Goal: Task Accomplishment & Management: Manage account settings

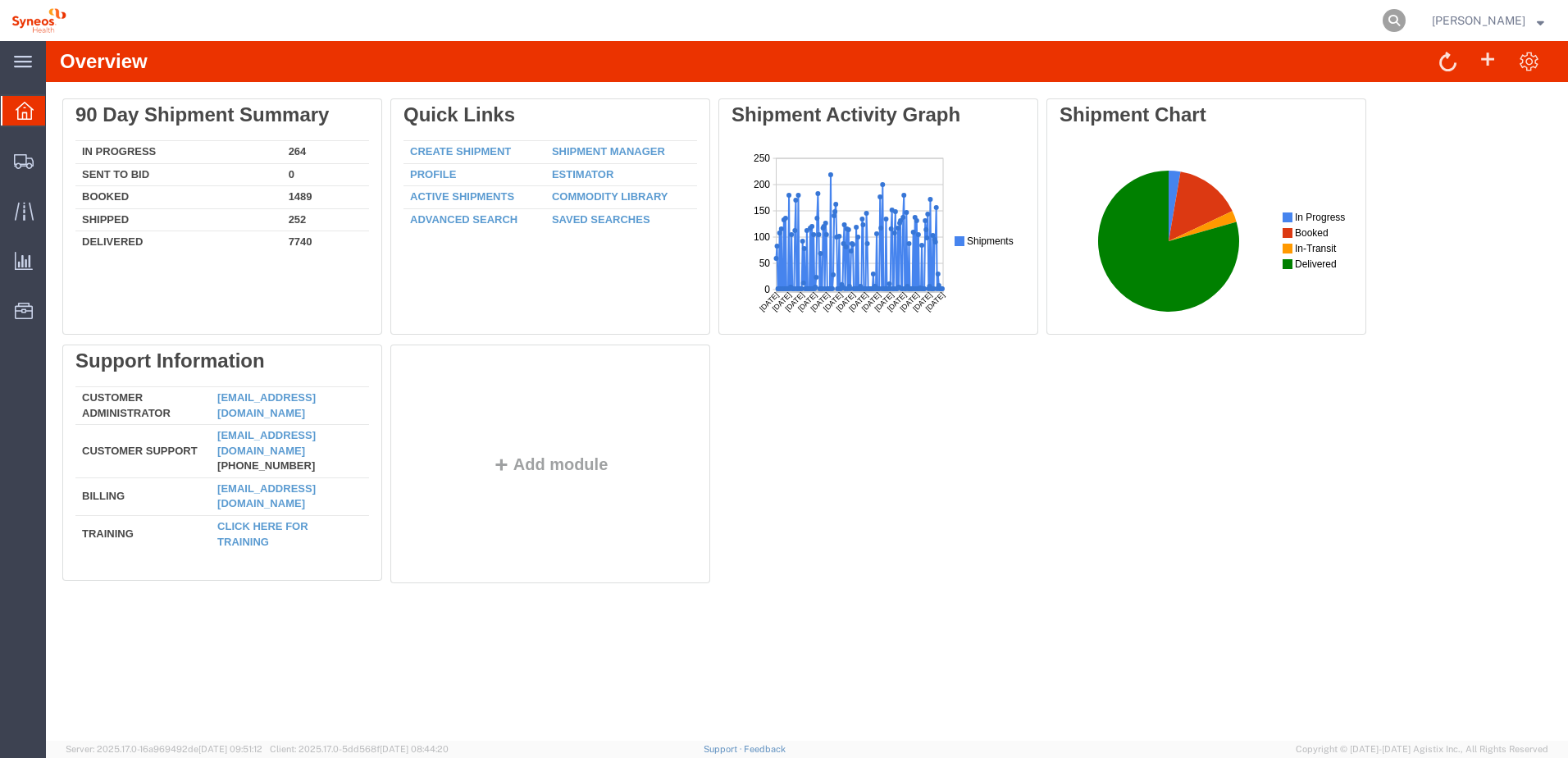
click at [1403, 17] on icon at bounding box center [1394, 20] width 23 height 23
click at [1055, 17] on input "search" at bounding box center [1134, 20] width 499 height 39
paste input "56522483"
type input "56522483"
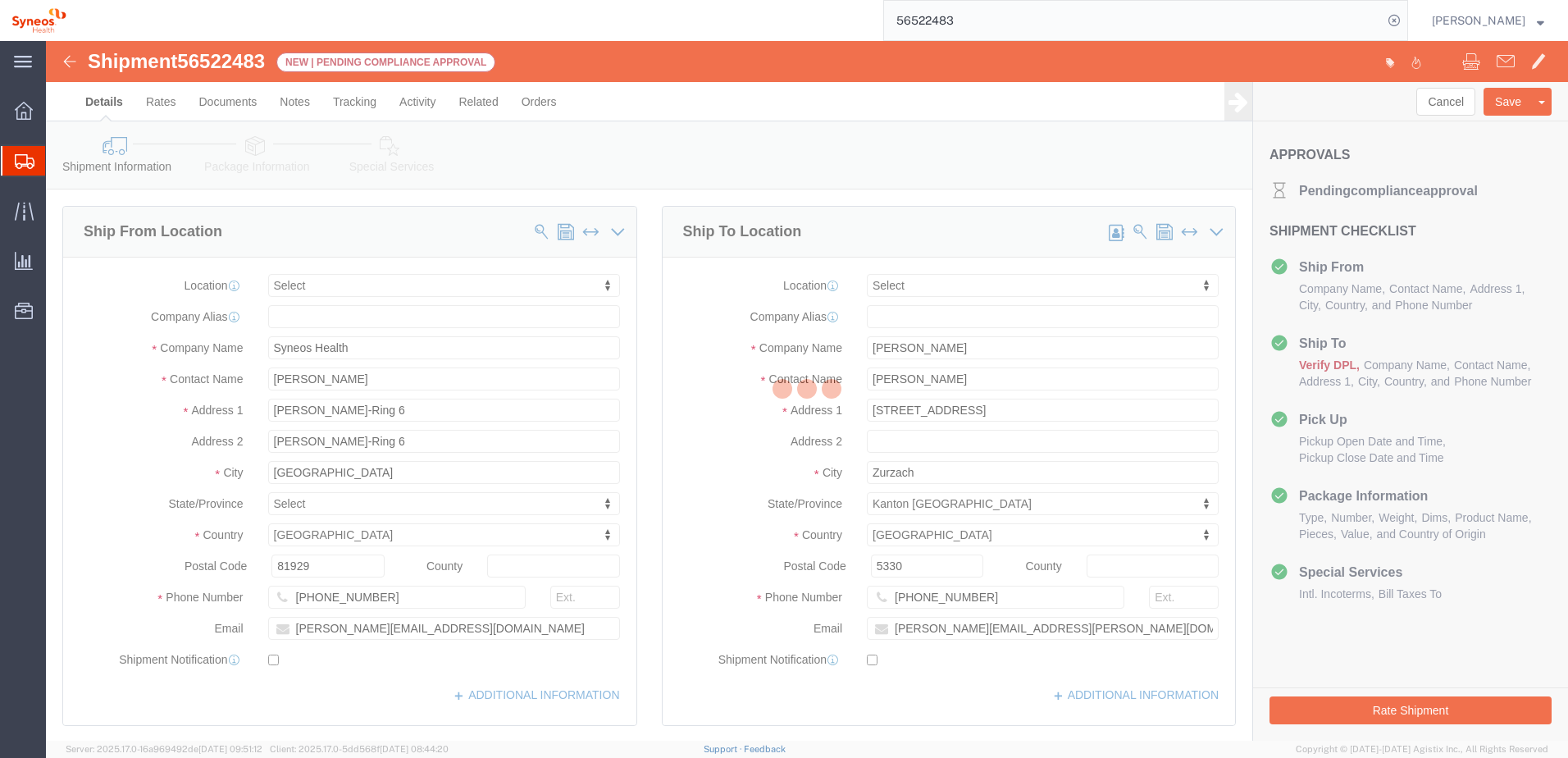
select select
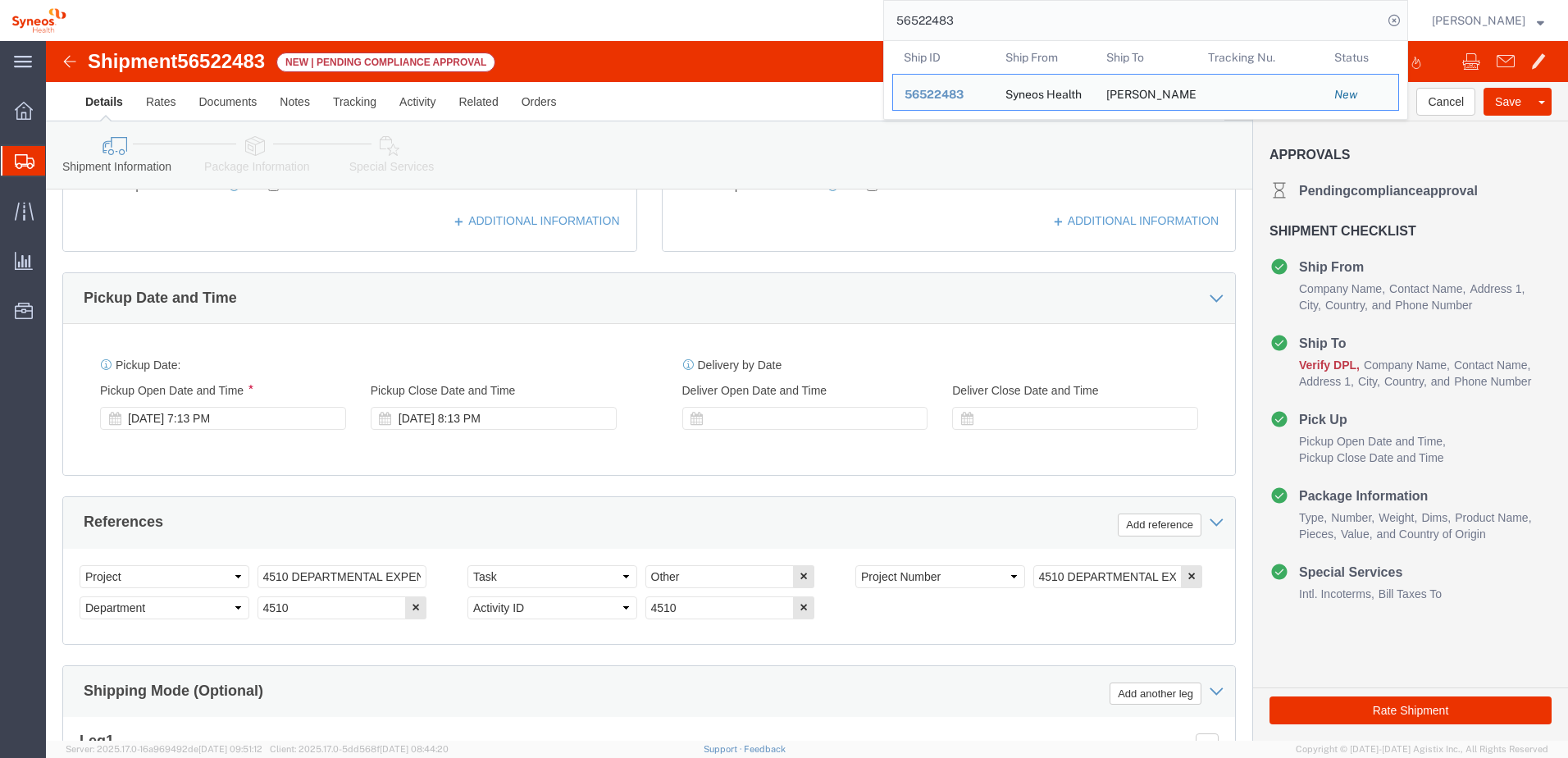
scroll to position [492, 0]
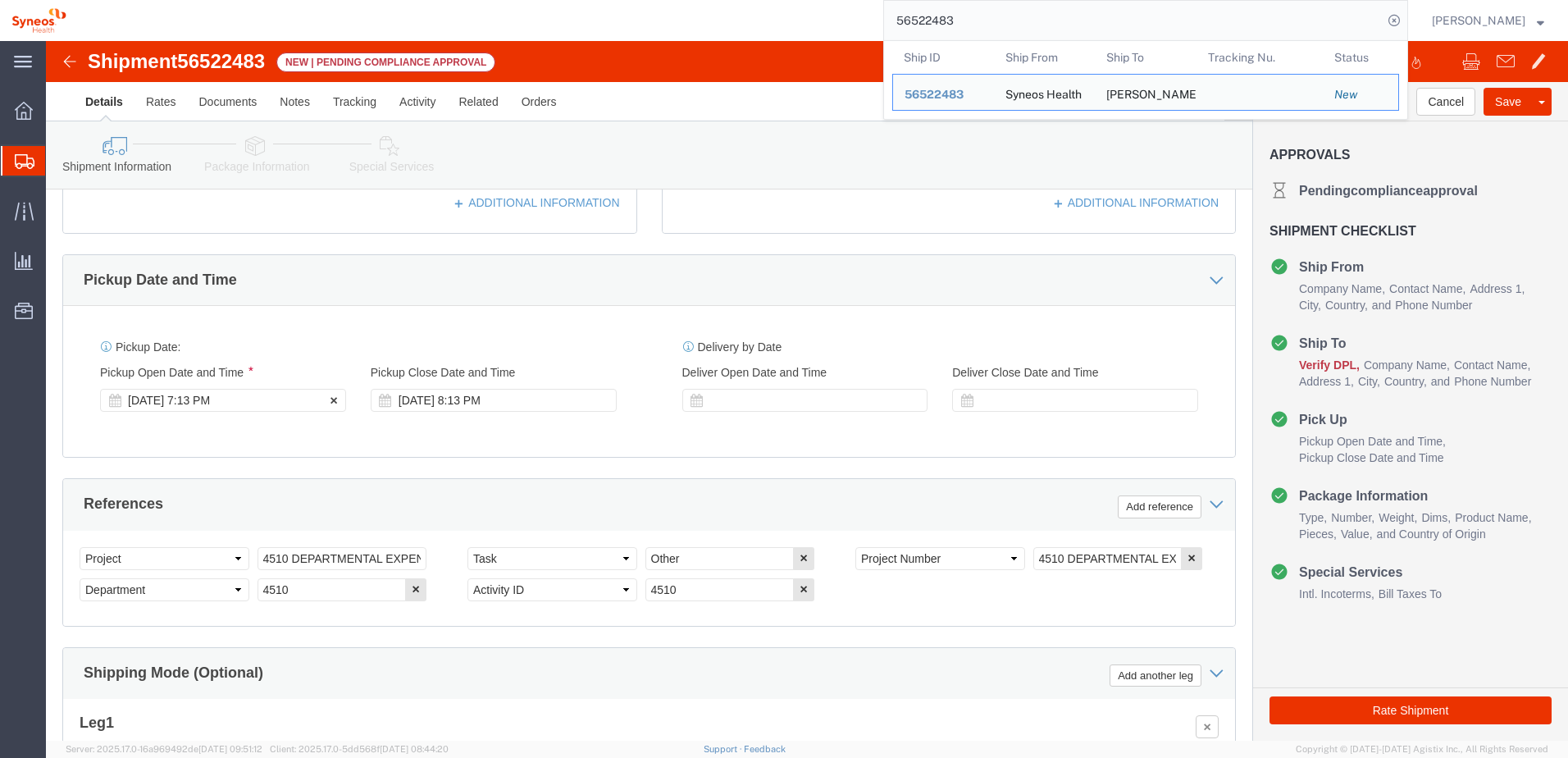
click div "[DATE] 7:13 PM"
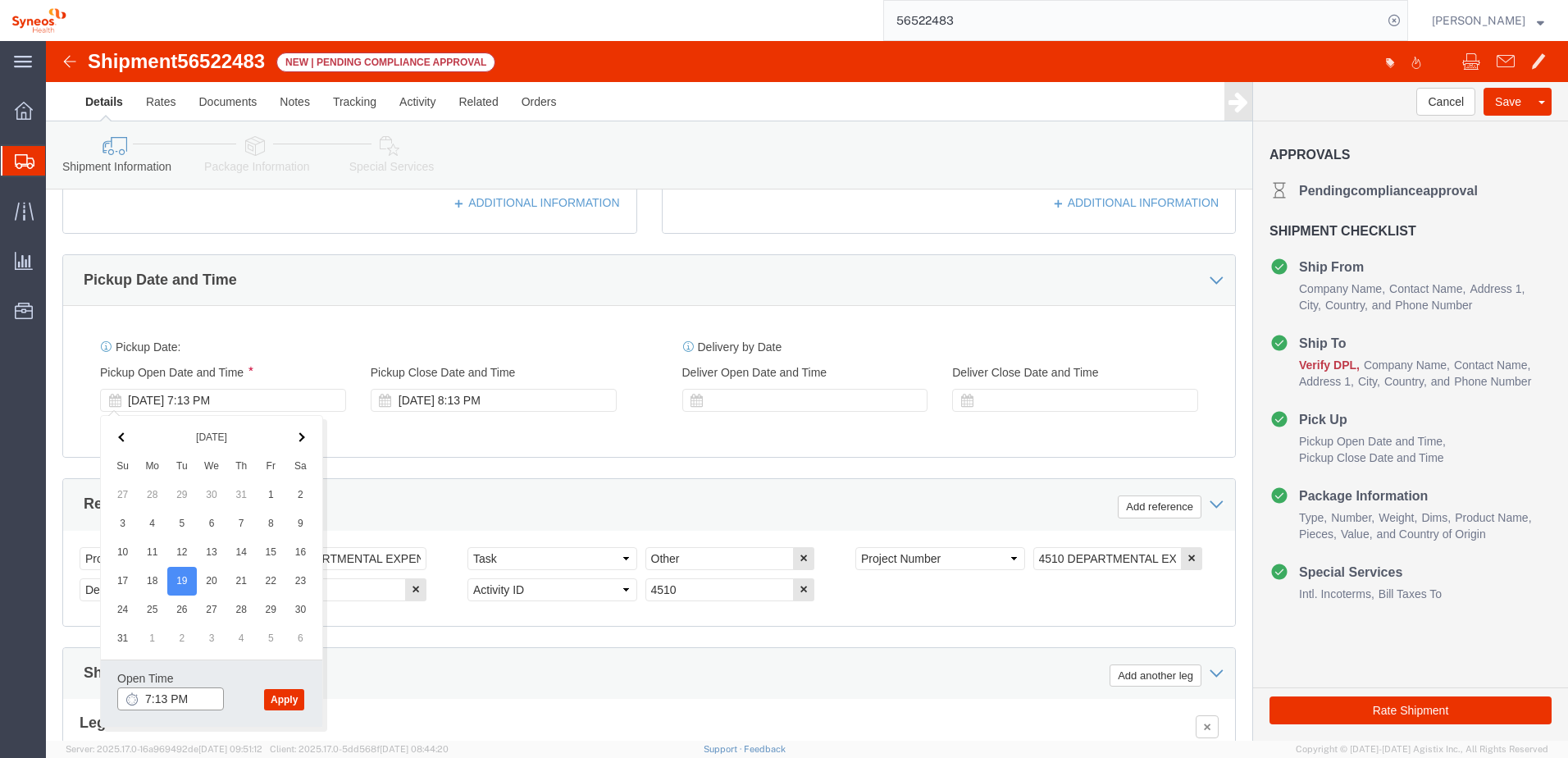
click input "7:13 PM"
type input "8:00 AM"
click button "Apply"
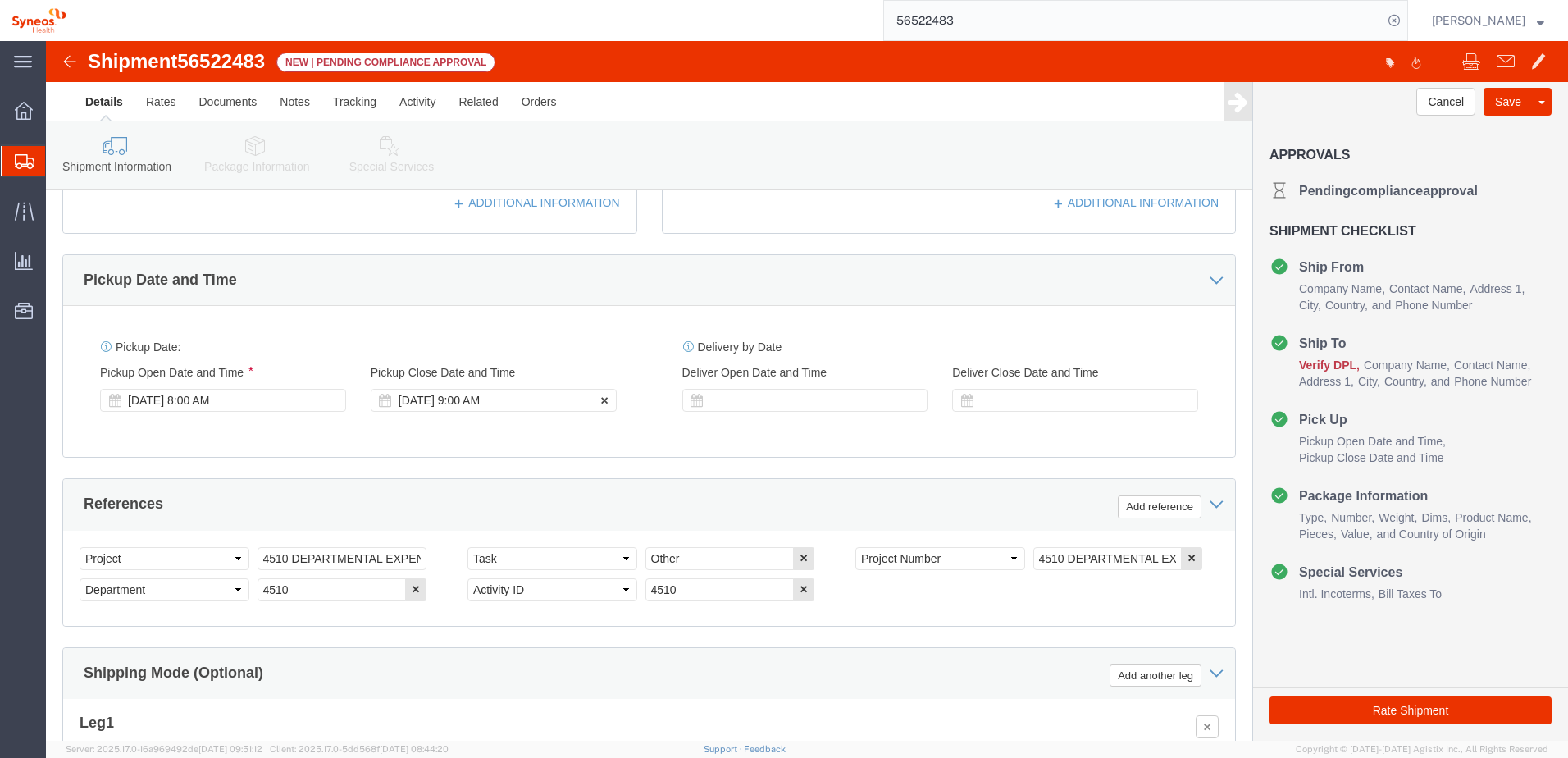
click div "[DATE] 9:00 AM"
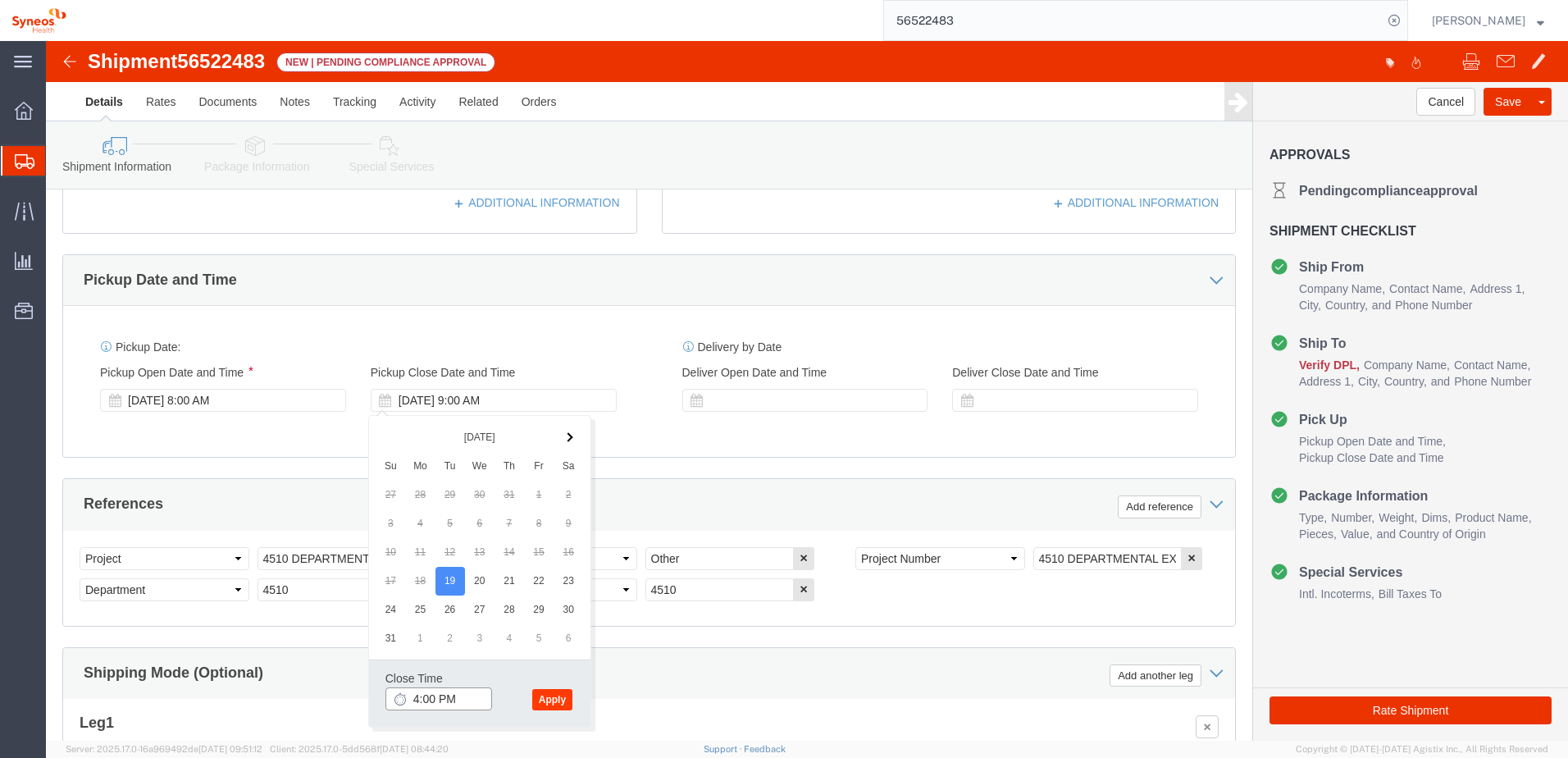
type input "4:00 PM"
click button "Apply"
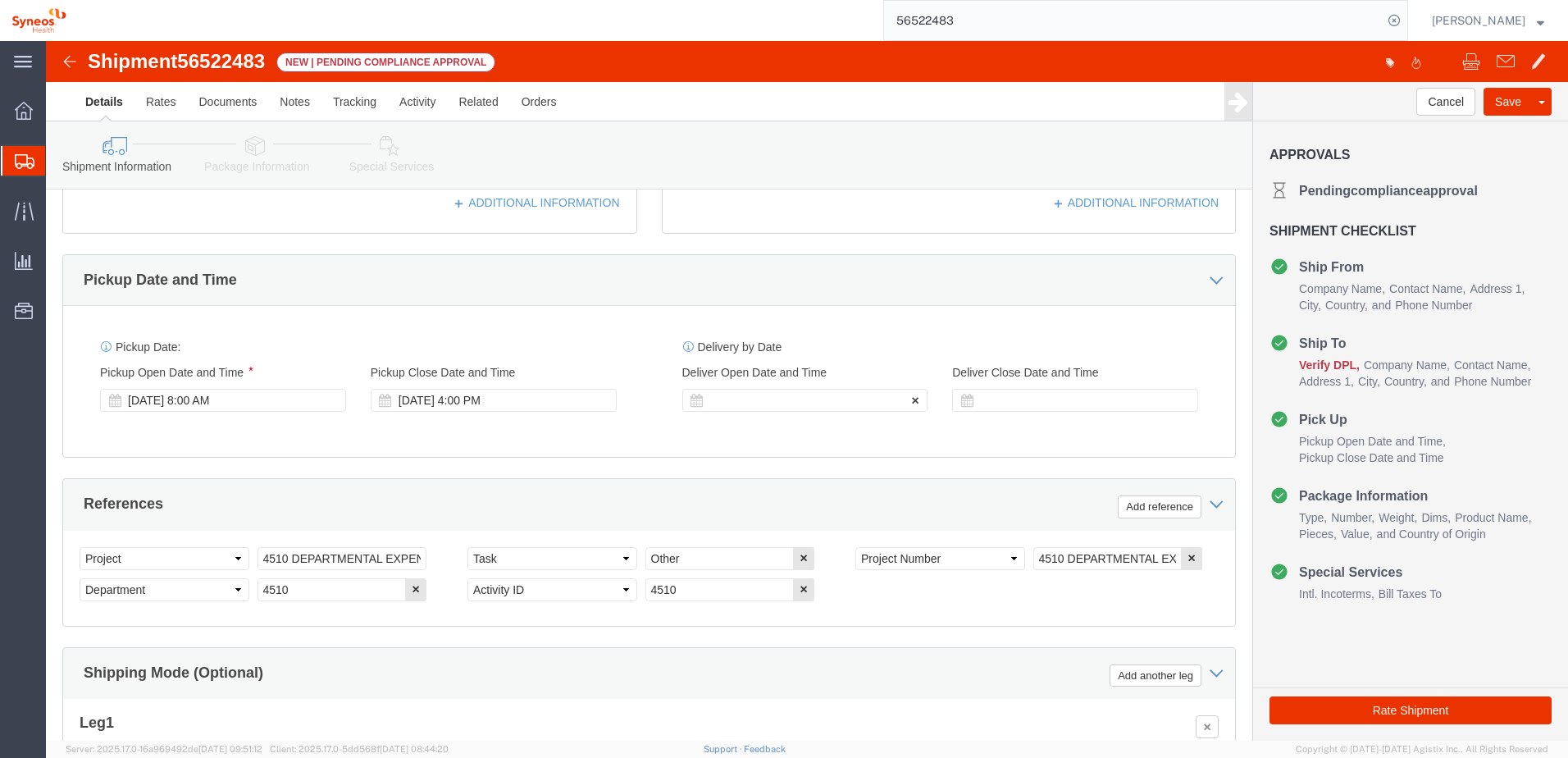
click div
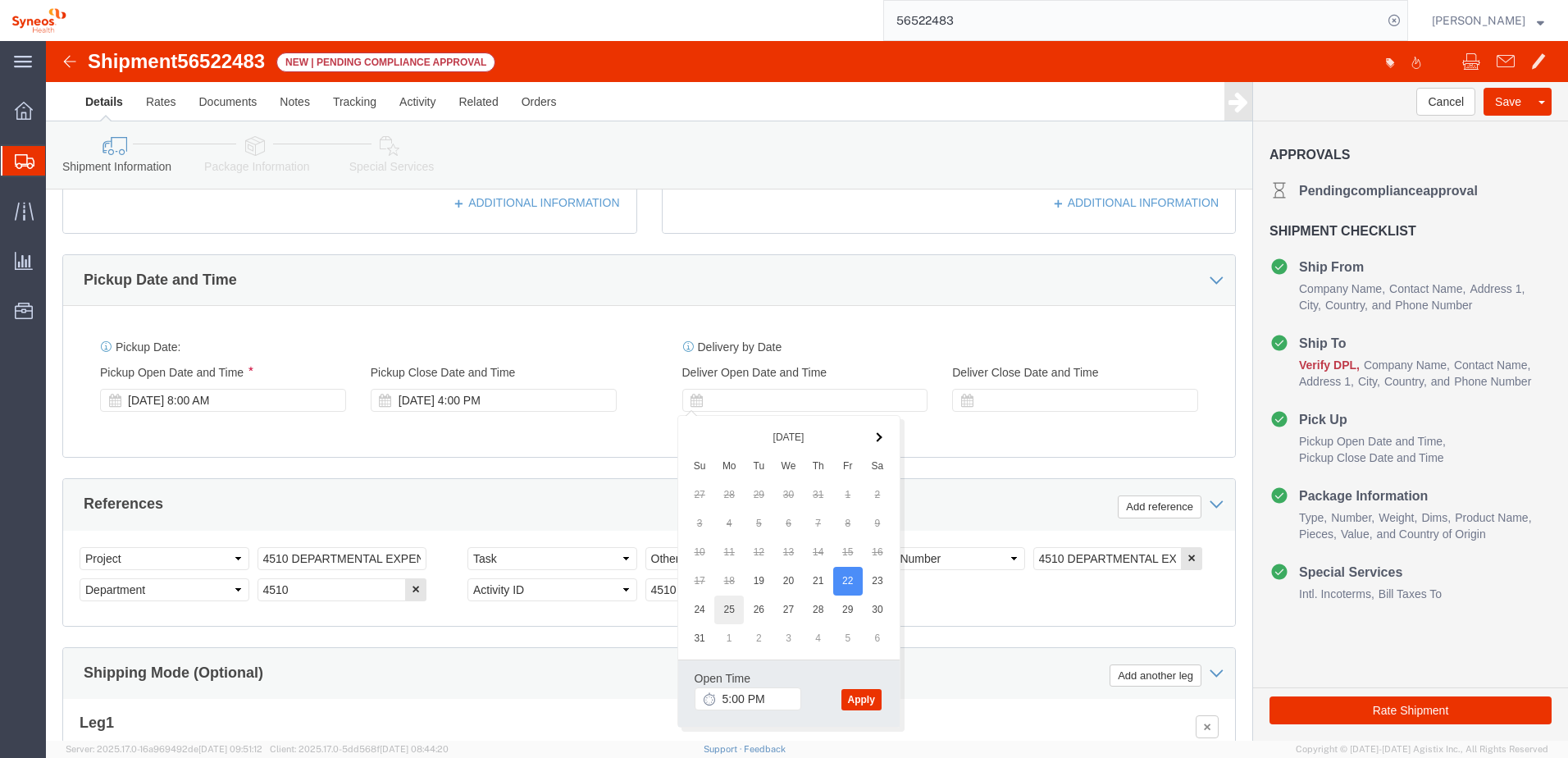
drag, startPoint x: 800, startPoint y: 544, endPoint x: 683, endPoint y: 567, distance: 119.2
click input "5:00 PM"
type input "9:00 AM"
click button "Apply"
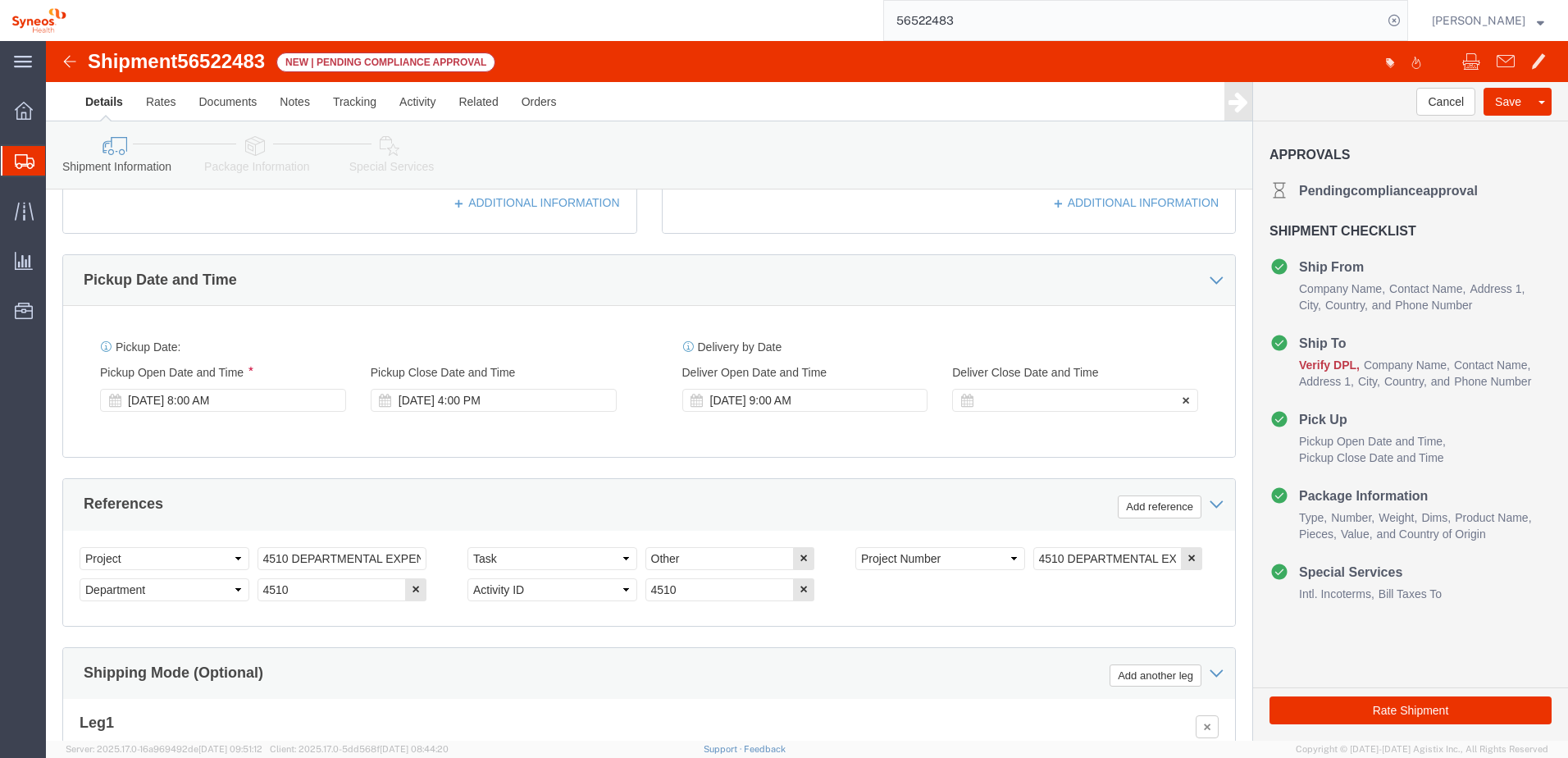
click div
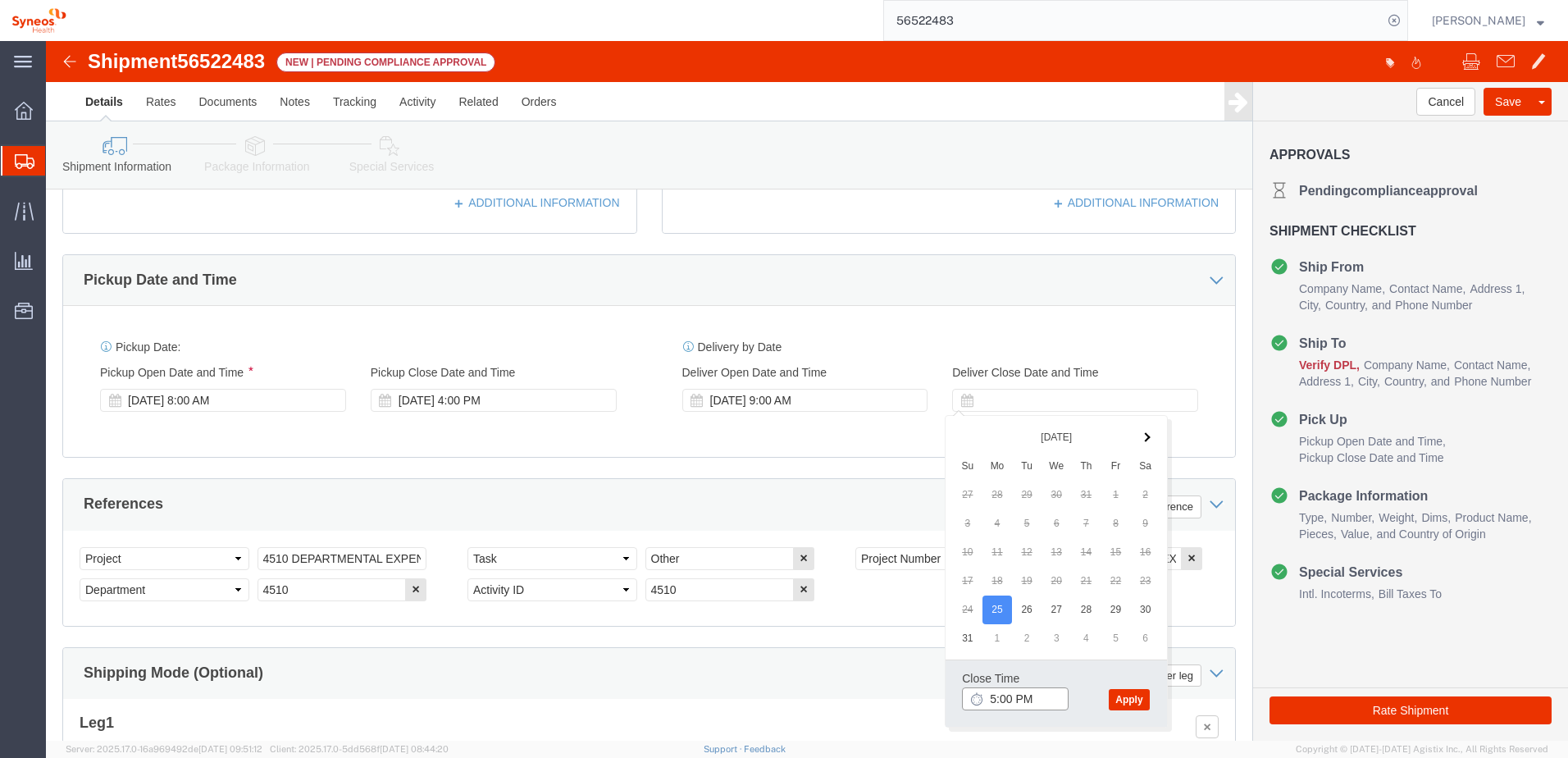
type input "4:00 PM"
click button "Apply"
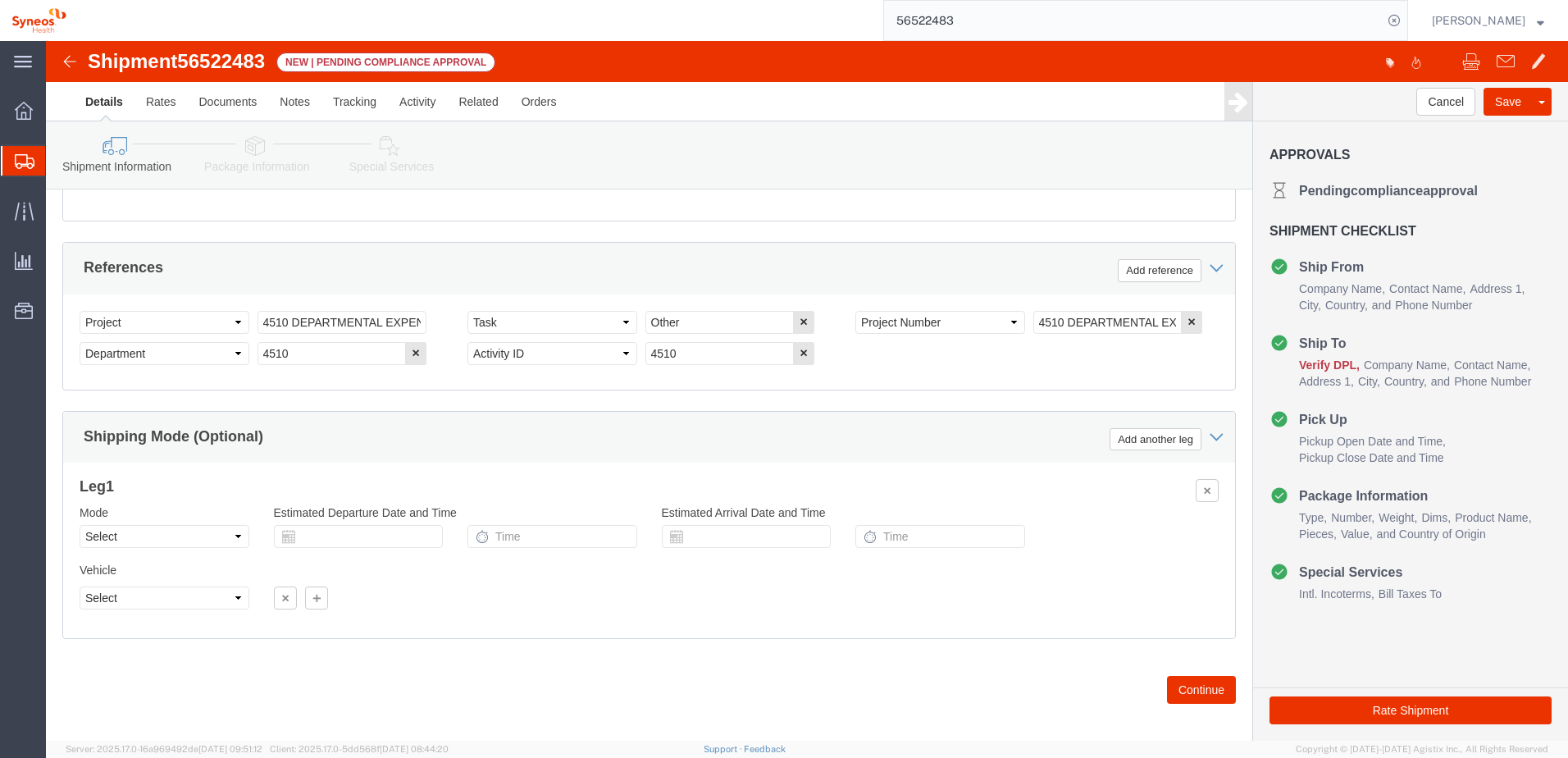
scroll to position [739, 0]
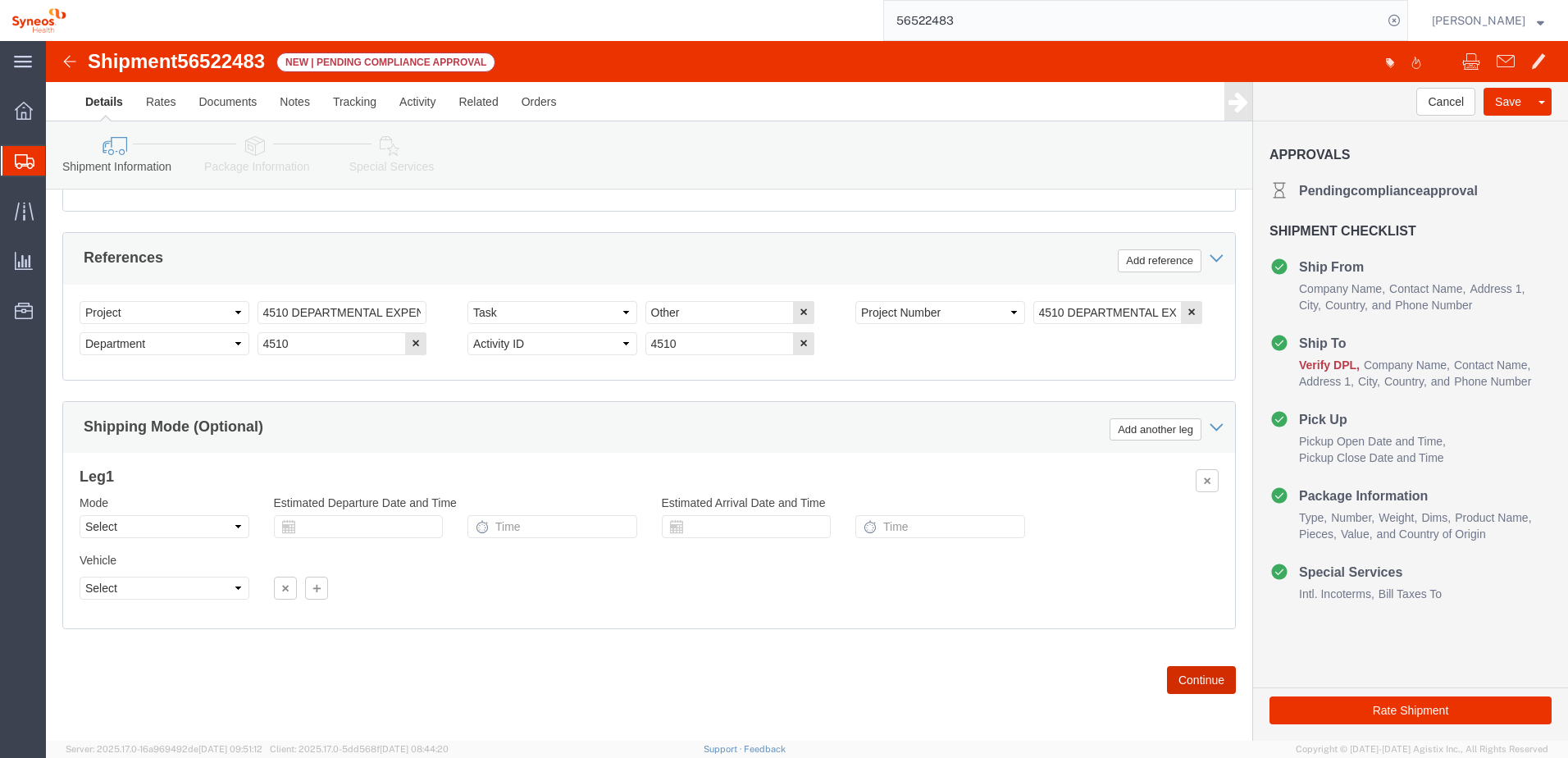
click button "Continue"
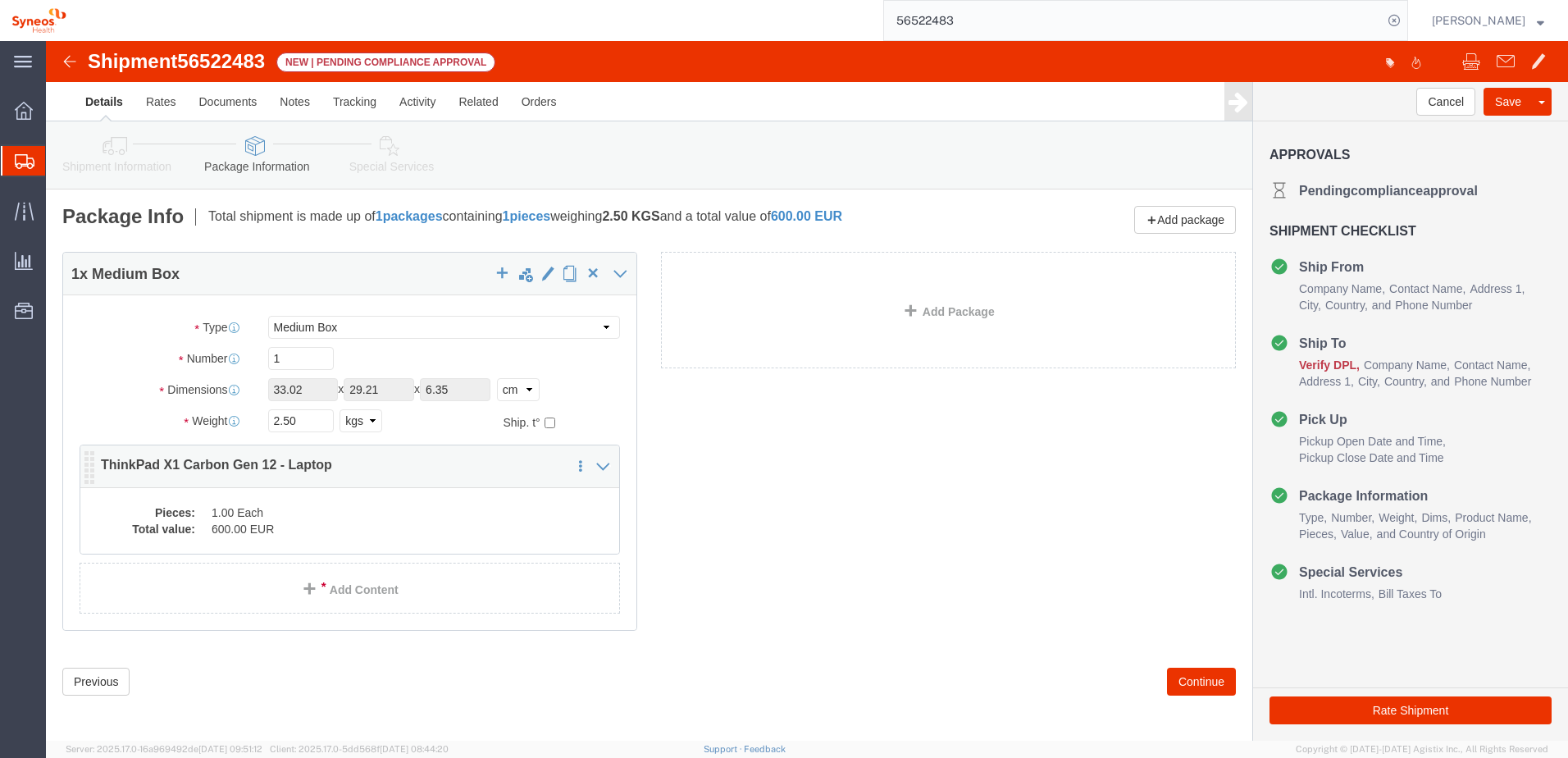
click dd "1.00 Each"
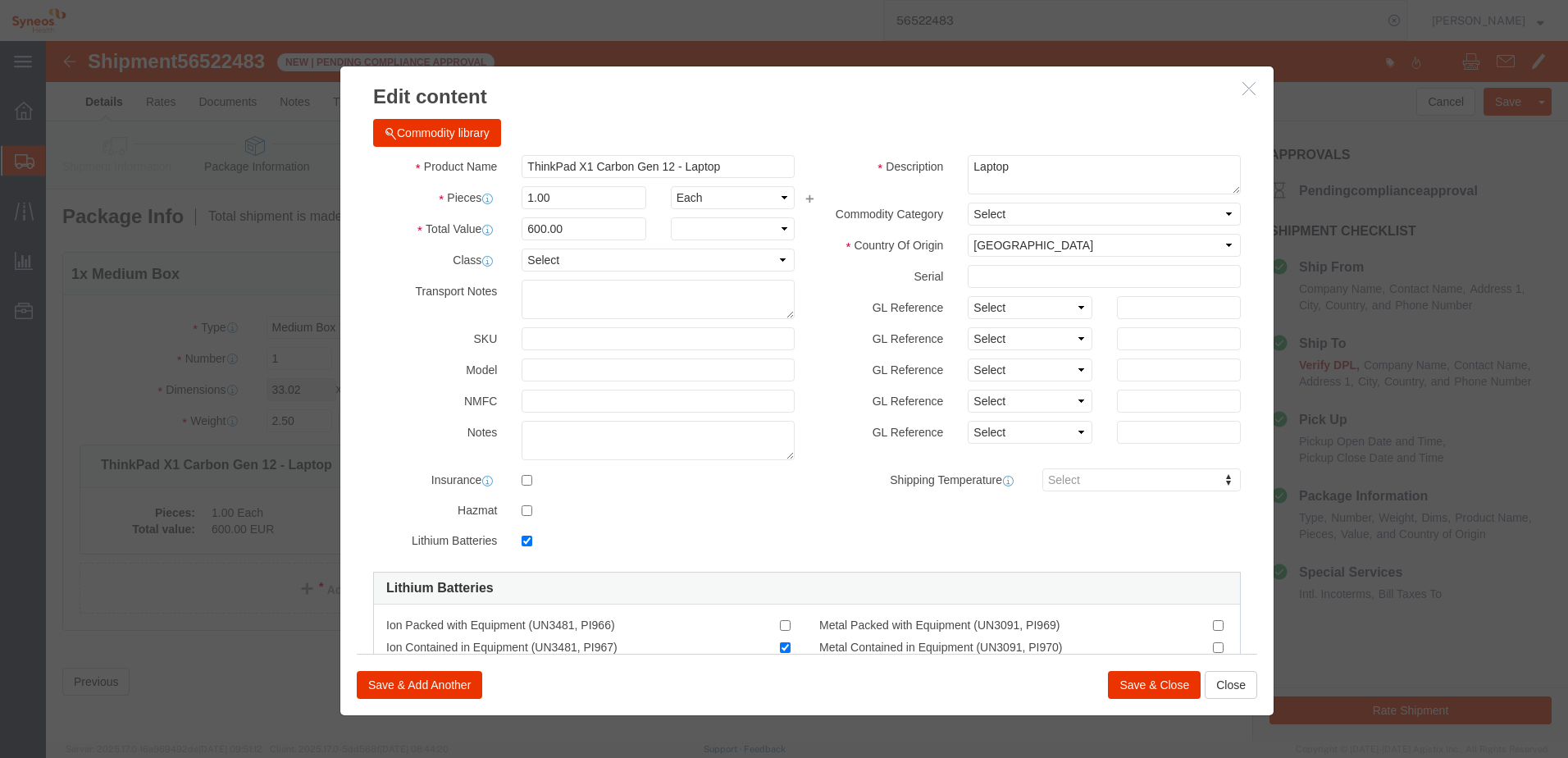
checkbox input "true"
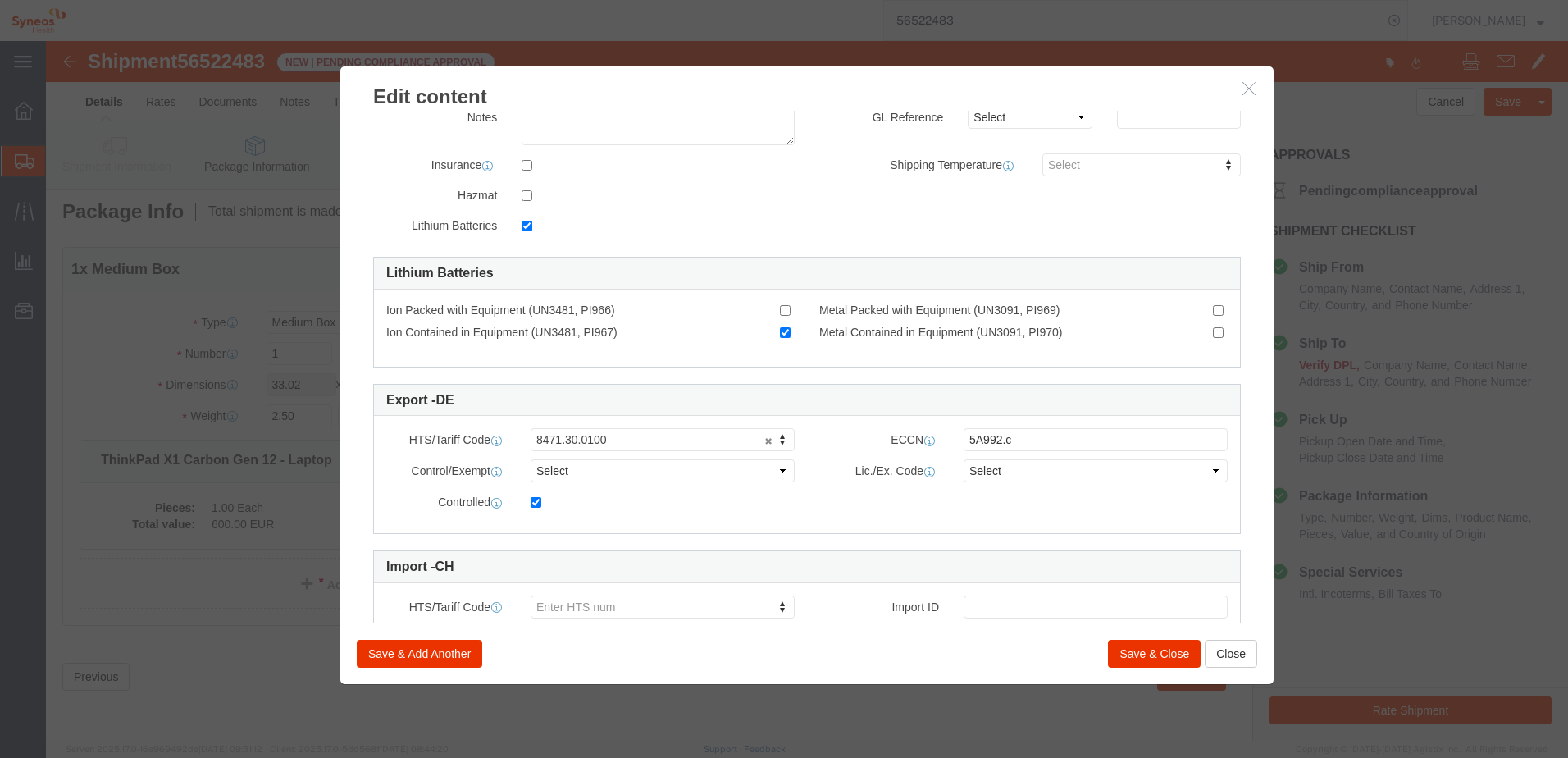
scroll to position [400, 0]
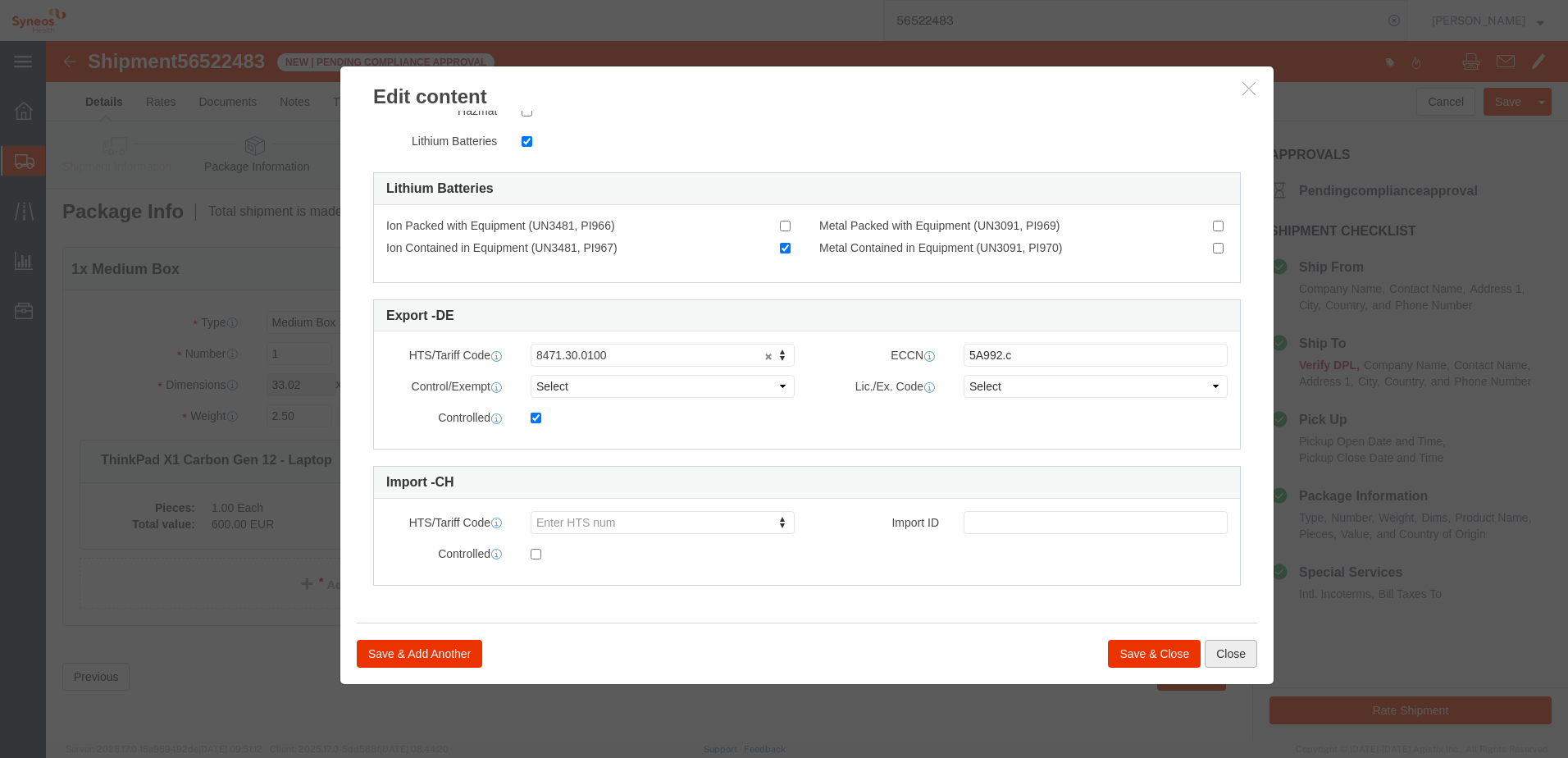
click button "Close"
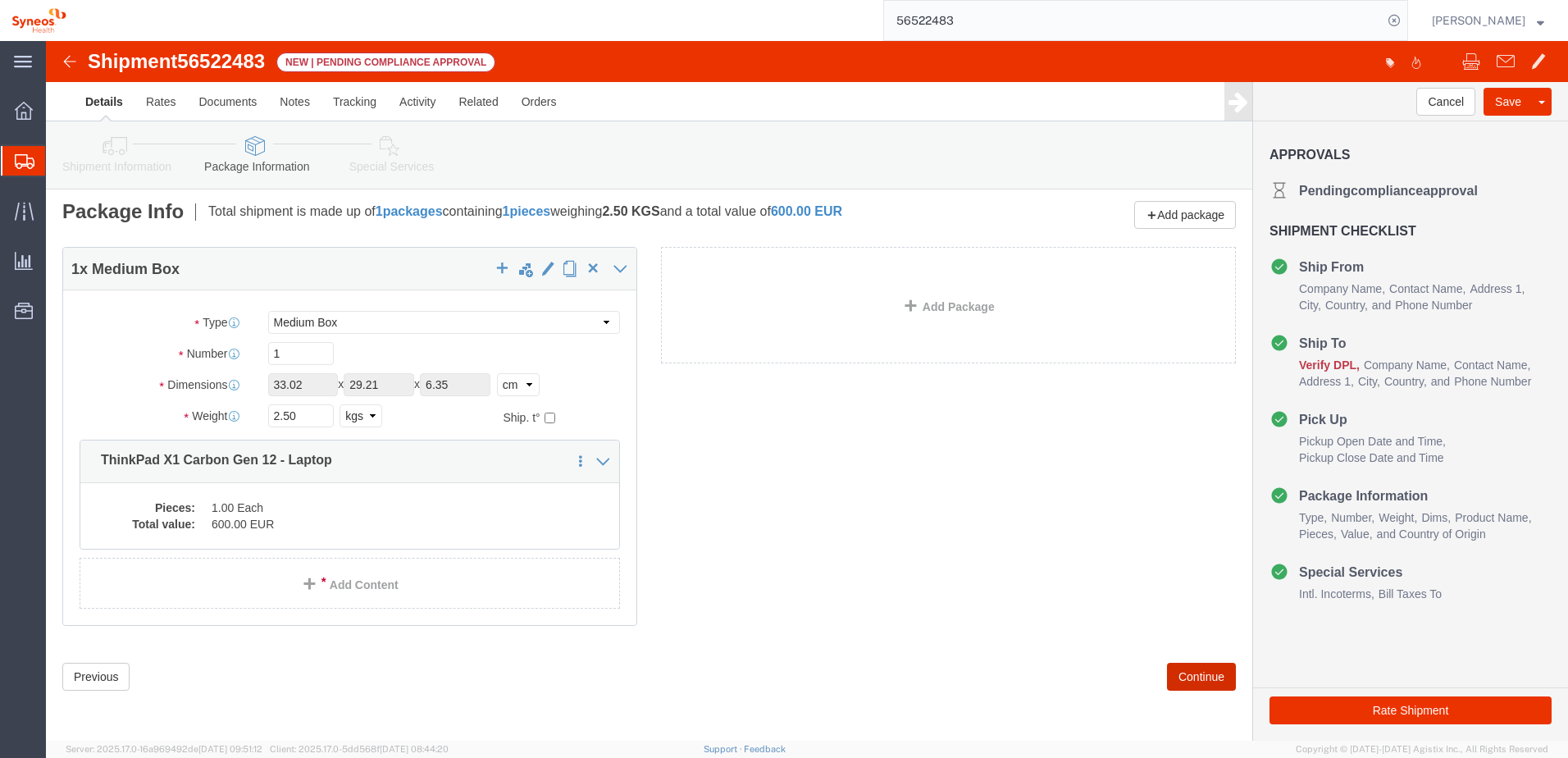
click button "Continue"
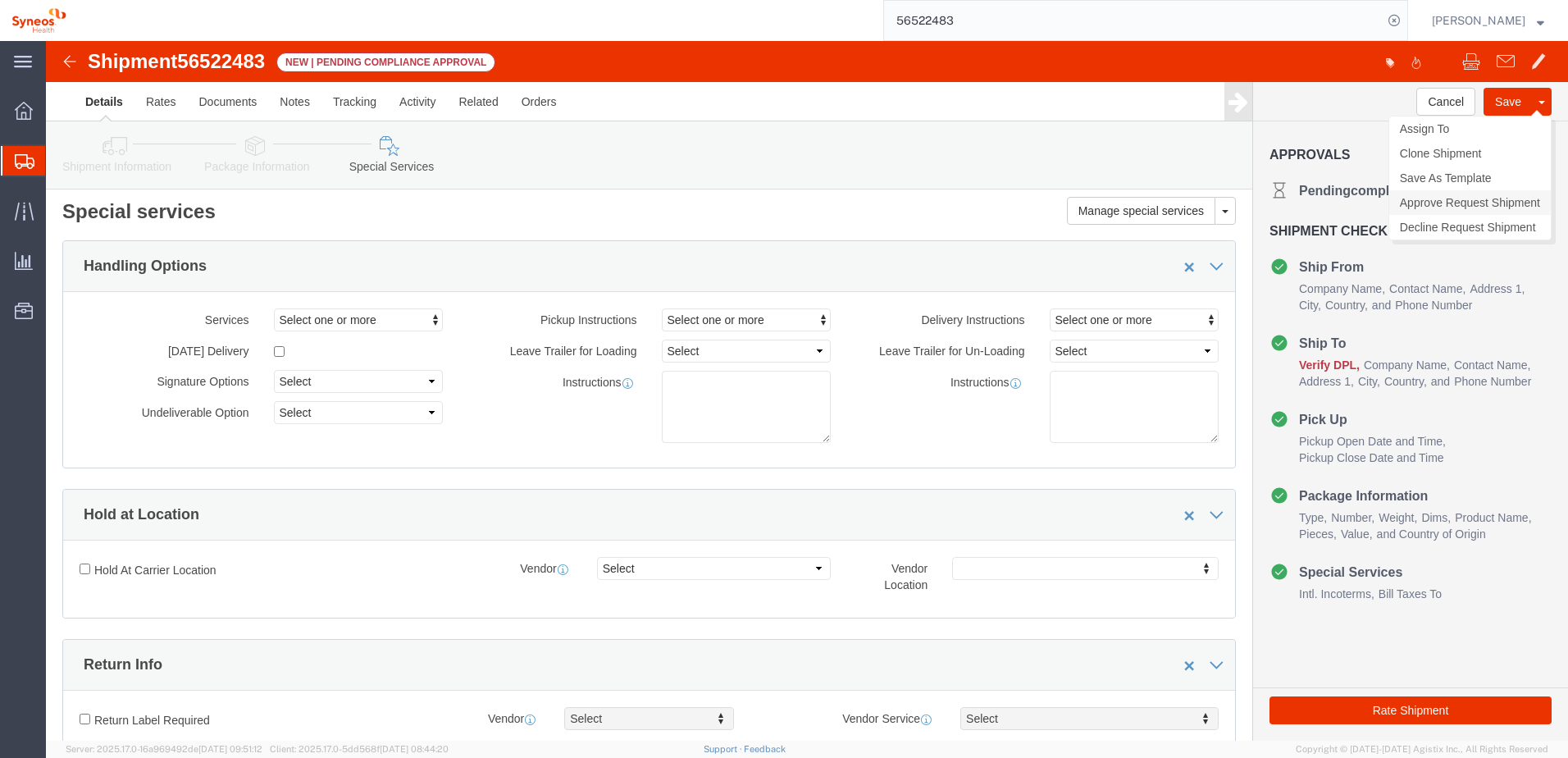
click link "Approve Request Shipment"
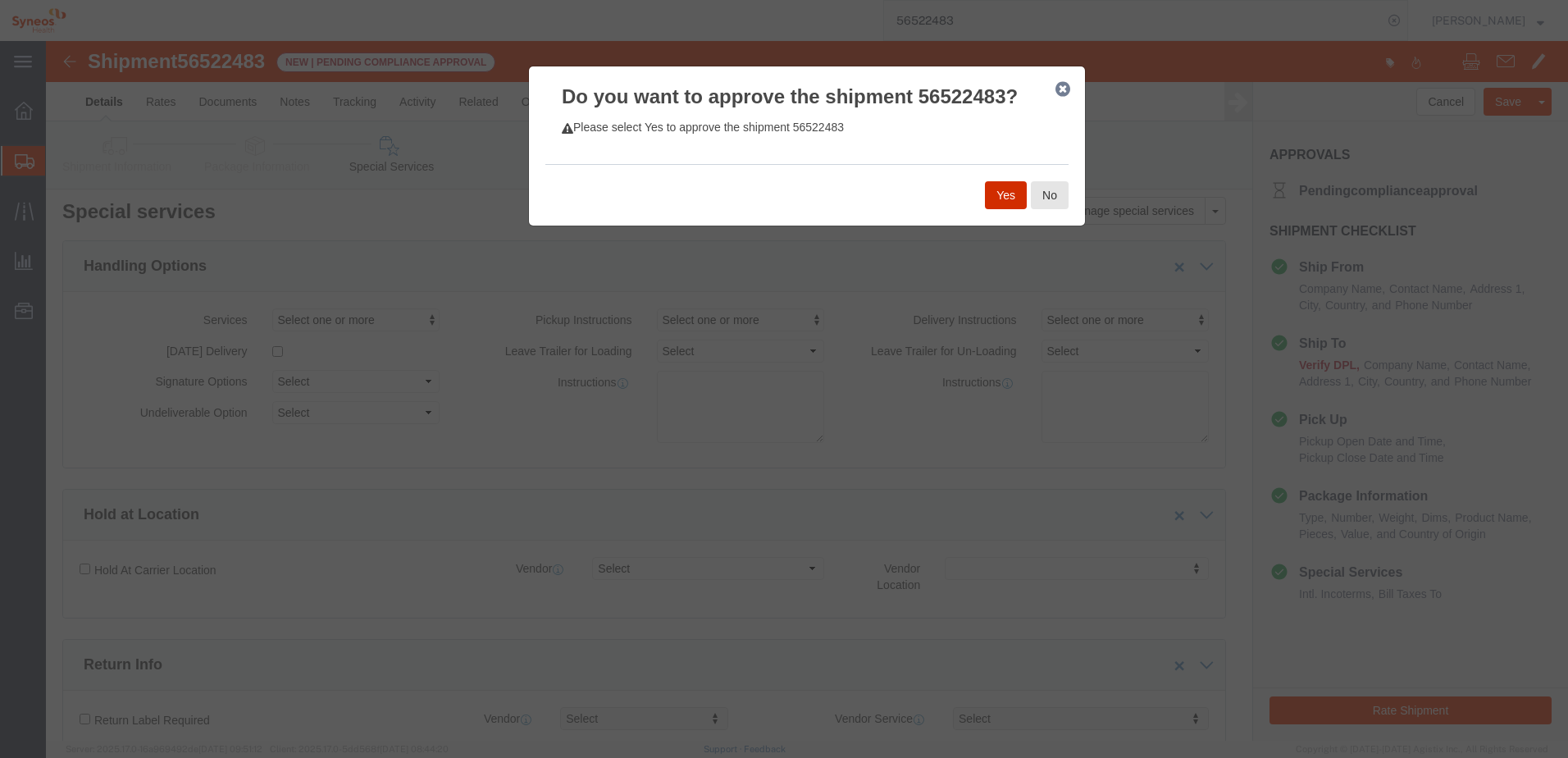
click button "Yes"
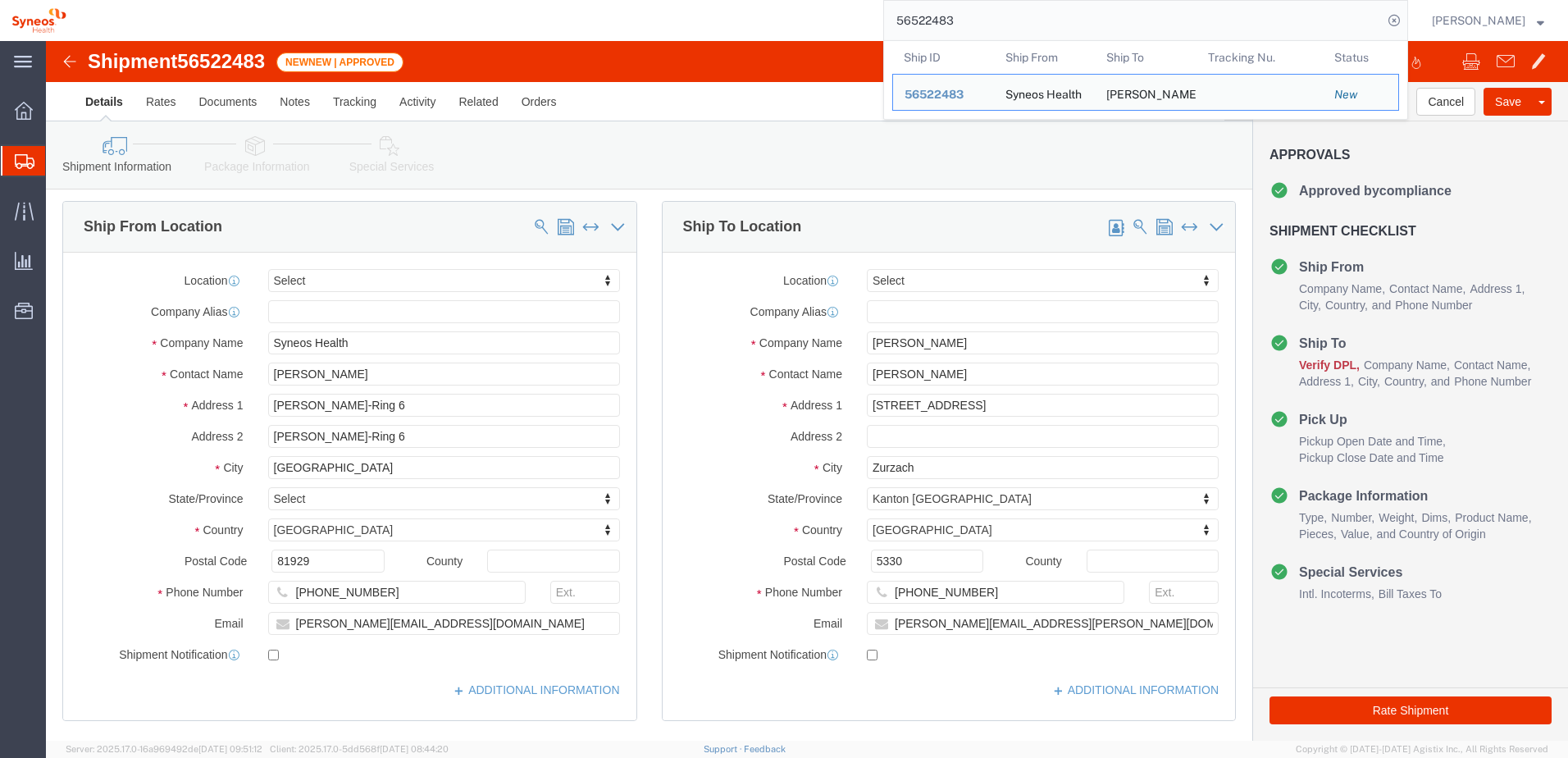
click at [1226, 13] on input "56522483" at bounding box center [1134, 20] width 499 height 39
click at [1107, 15] on input "56522483" at bounding box center [1134, 20] width 499 height 39
drag, startPoint x: 1098, startPoint y: 17, endPoint x: 1083, endPoint y: 17, distance: 15.0
click at [1095, 17] on input "56522483" at bounding box center [1134, 20] width 499 height 39
drag, startPoint x: 1060, startPoint y: 17, endPoint x: 818, endPoint y: -2, distance: 242.7
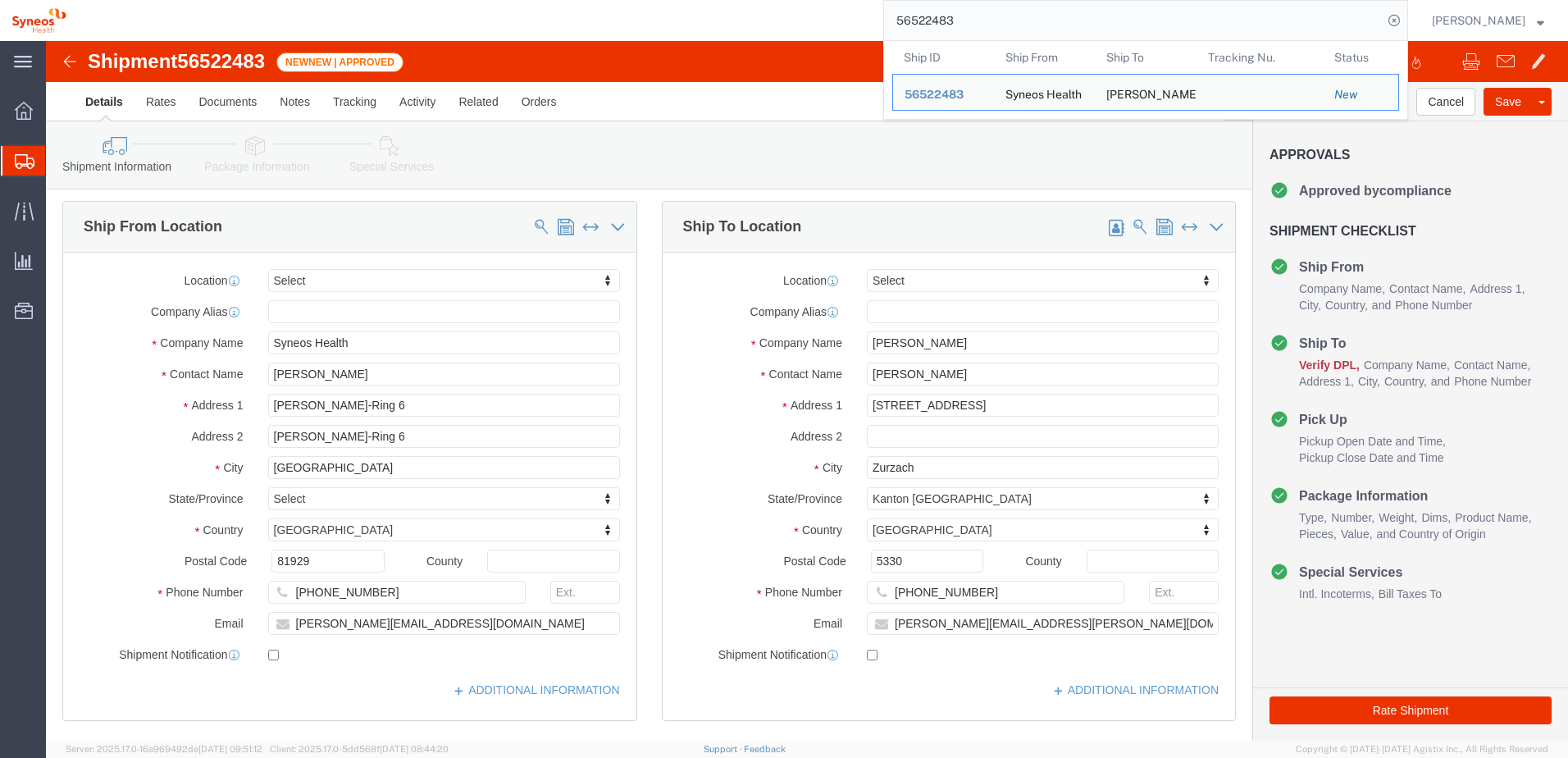
click at [818, 0] on html "main_menu Created with Sketch. Collapse Menu Overview Shipments Shipment Manage…" at bounding box center [784, 379] width 1568 height 758
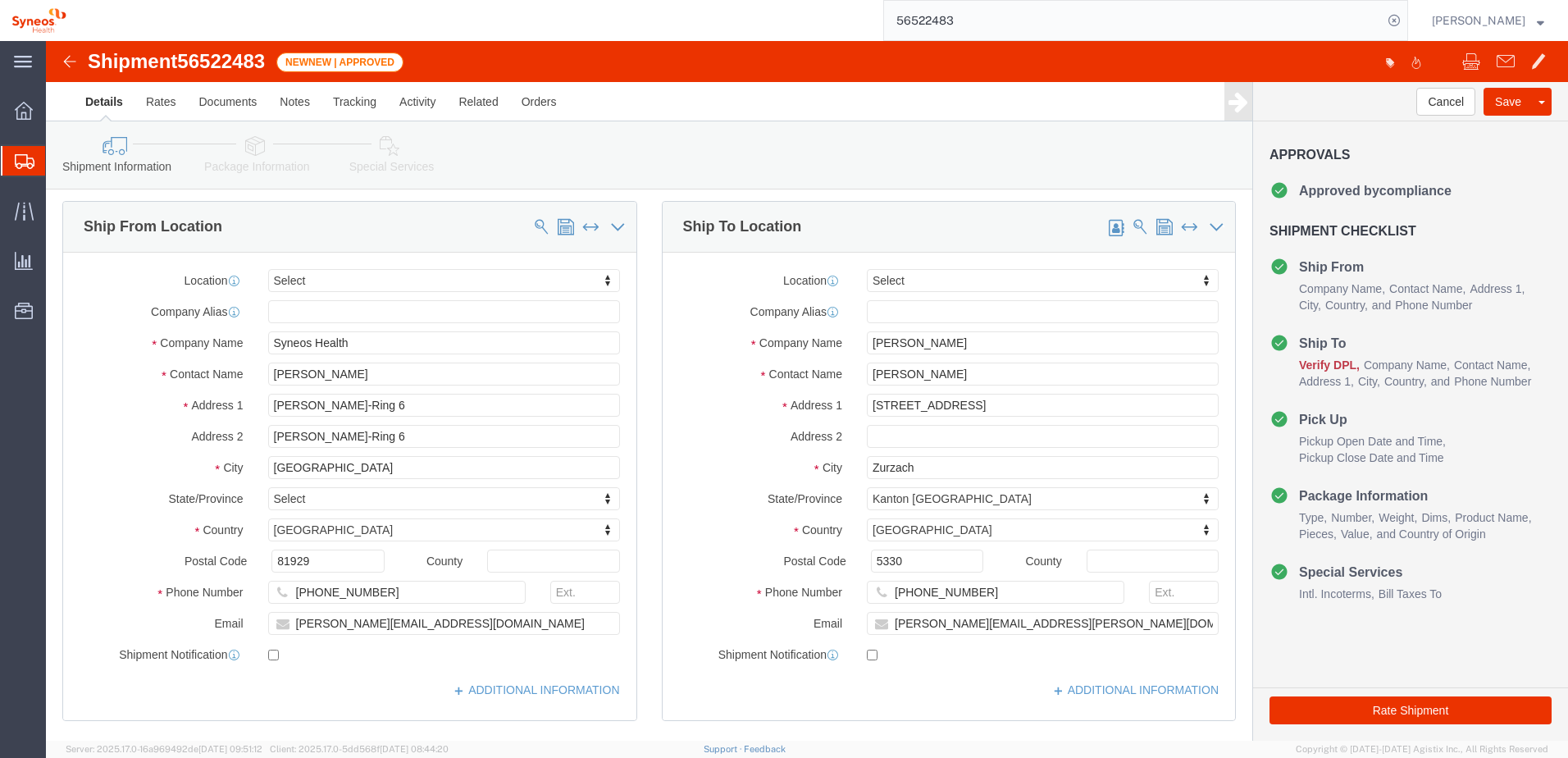
paste input "3050"
type input "56523050"
click at [1405, 20] on icon at bounding box center [1394, 20] width 23 height 23
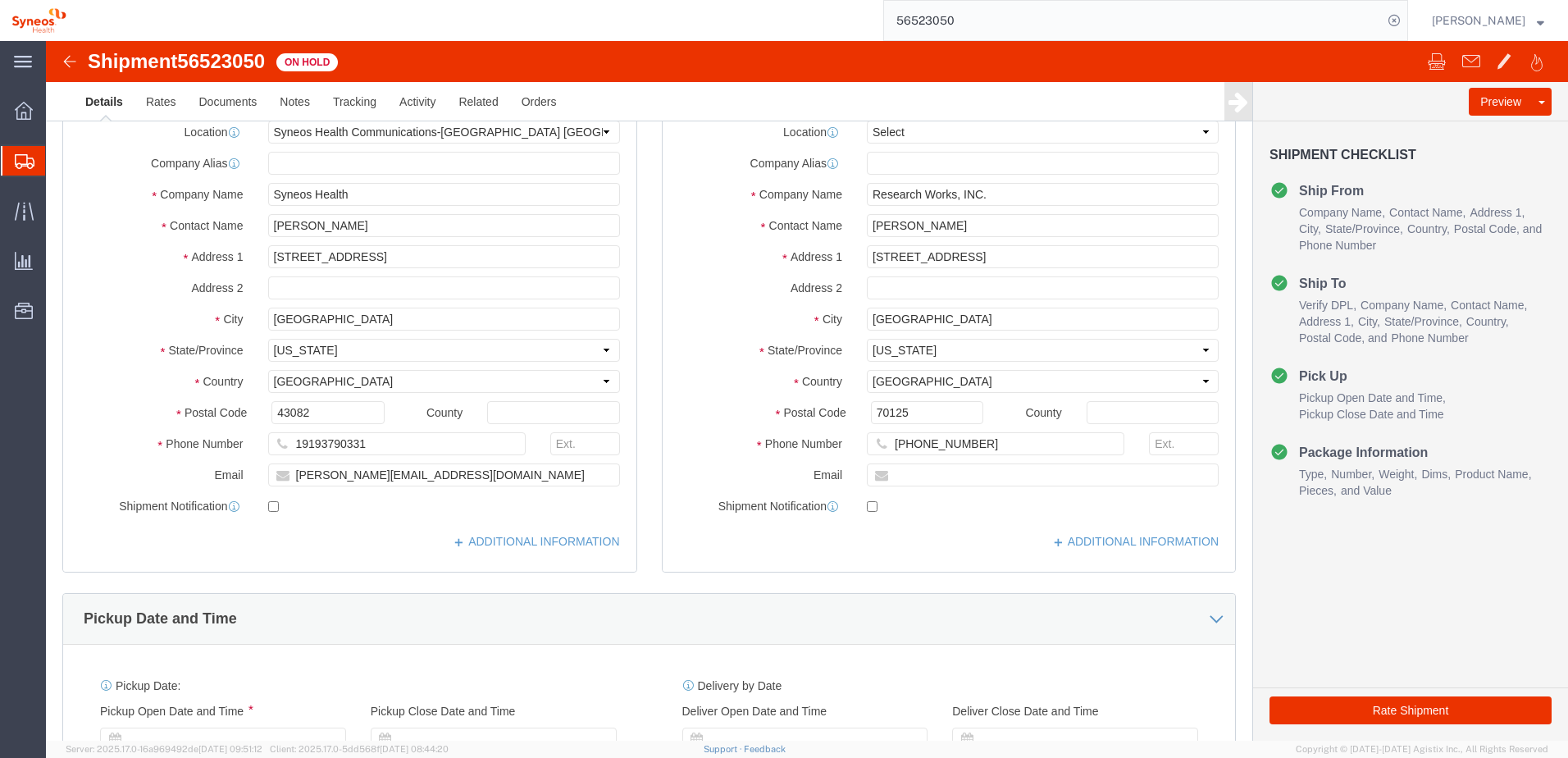
select select "59458"
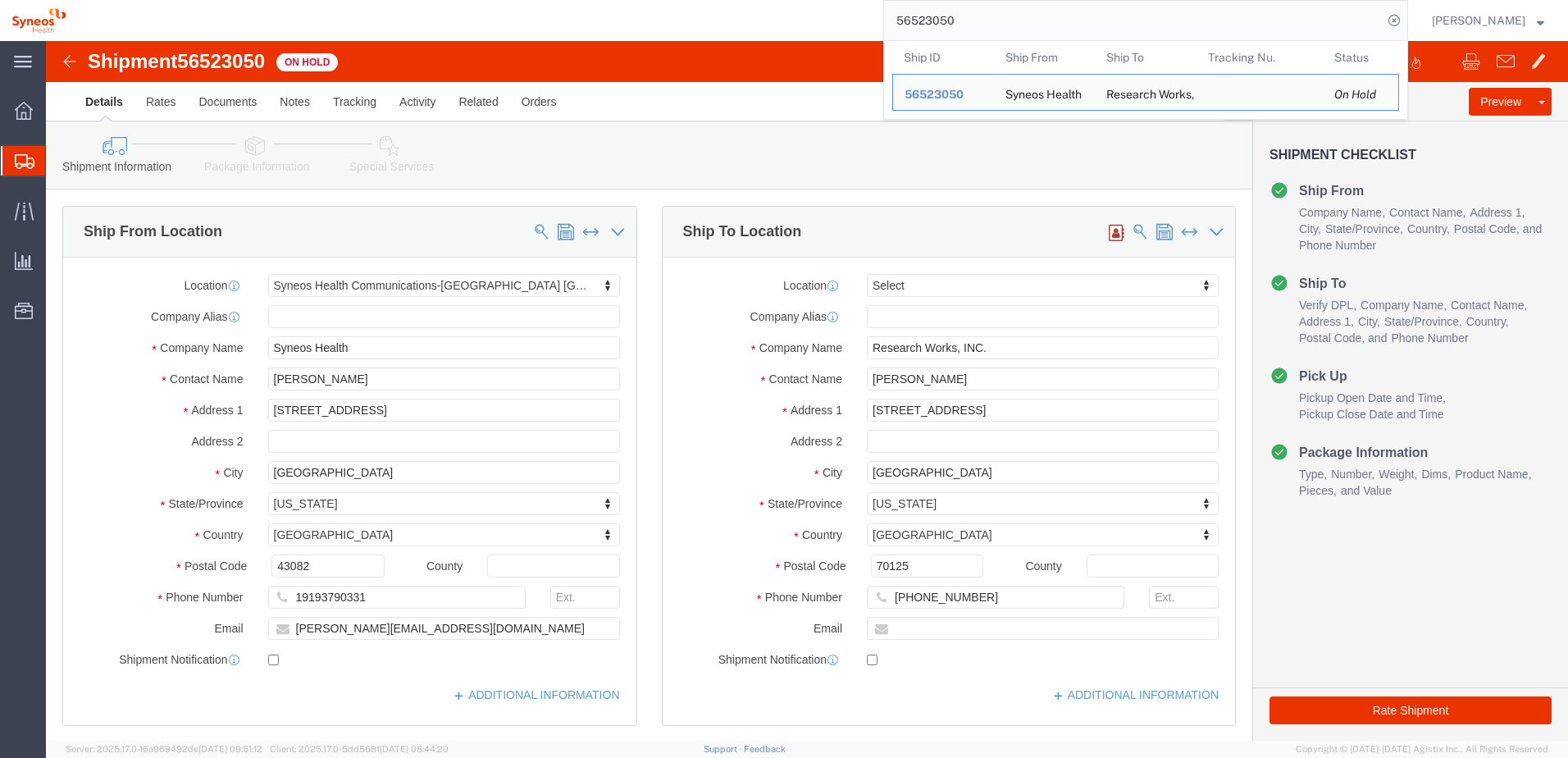
click at [836, 0] on div "56523050 Ship ID Ship From Ship To Tracking Nu. Status Ship ID 56523050 Ship Fr…" at bounding box center [743, 20] width 1330 height 41
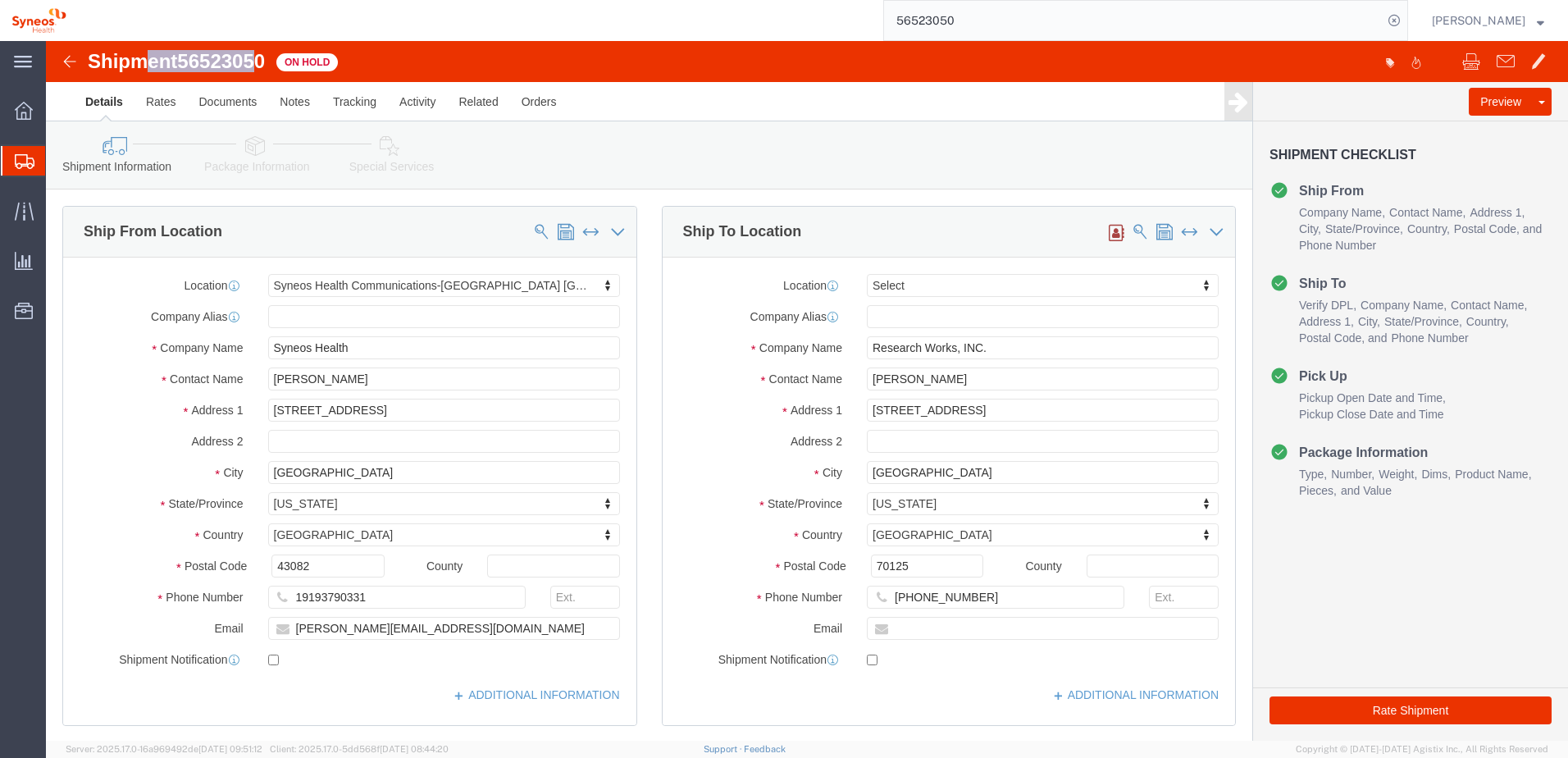
drag, startPoint x: 219, startPoint y: 20, endPoint x: 100, endPoint y: 19, distance: 119.0
click h1 "Shipment 56523050"
drag, startPoint x: 100, startPoint y: 19, endPoint x: 343, endPoint y: 5, distance: 243.4
click div "Shipment 56523050 On Hold Details Rates Documents Notes Tracking Activity Relat…"
click span "56523050"
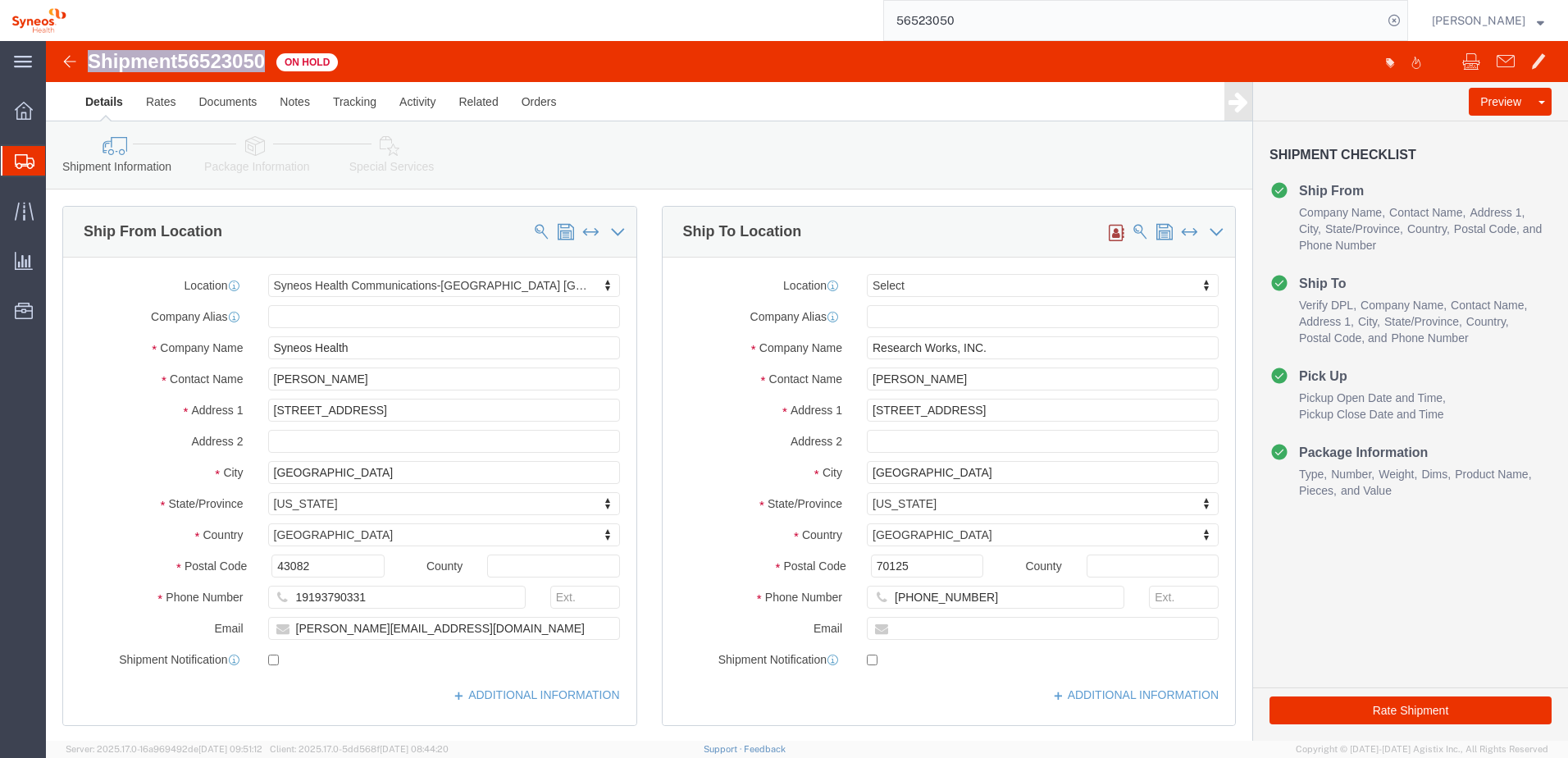
drag, startPoint x: 226, startPoint y: 18, endPoint x: 46, endPoint y: 22, distance: 180.0
click div "Shipment 56523050 On Hold"
copy h1 "Shipment 56523050"
click div "Shipment 56523050 On Hold"
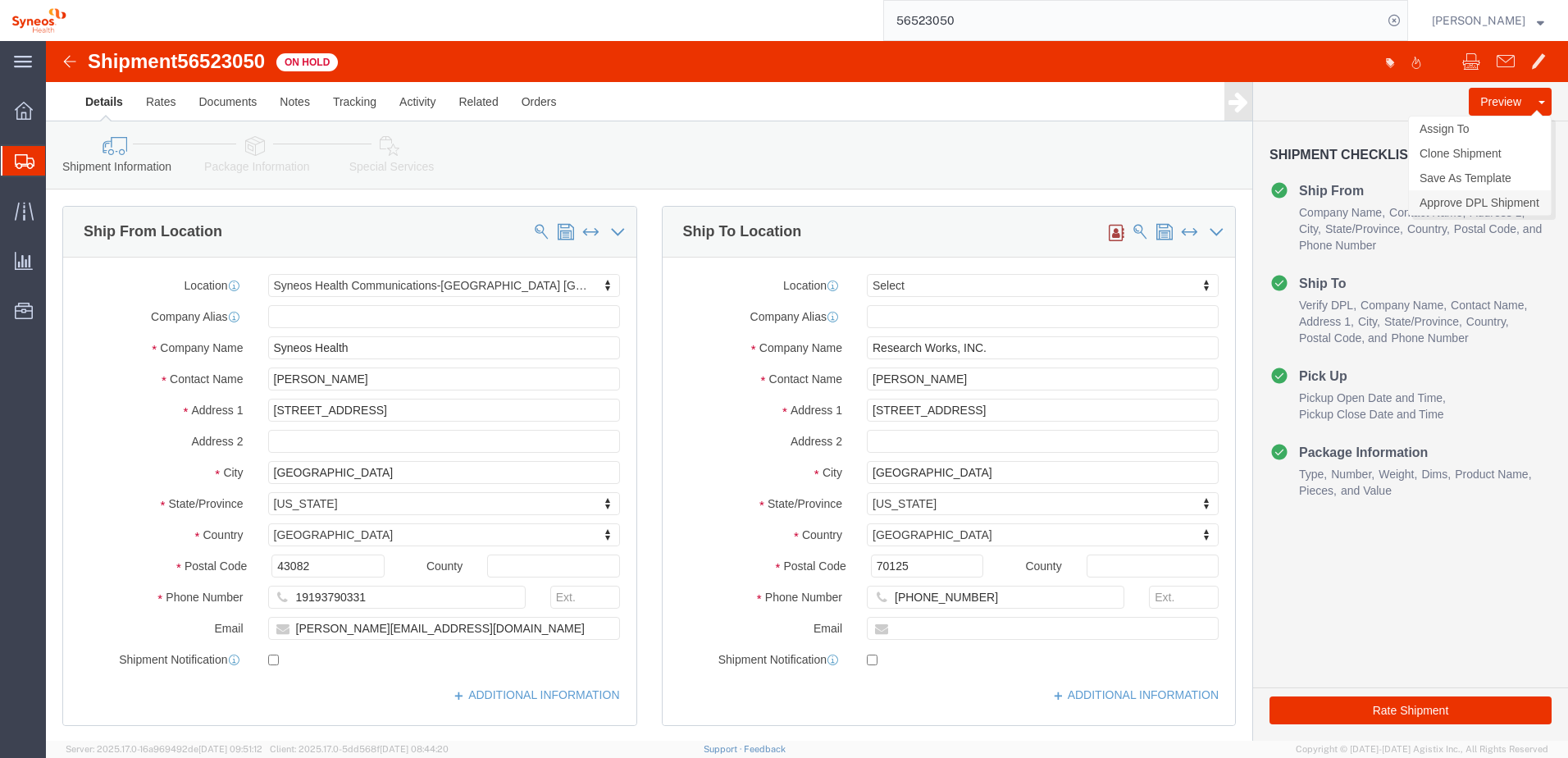
click link "Approve DPL Shipment"
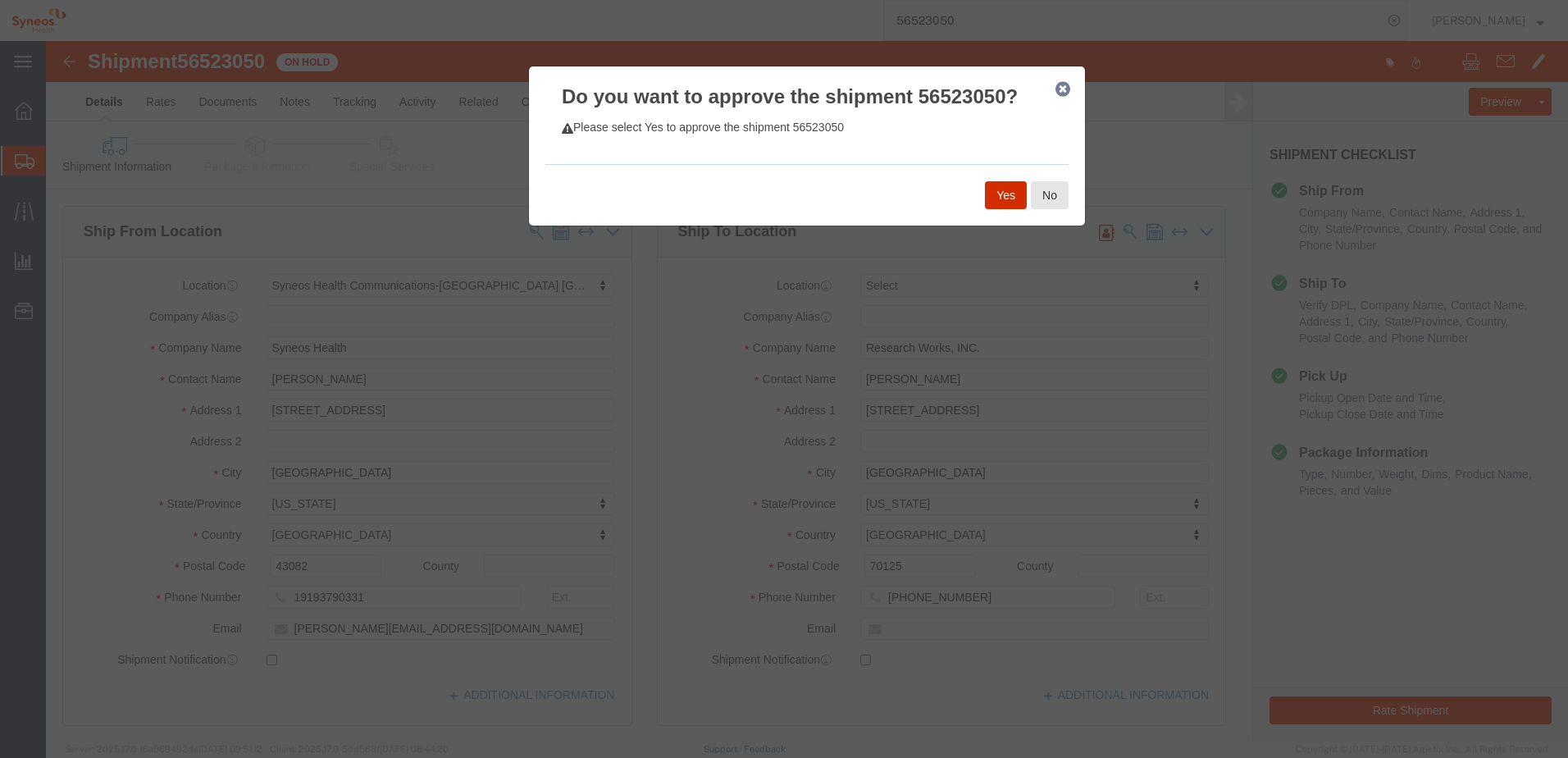
click button "Yes"
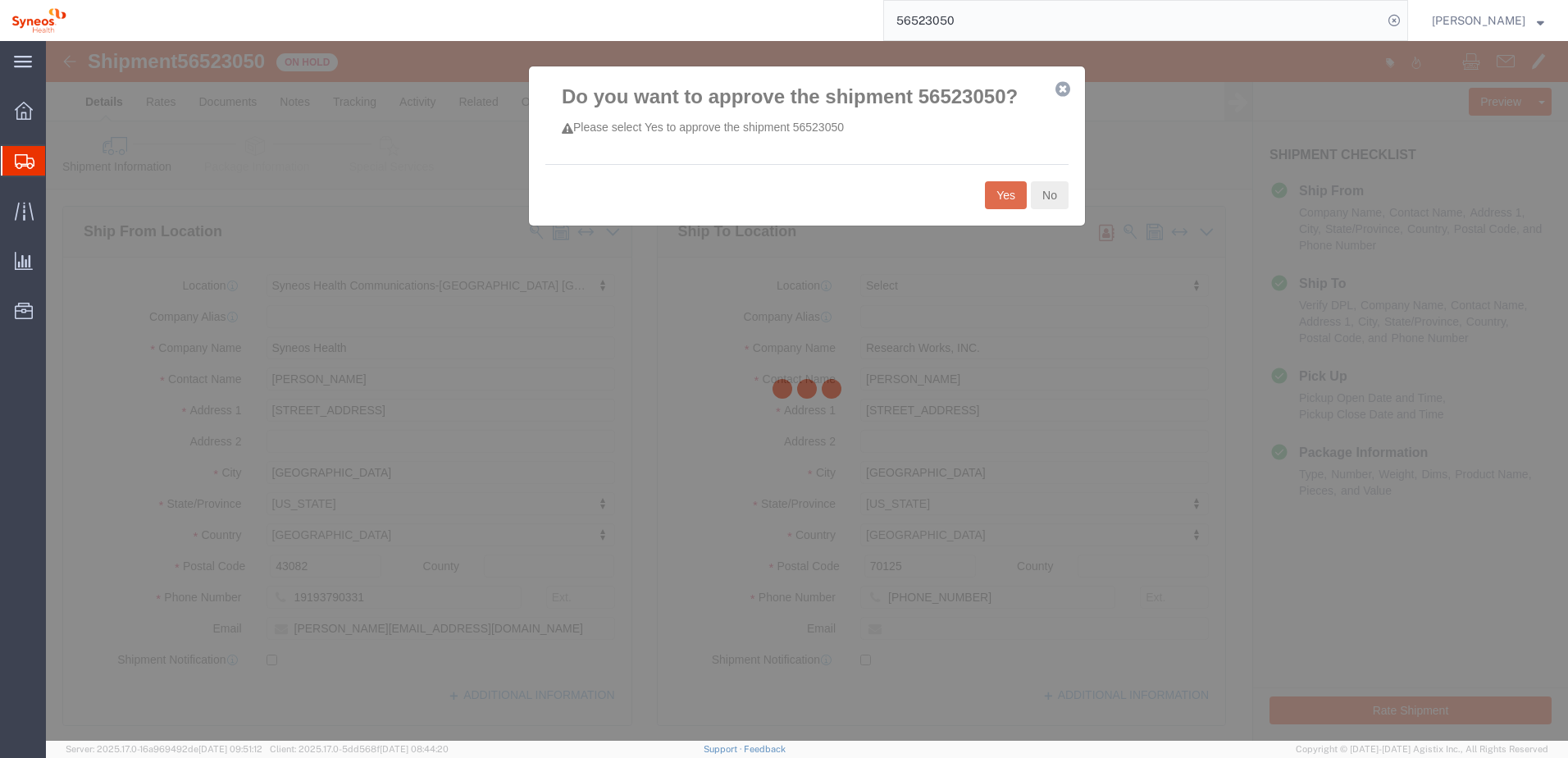
select select "59458"
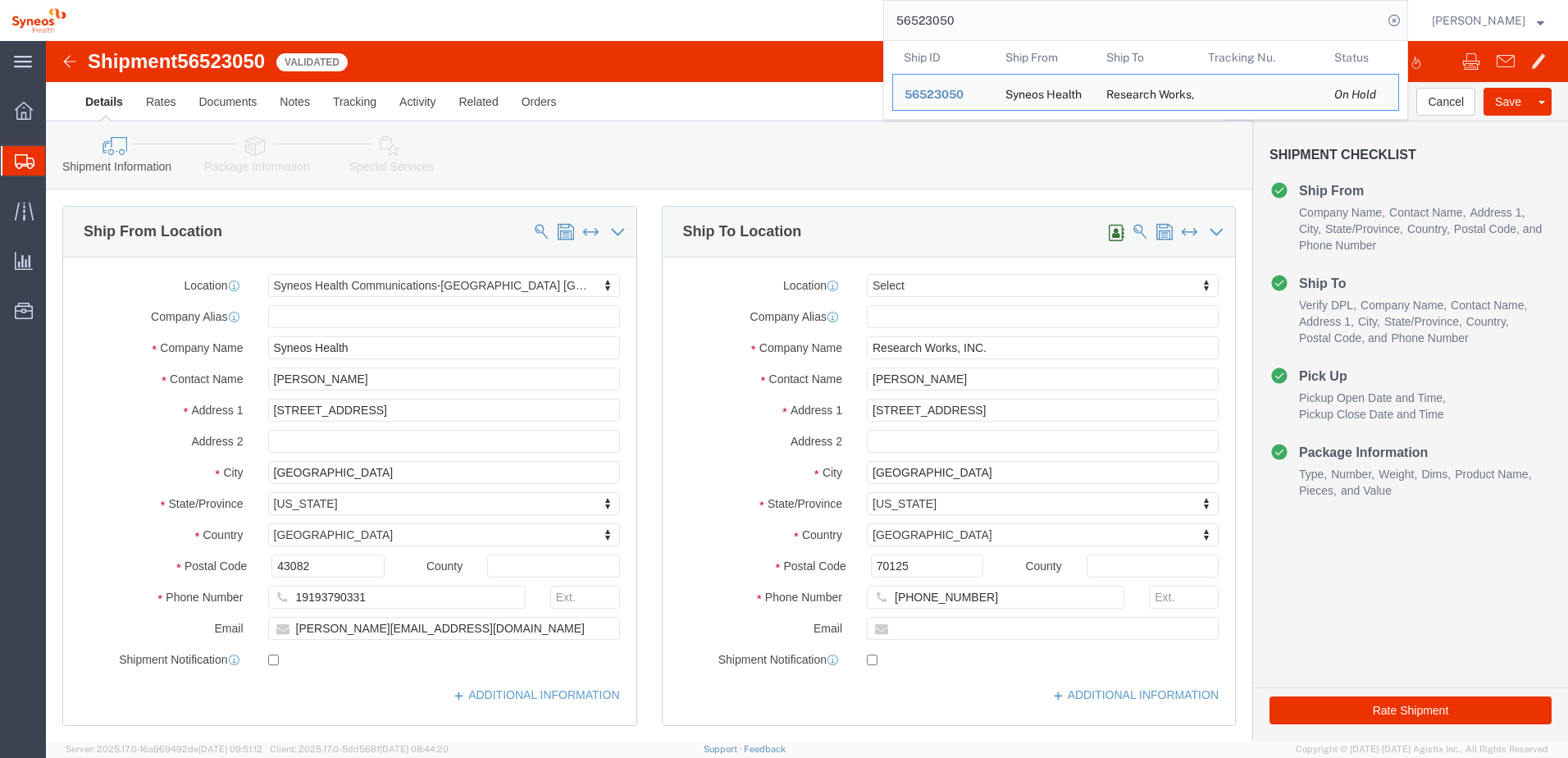
drag, startPoint x: 1033, startPoint y: 23, endPoint x: 849, endPoint y: 19, distance: 184.0
click at [849, 19] on div "56523050 Ship ID Ship From Ship To Tracking Nu. Status Ship ID 56523050 Ship Fr…" at bounding box center [743, 20] width 1330 height 41
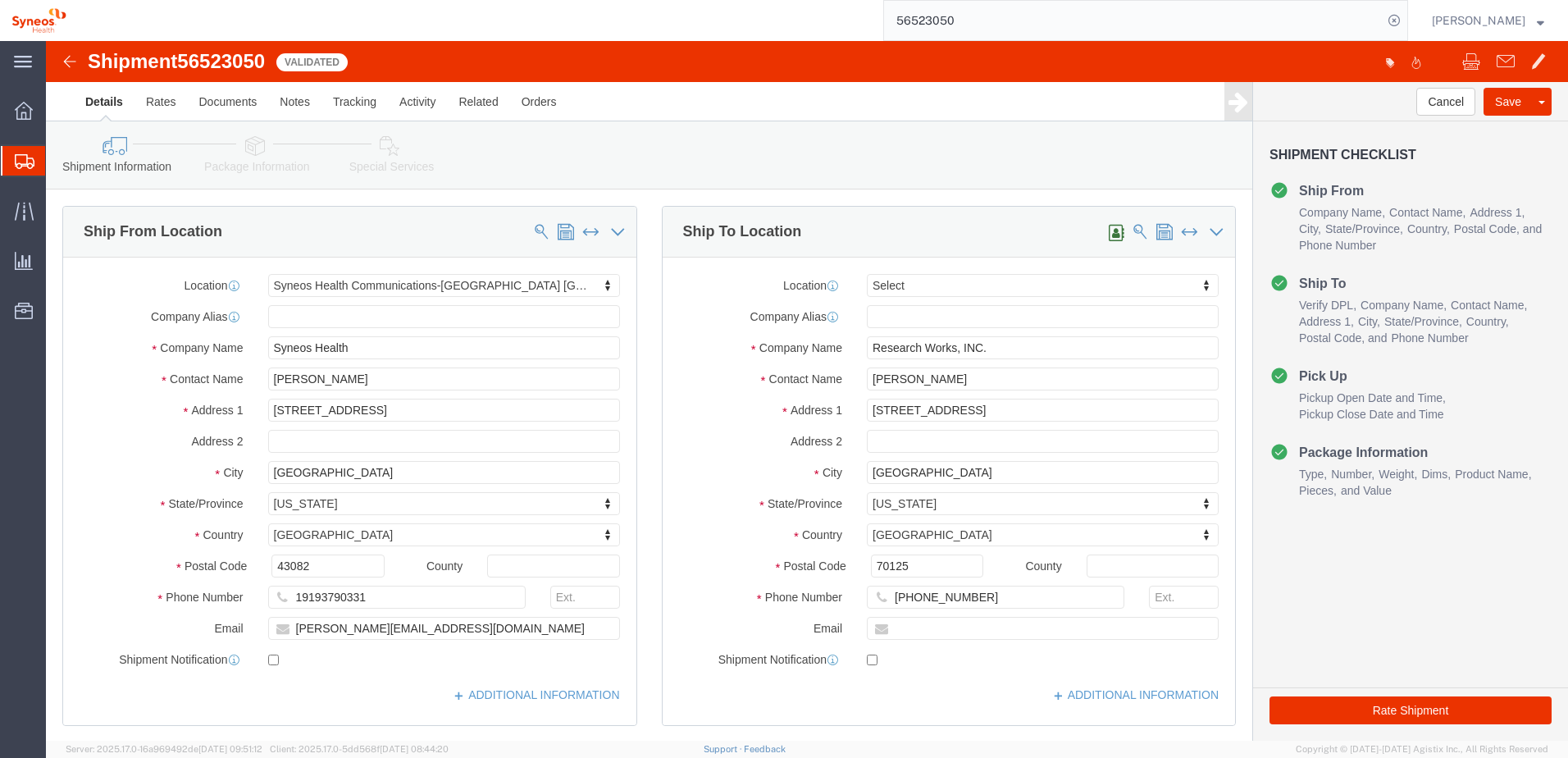
paste input "1601"
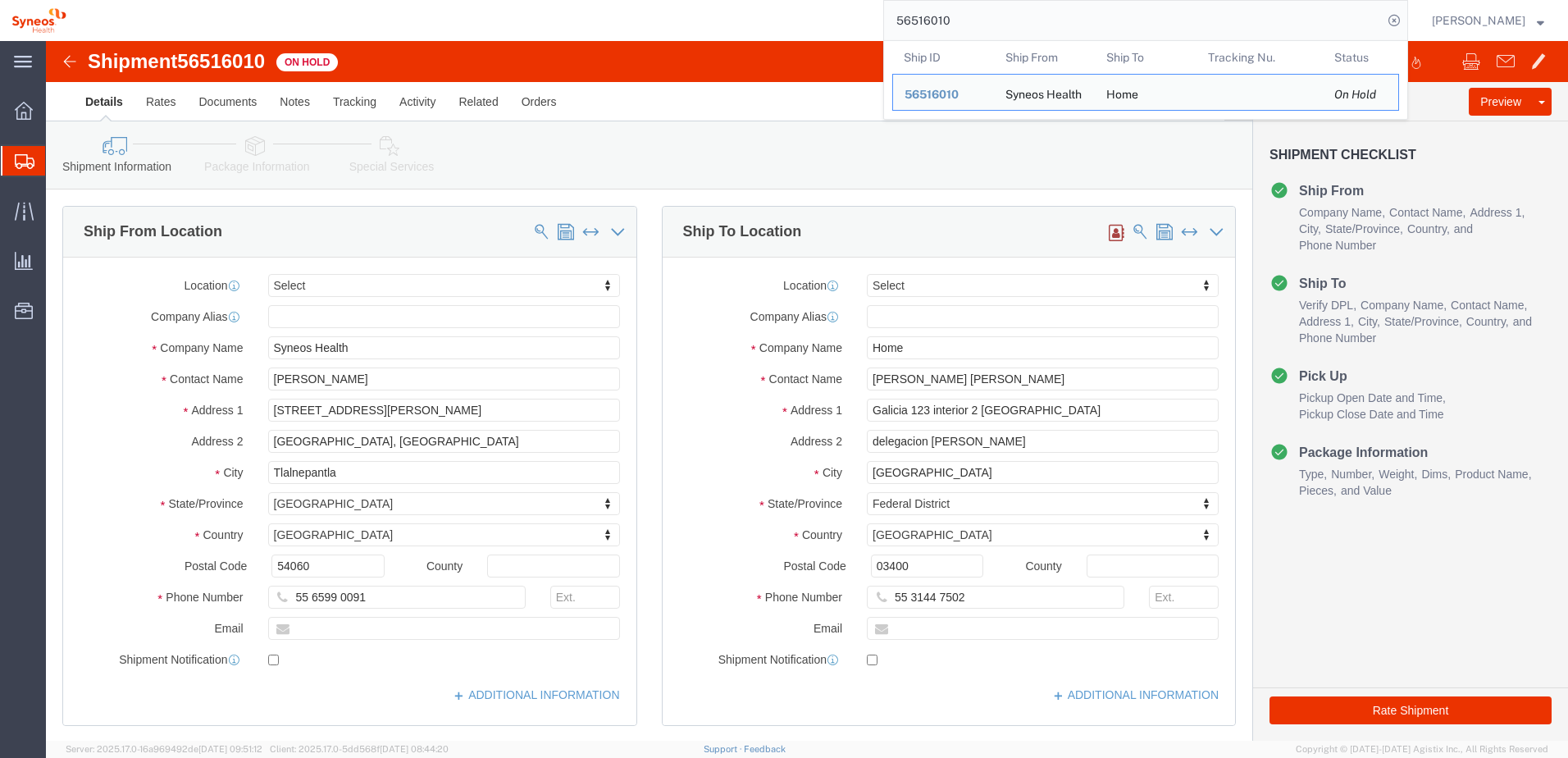
click at [829, 31] on div "56516010 Ship ID Ship From Ship To Tracking Nu. Status Ship ID 56516010 Ship Fr…" at bounding box center [743, 20] width 1330 height 41
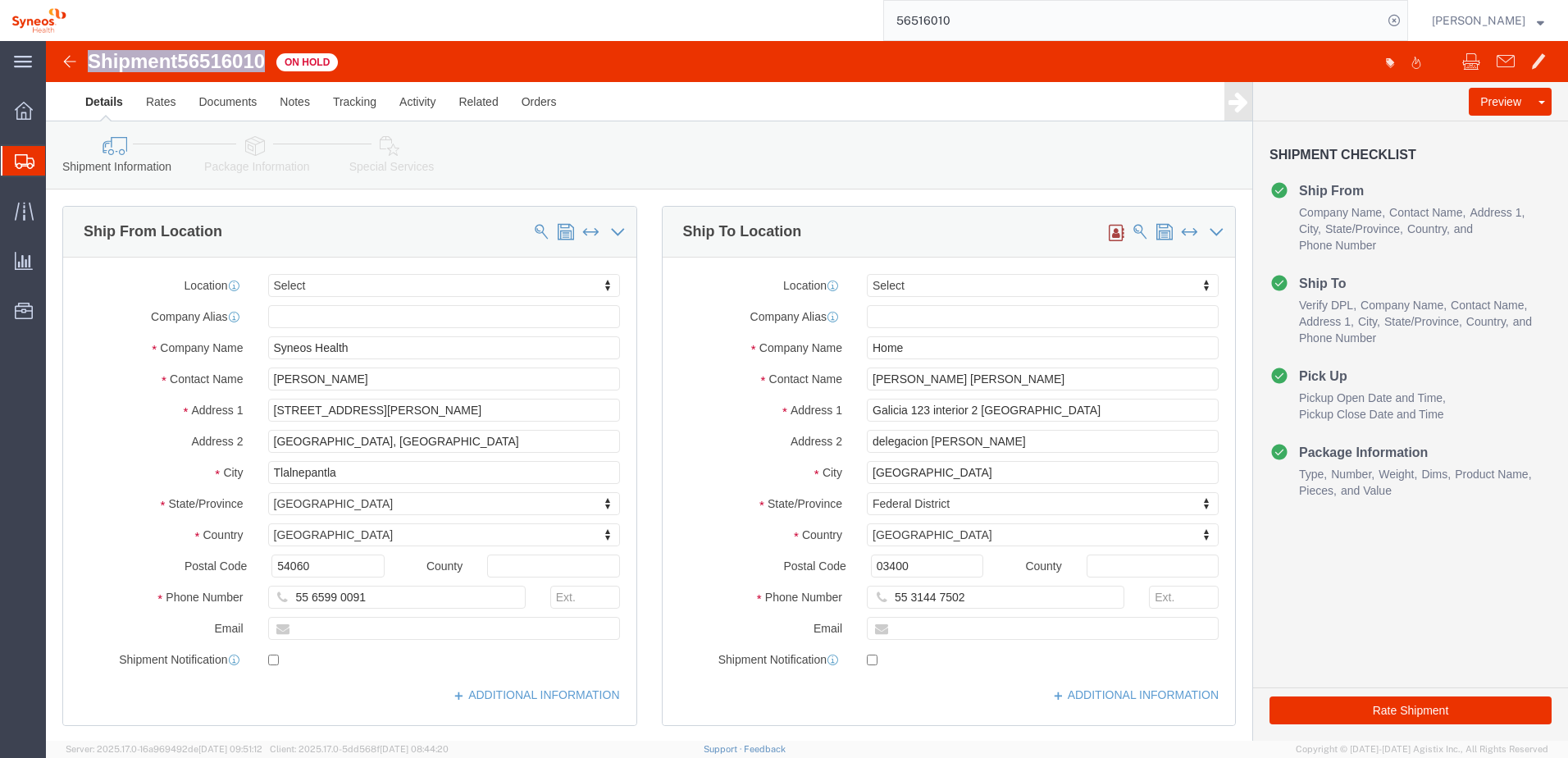
drag, startPoint x: 228, startPoint y: 16, endPoint x: 44, endPoint y: 24, distance: 184.2
click div "Shipment 56516010 On Hold"
copy h1 "Shipment 56516010"
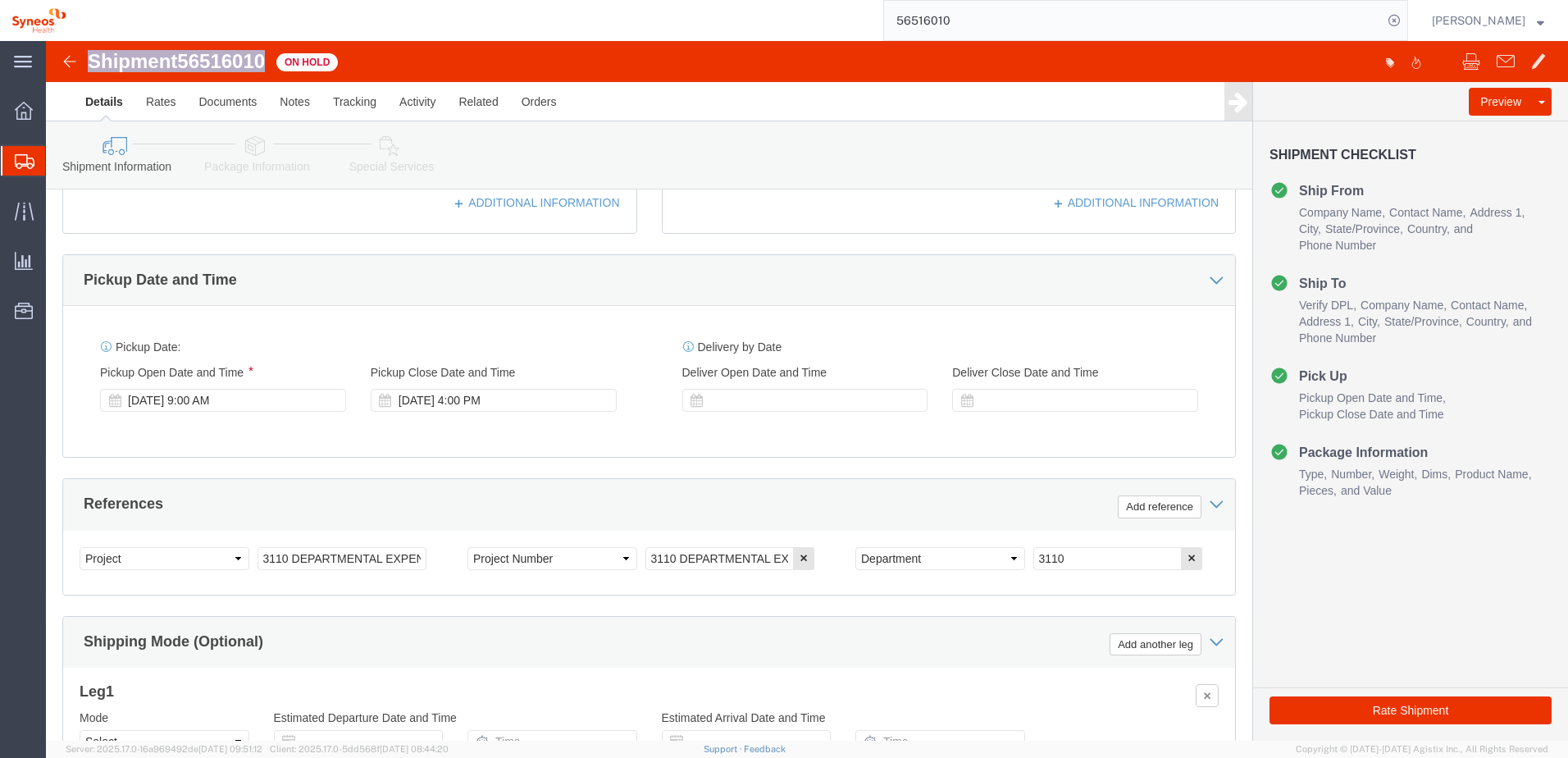
scroll to position [657, 0]
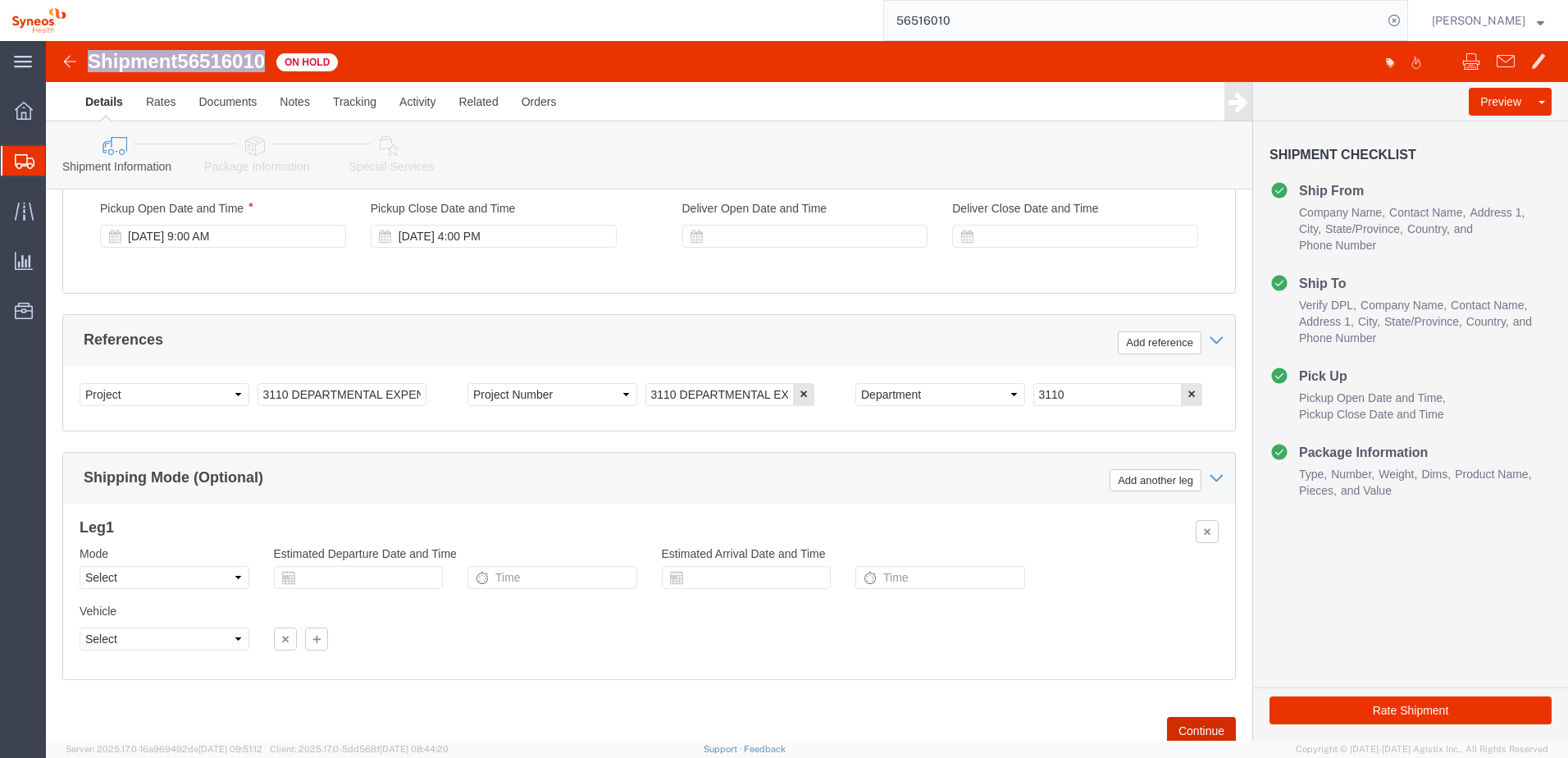
click button "Continue"
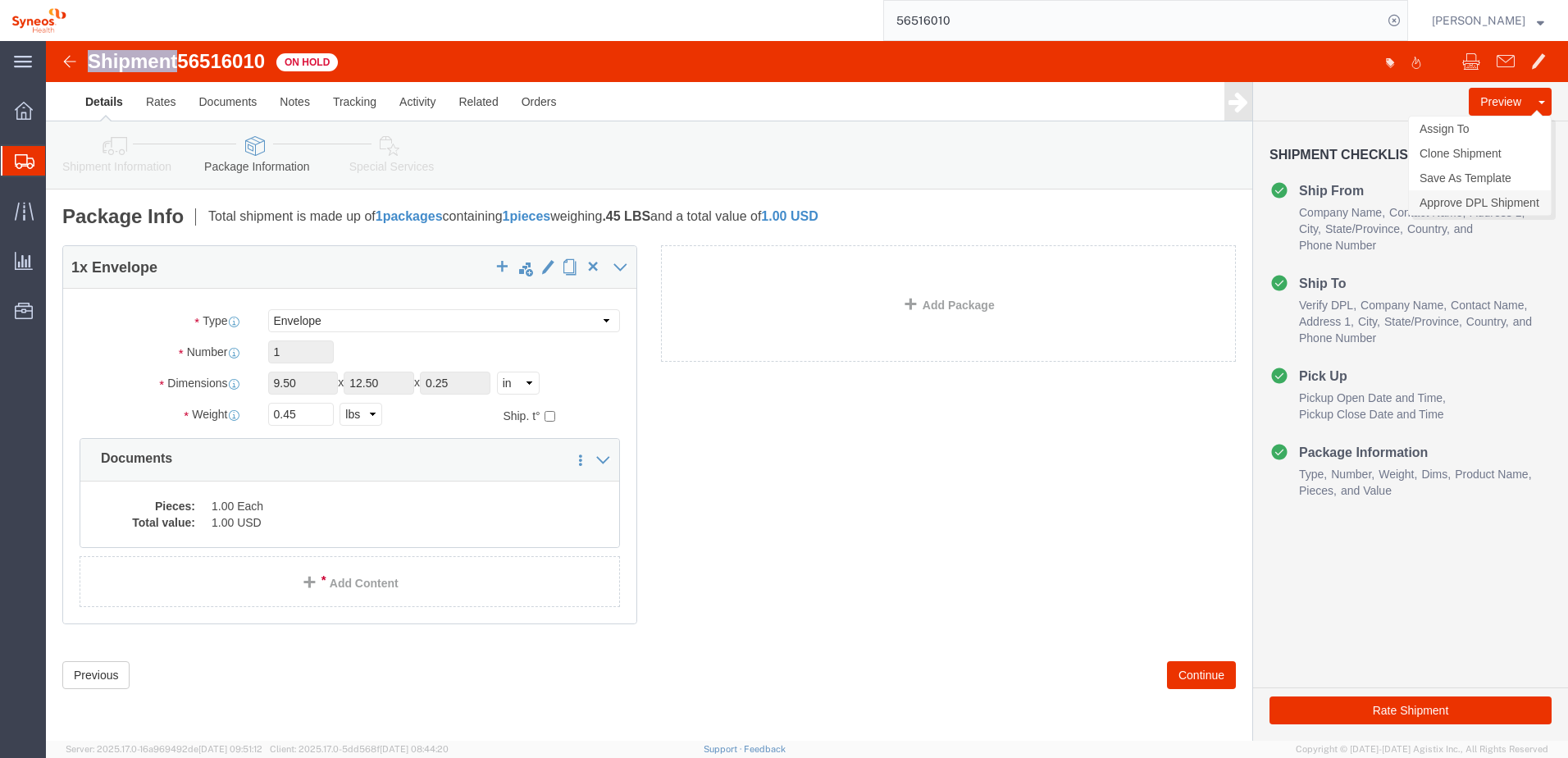
click link "Approve DPL Shipment"
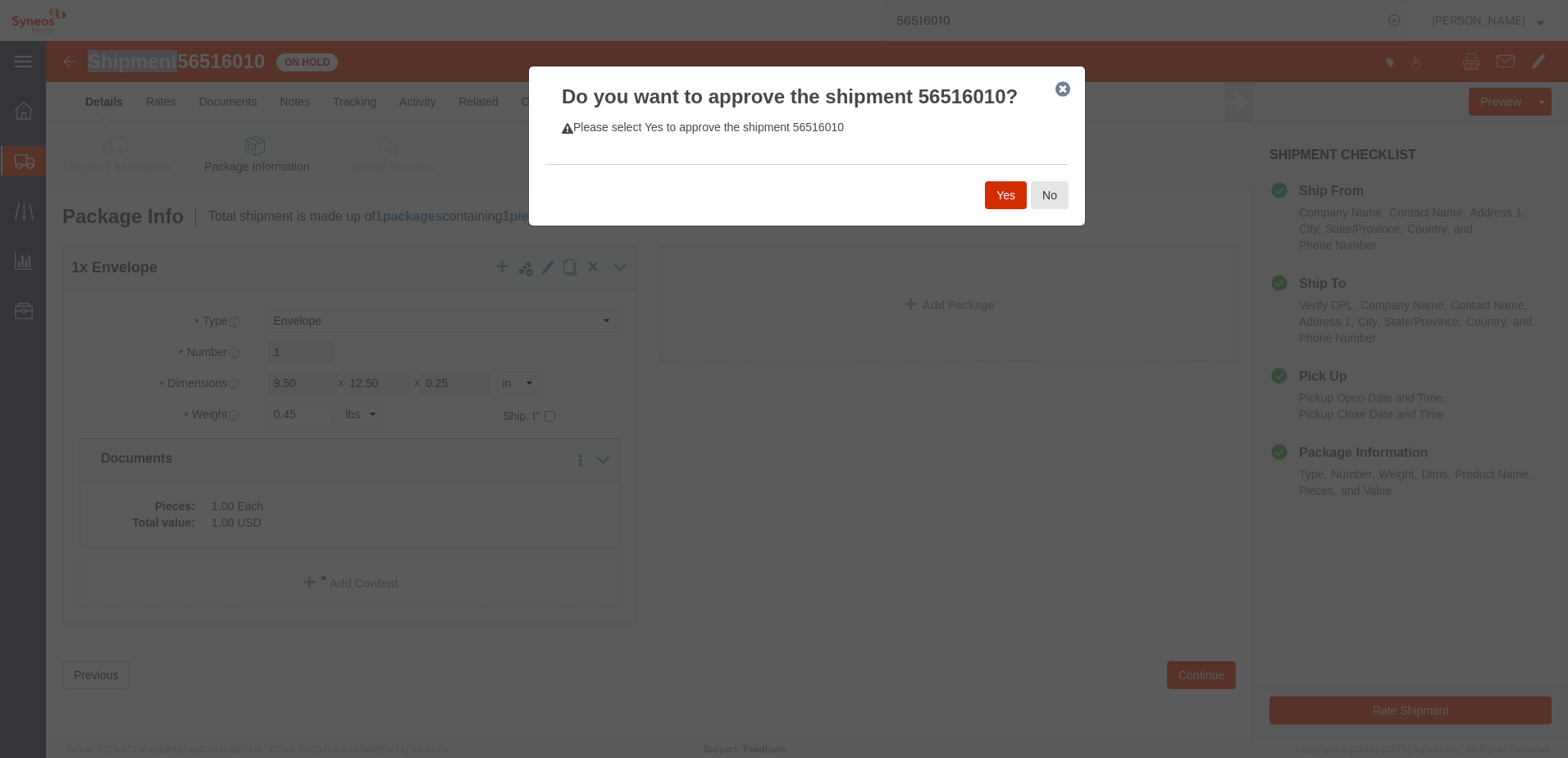
click button "Yes"
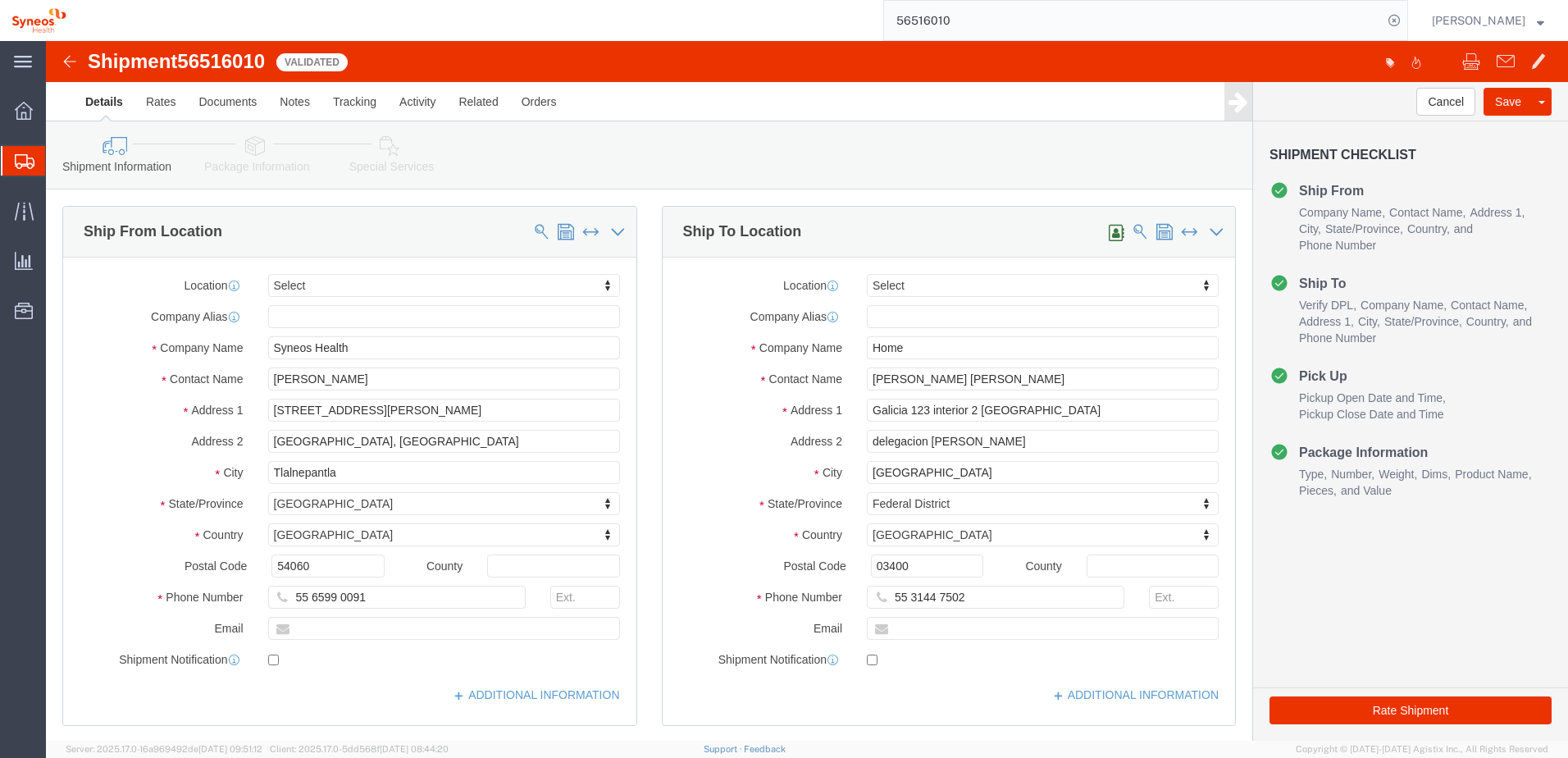
click at [1018, 14] on input "56516010" at bounding box center [1134, 20] width 499 height 39
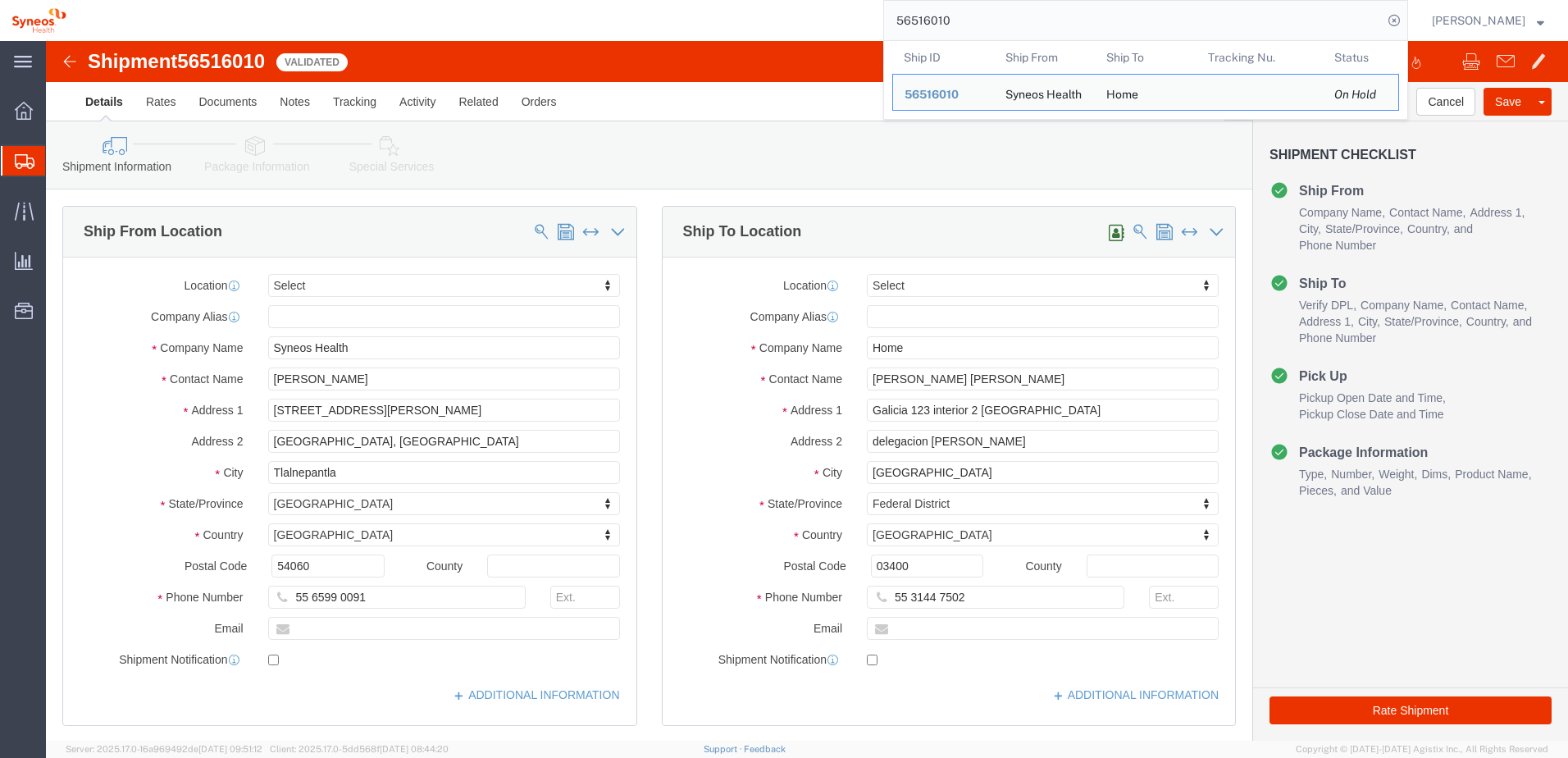
click at [1018, 14] on input "56516010" at bounding box center [1134, 20] width 499 height 39
paste input "29131"
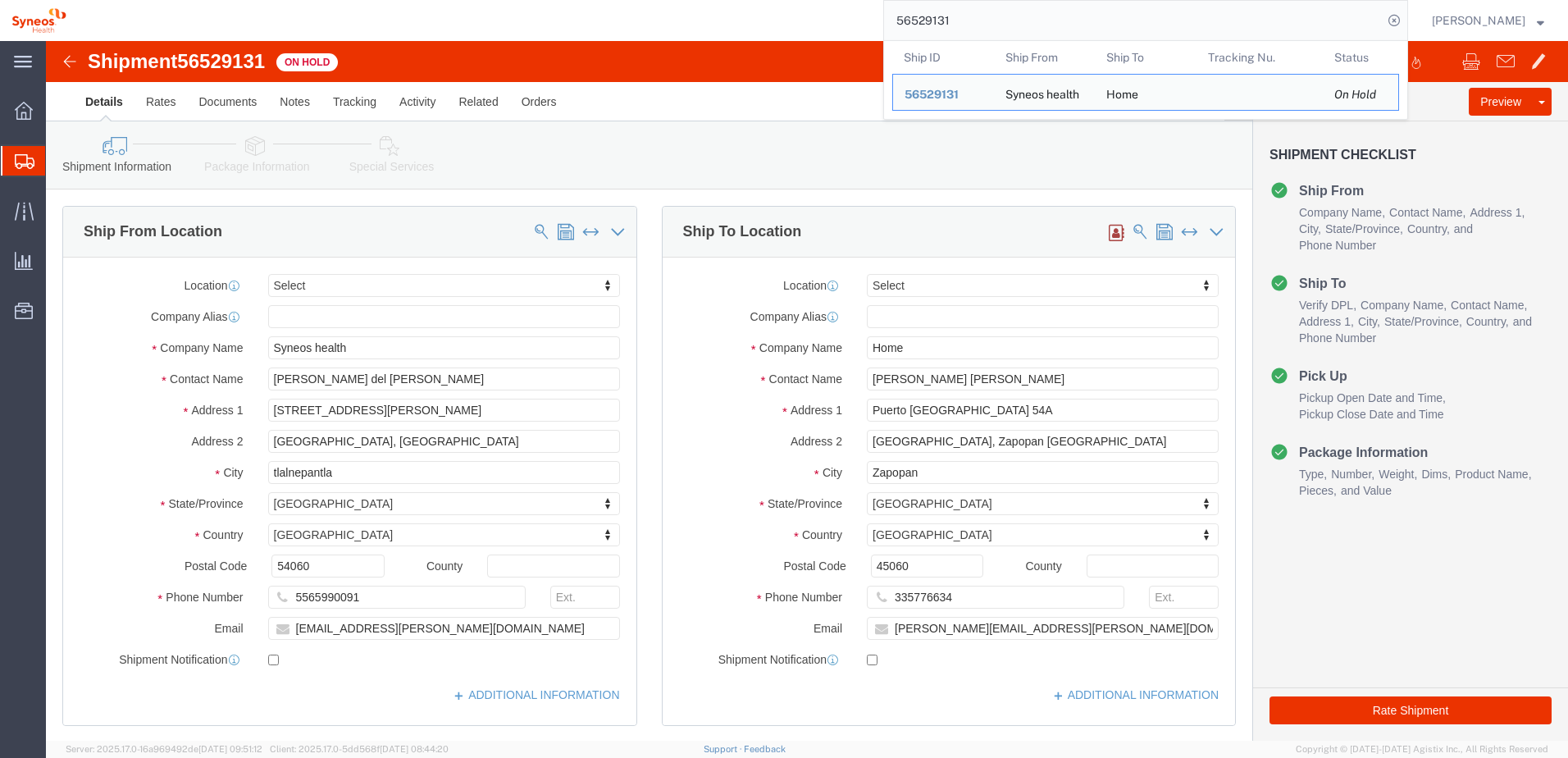
click div "Shipment 56529131 On Hold"
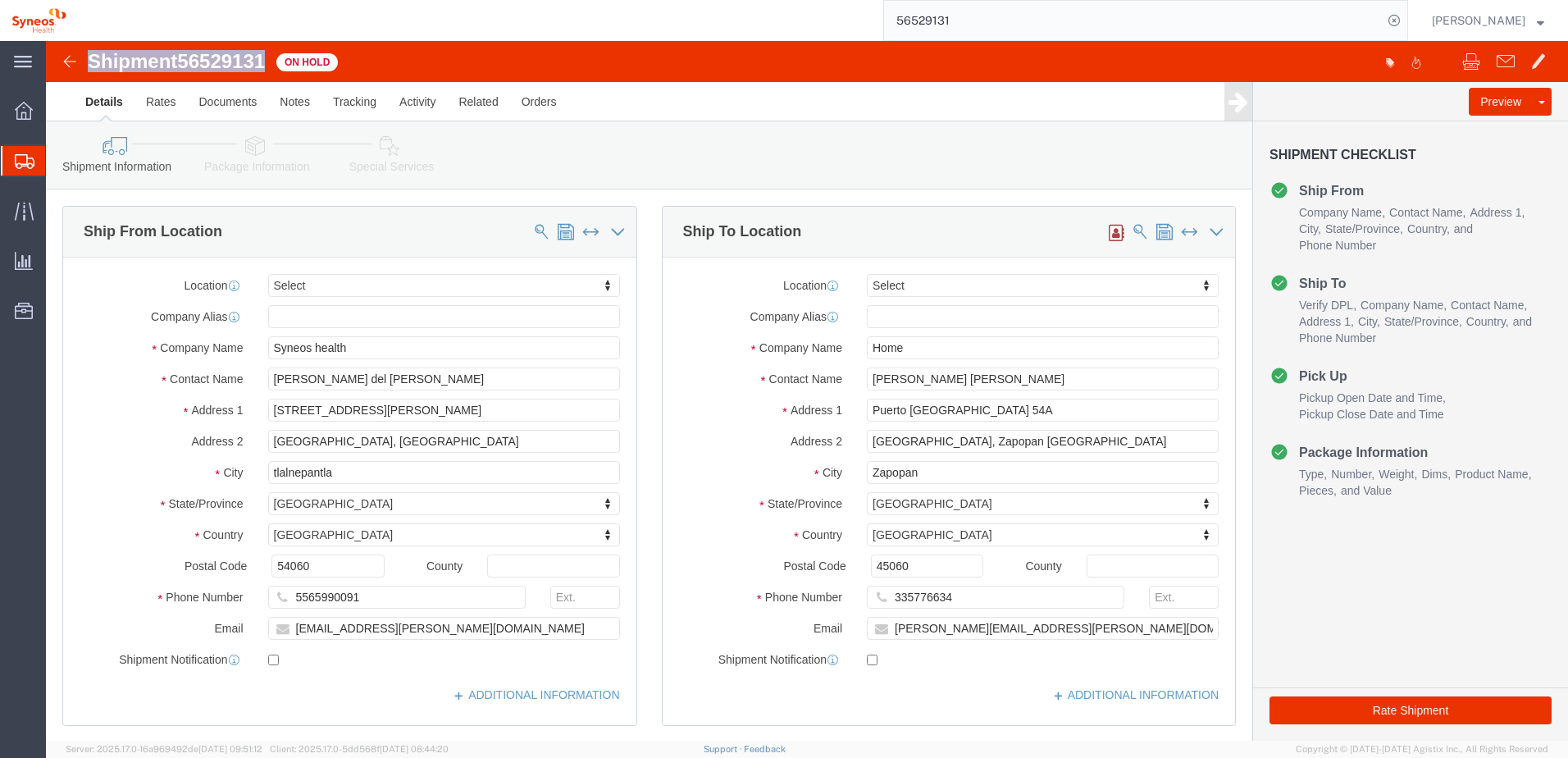
drag, startPoint x: 220, startPoint y: 18, endPoint x: 45, endPoint y: 17, distance: 175.0
click h1 "Shipment 56529131"
copy h1 "Shipment 56529131"
click div "Shipment 56529131 On Hold"
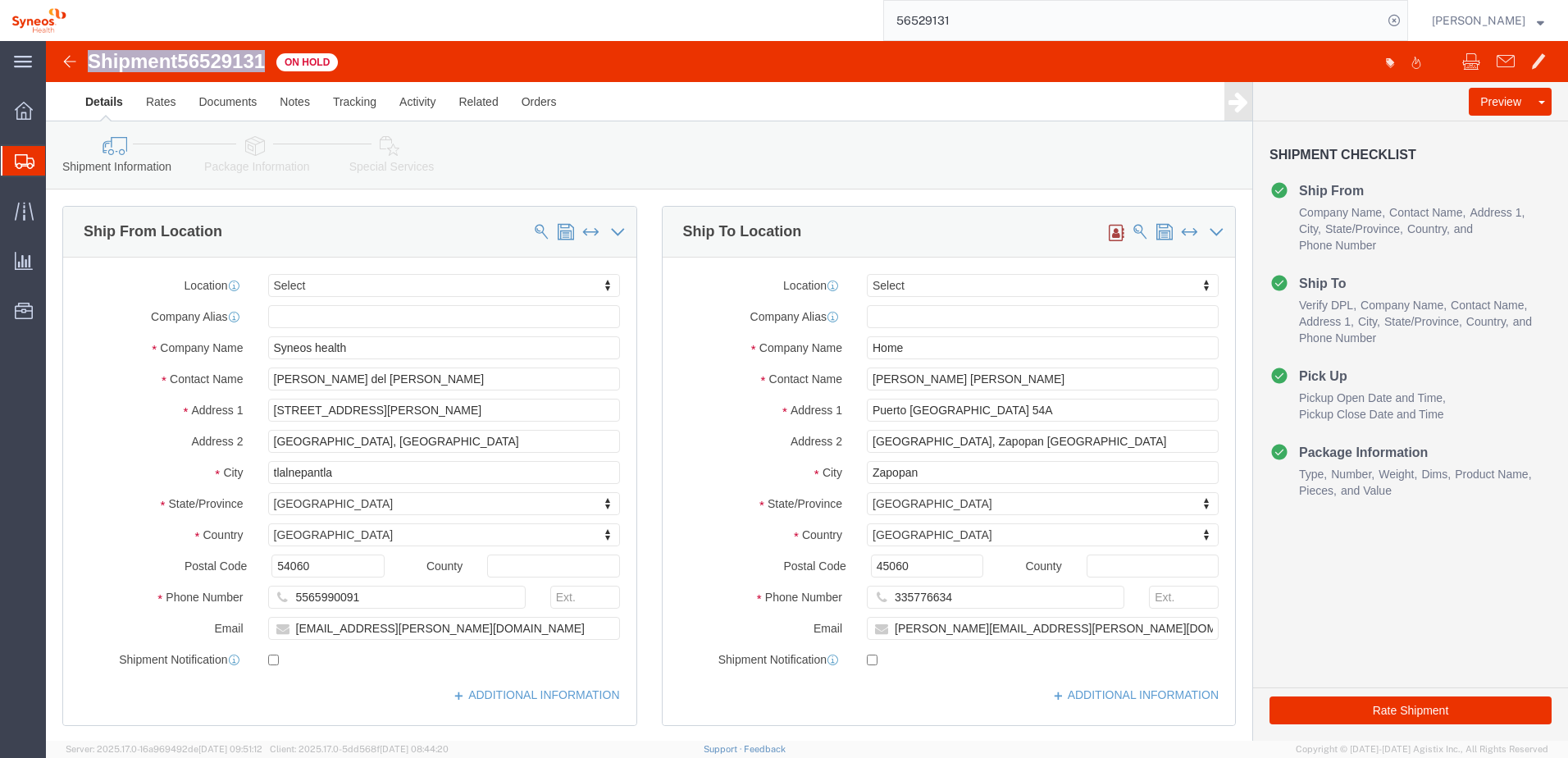
drag, startPoint x: 42, startPoint y: 14, endPoint x: 222, endPoint y: 10, distance: 180.0
click h1 "Shipment 56529131"
copy h1 "Shipment 56529131"
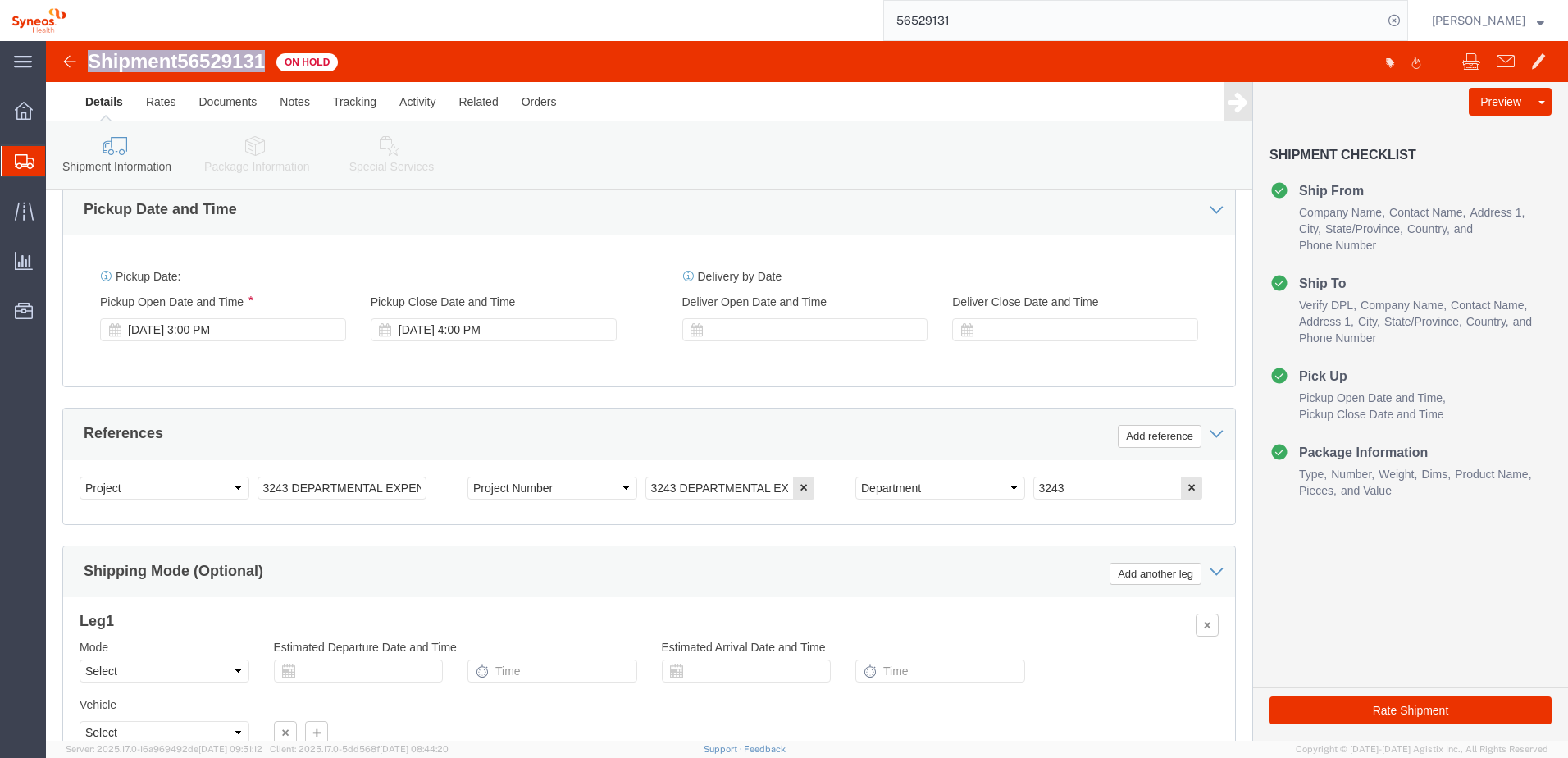
scroll to position [711, 0]
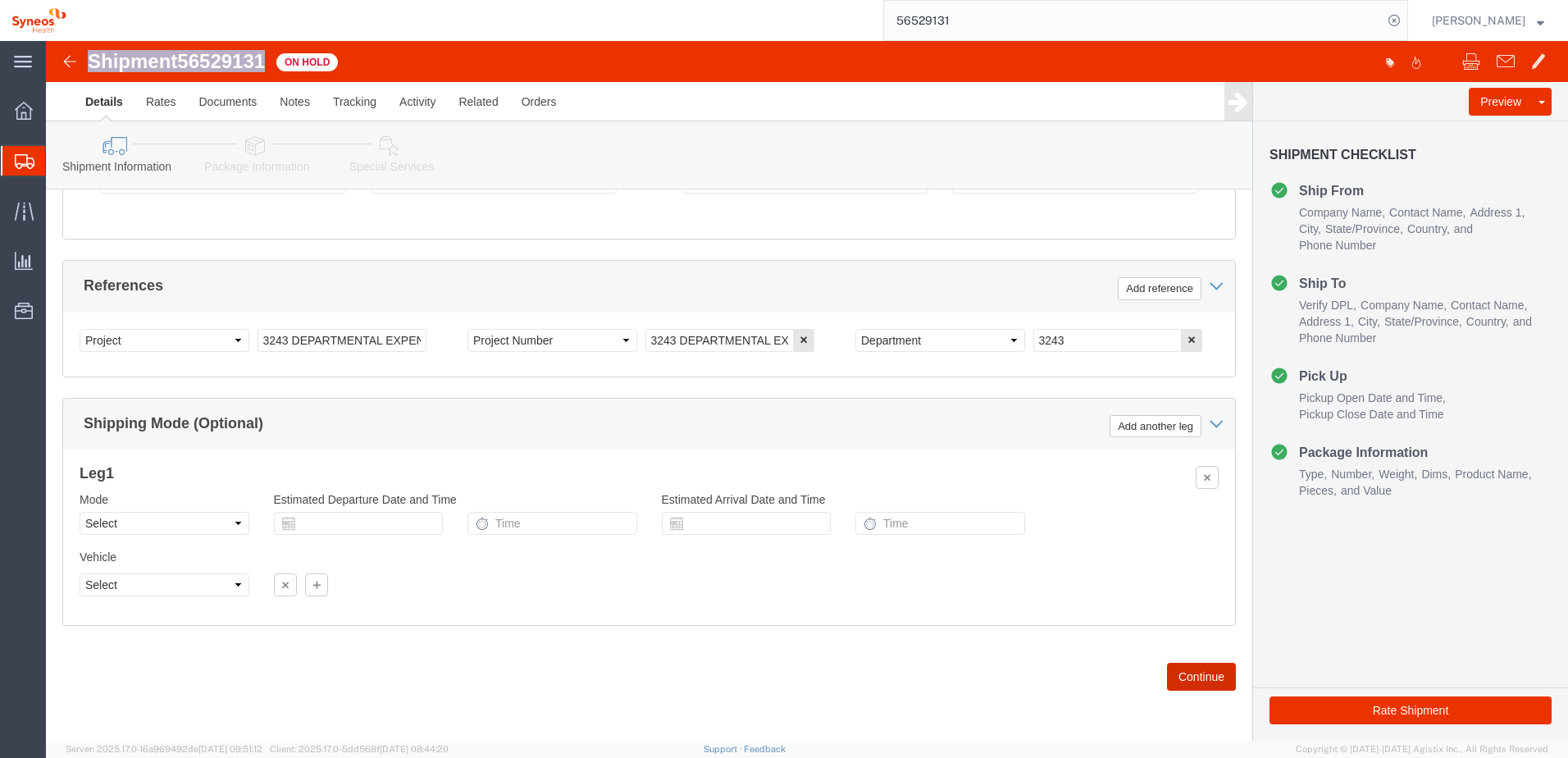
click button "Continue"
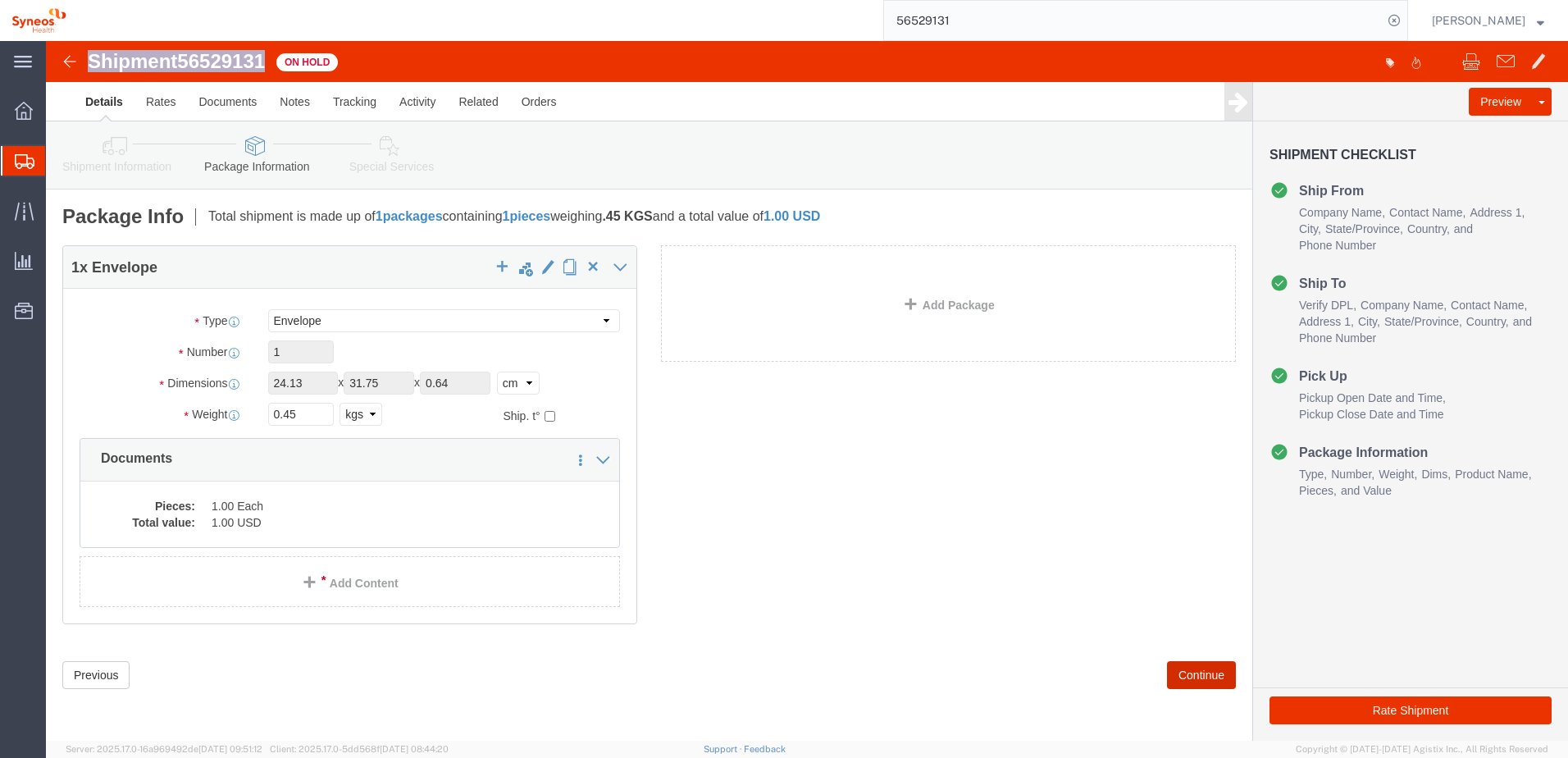
scroll to position [0, 0]
click button "Continue"
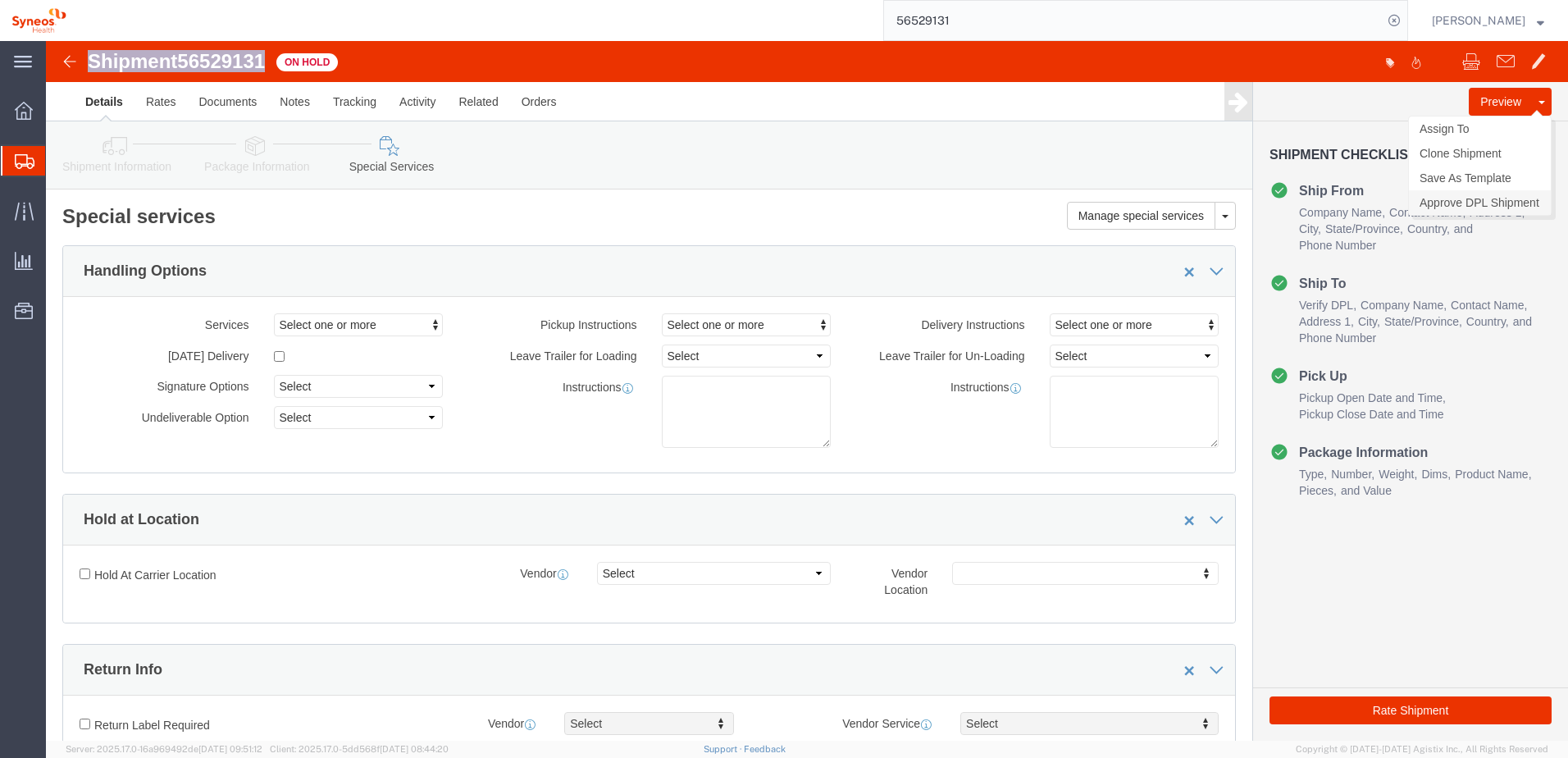
click link "Approve DPL Shipment"
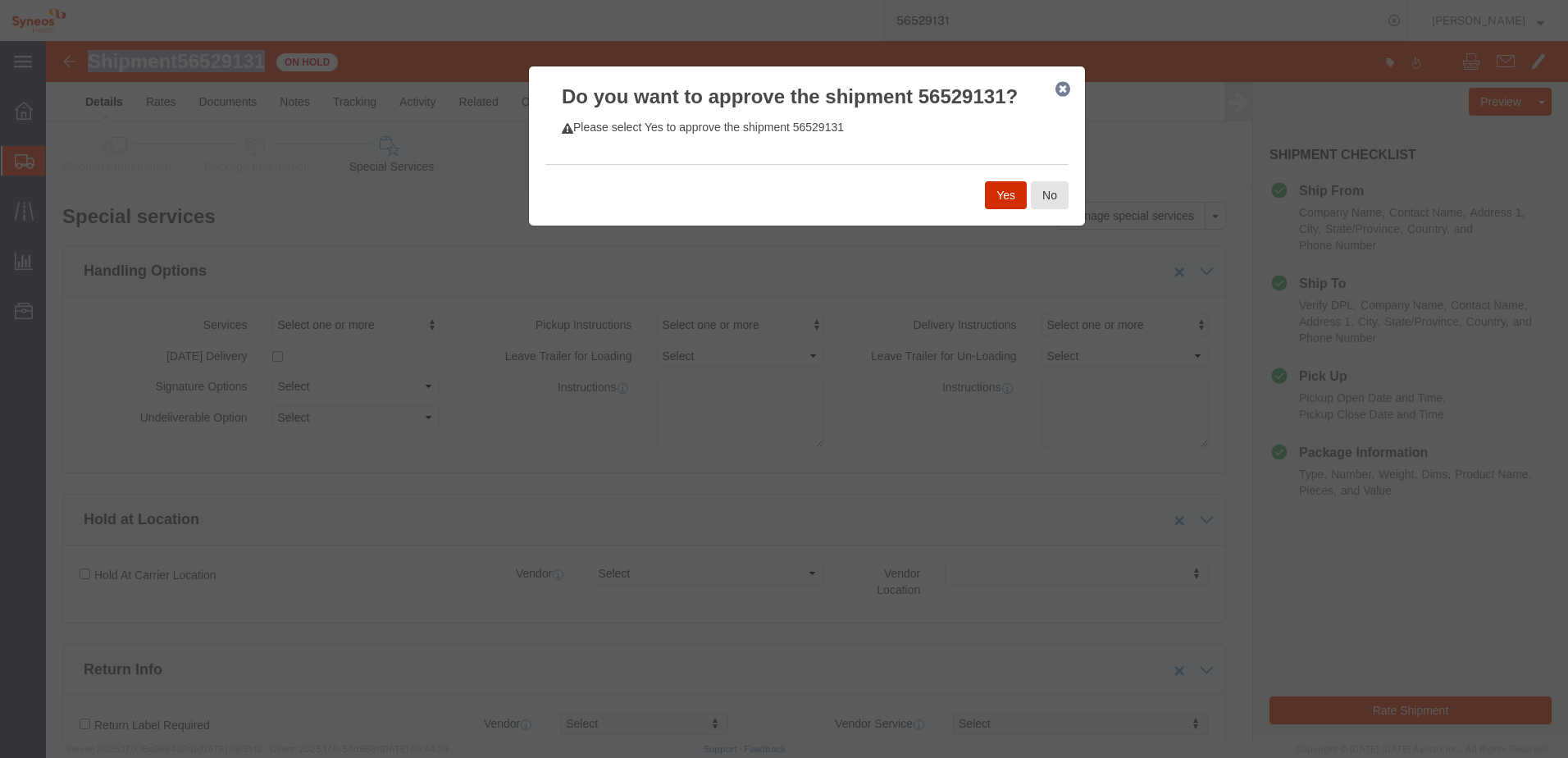
click button "Yes"
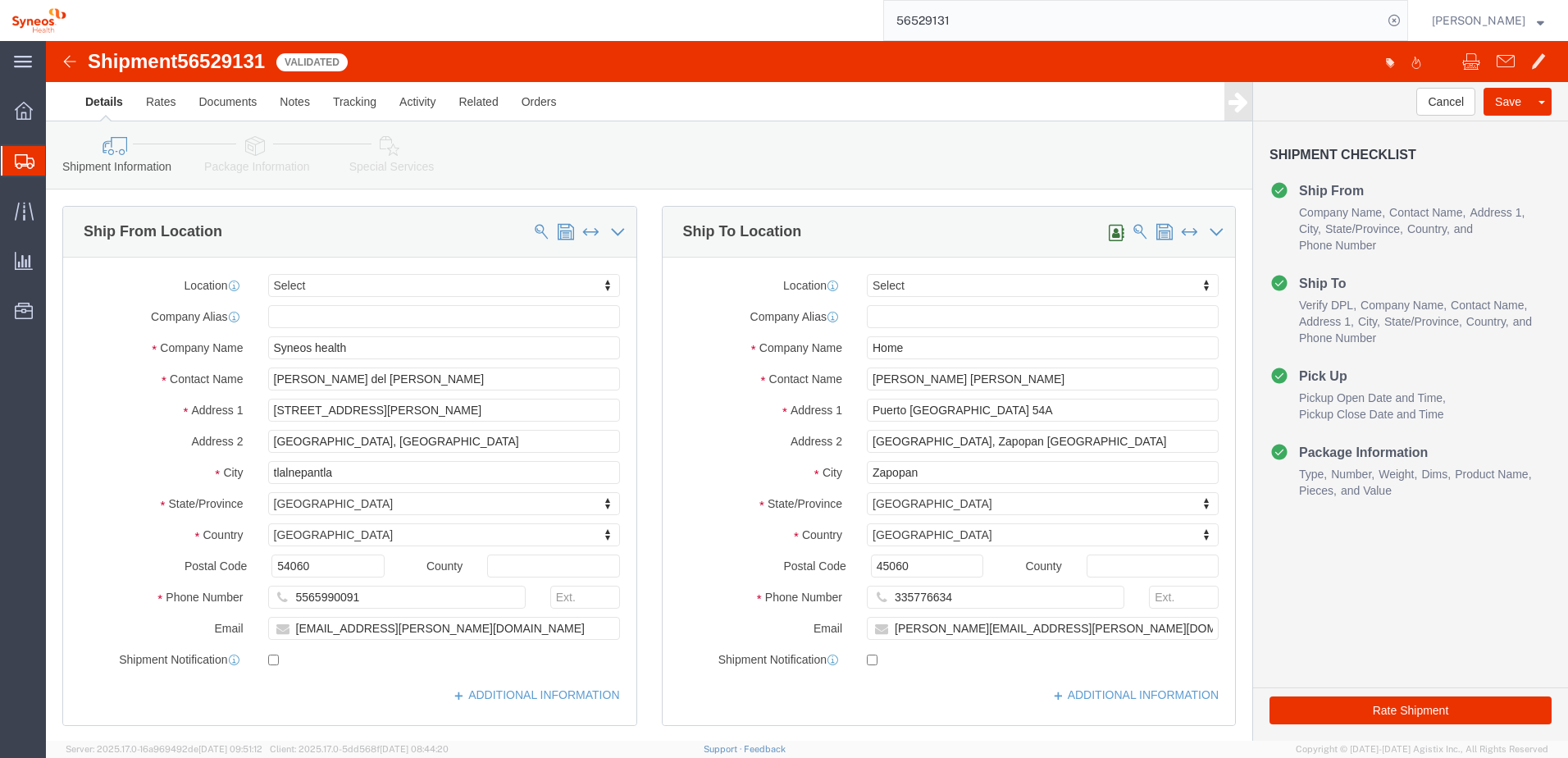
click at [992, 26] on input "56529131" at bounding box center [1134, 20] width 499 height 39
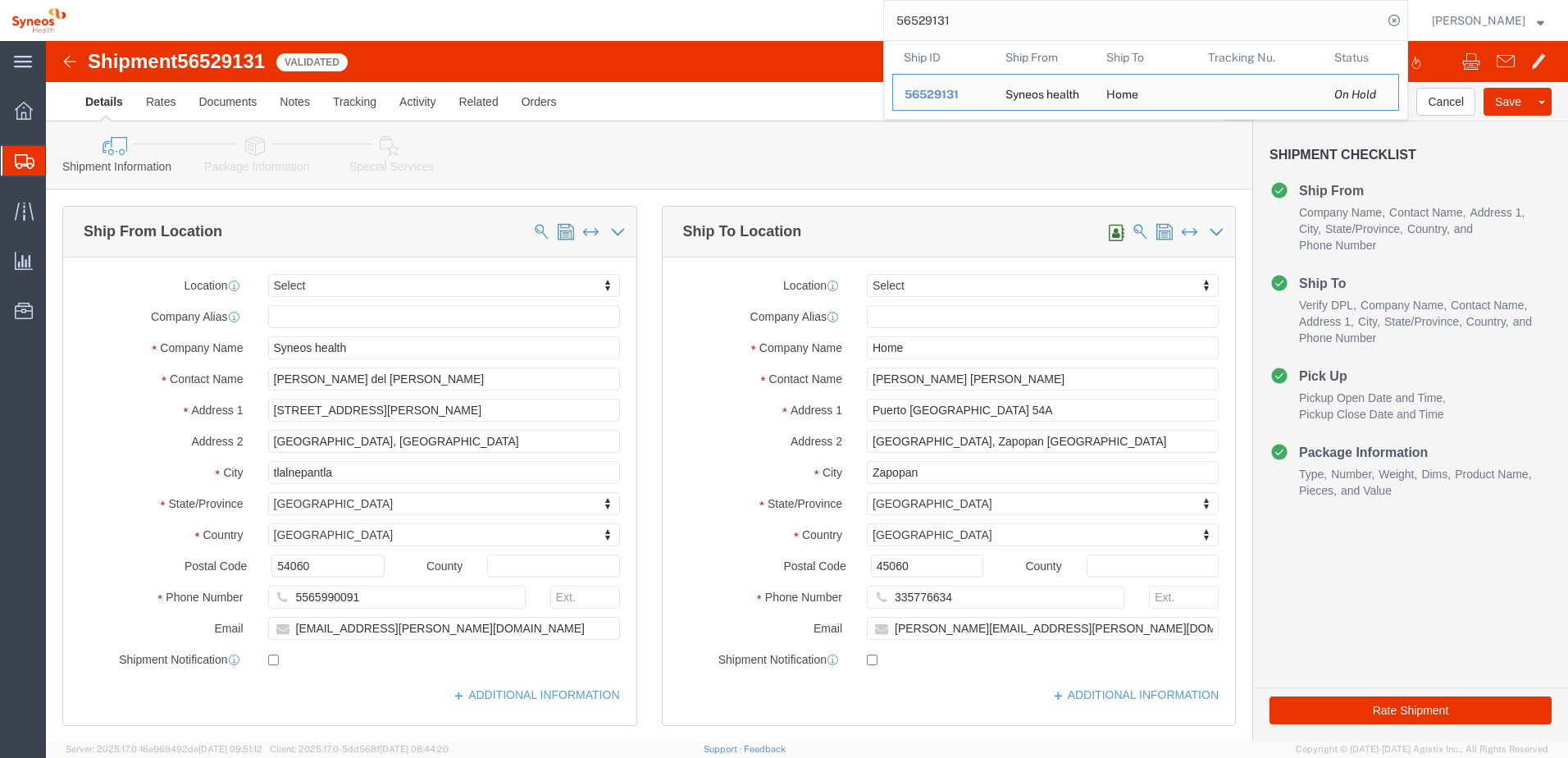
click at [992, 26] on input "56529131" at bounding box center [1134, 20] width 499 height 39
paste input "5"
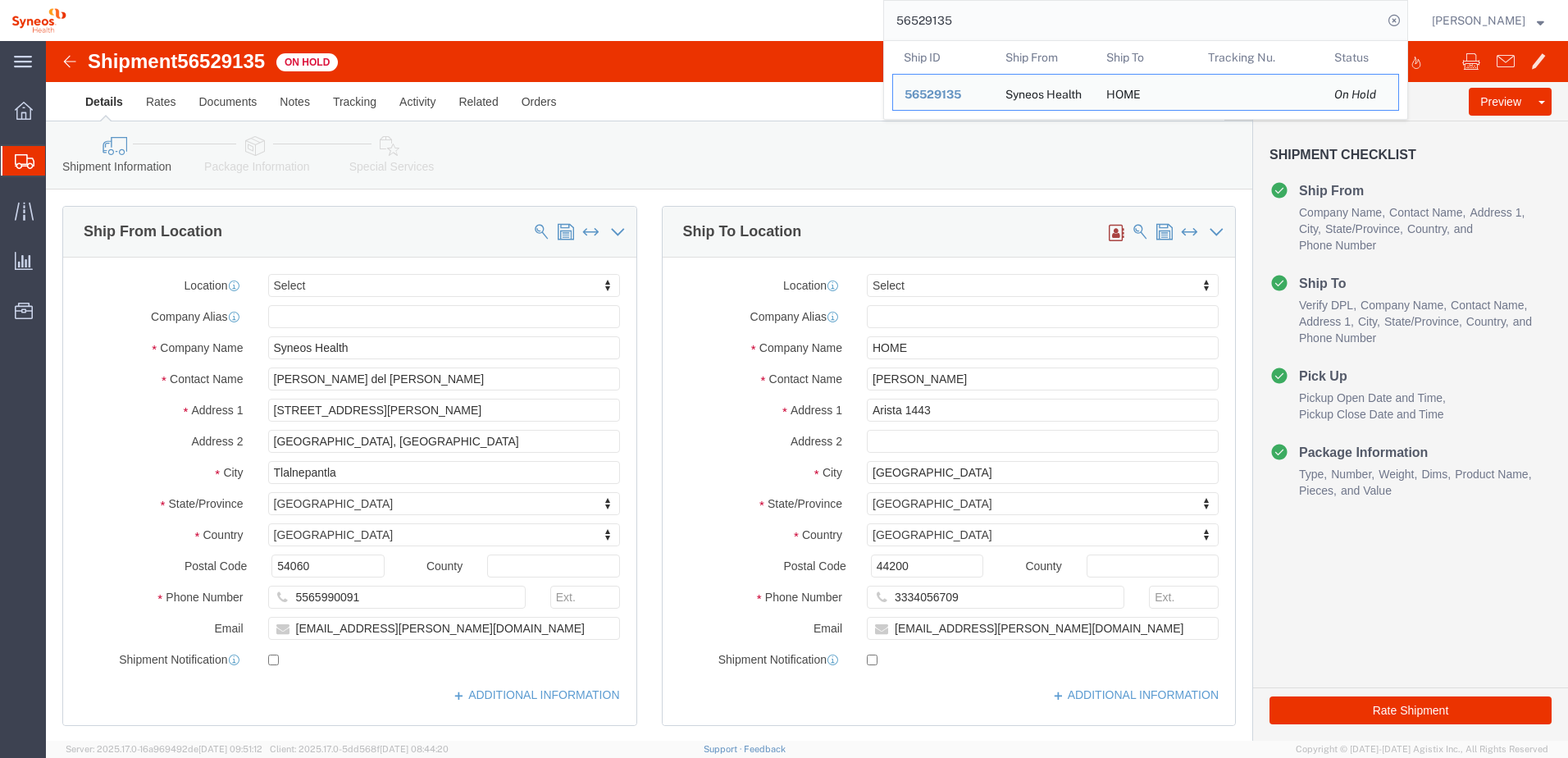
click at [774, 37] on div "56529135 Ship ID Ship From Ship To Tracking Nu. Status Ship ID 56529135 Ship Fr…" at bounding box center [743, 20] width 1330 height 41
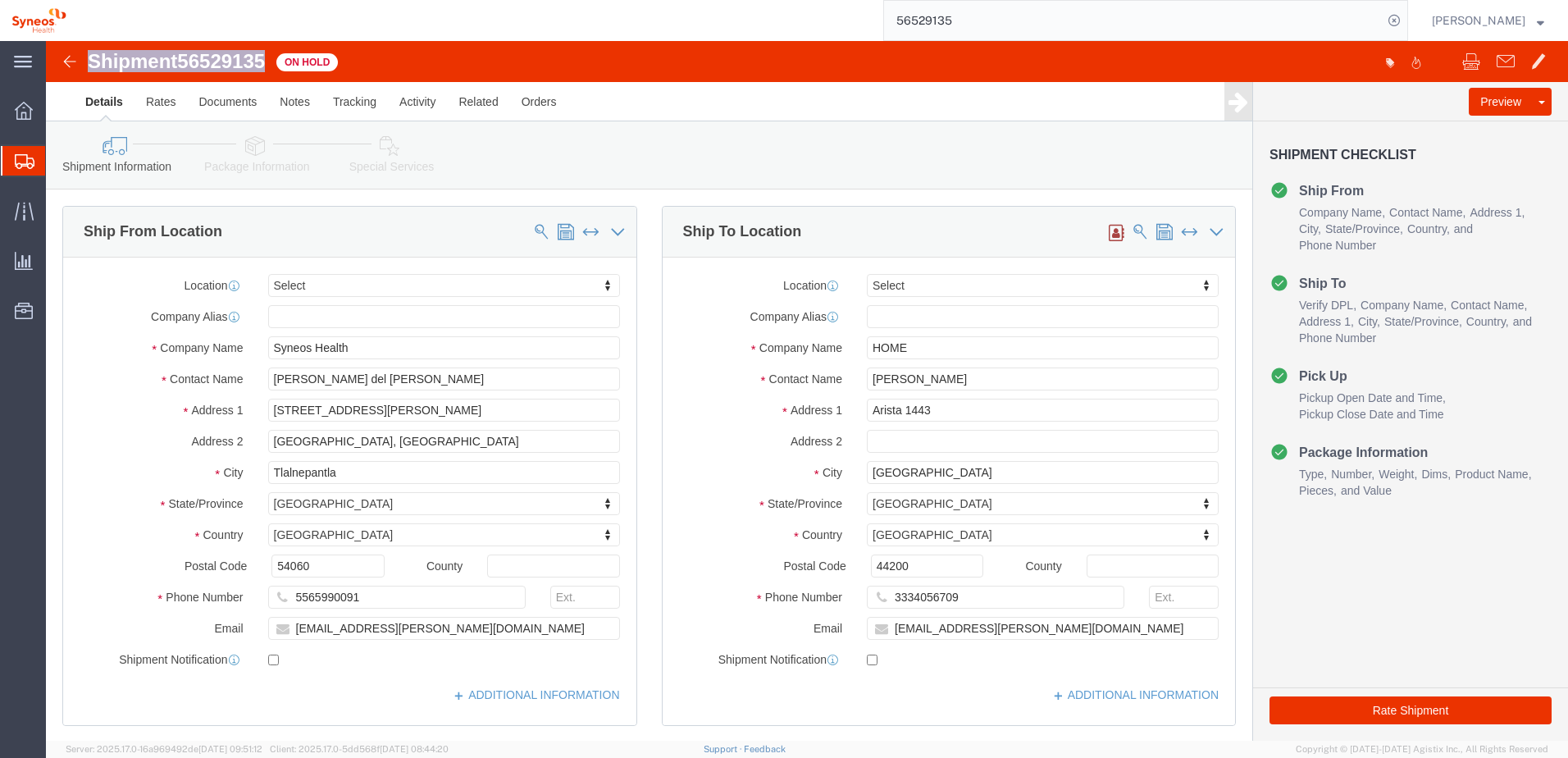
drag, startPoint x: 223, startPoint y: 18, endPoint x: 46, endPoint y: 28, distance: 177.3
click h1 "Shipment 56529135"
copy h1 "Shipment 56529135"
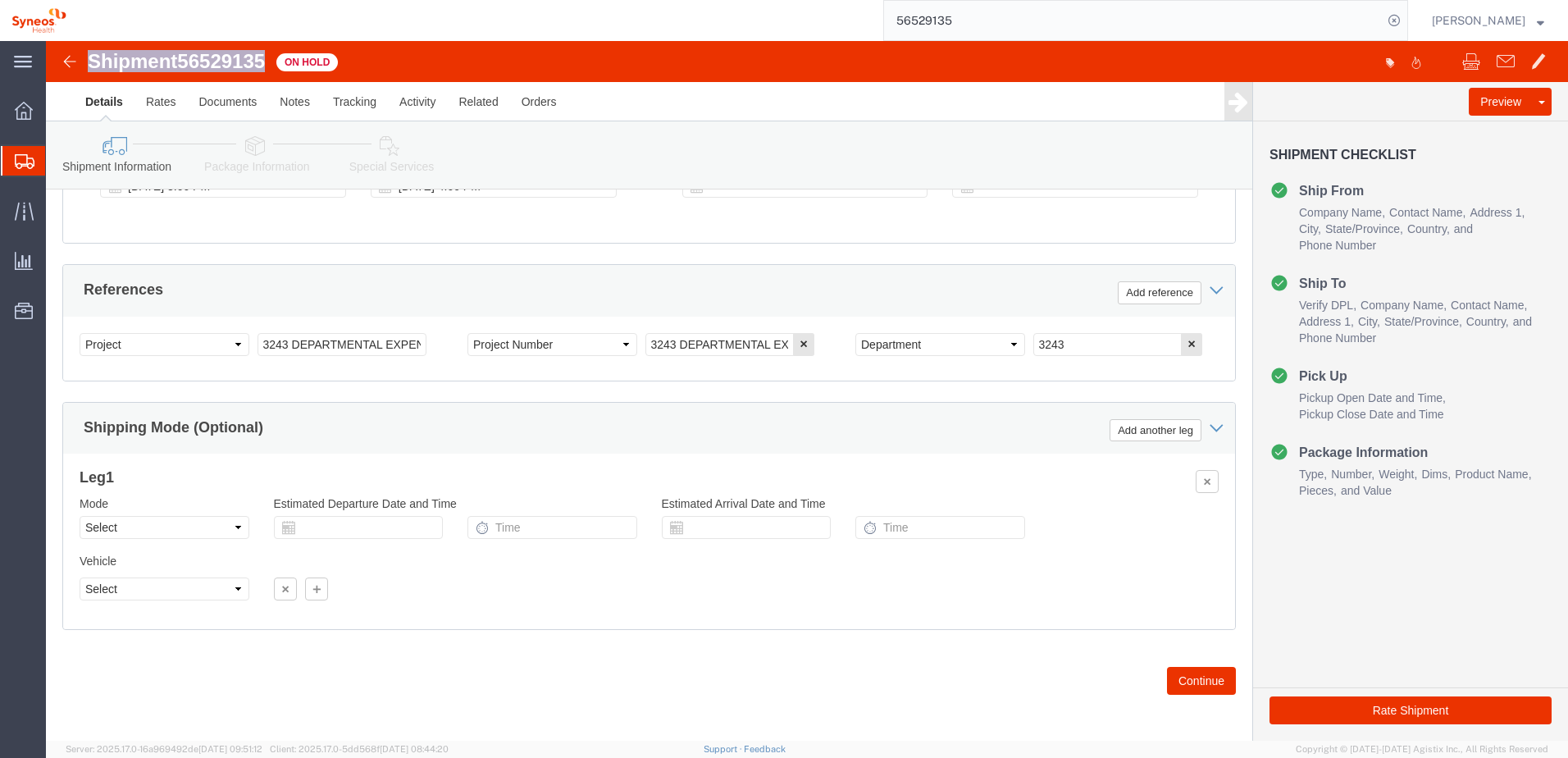
scroll to position [711, 0]
click button "Continue"
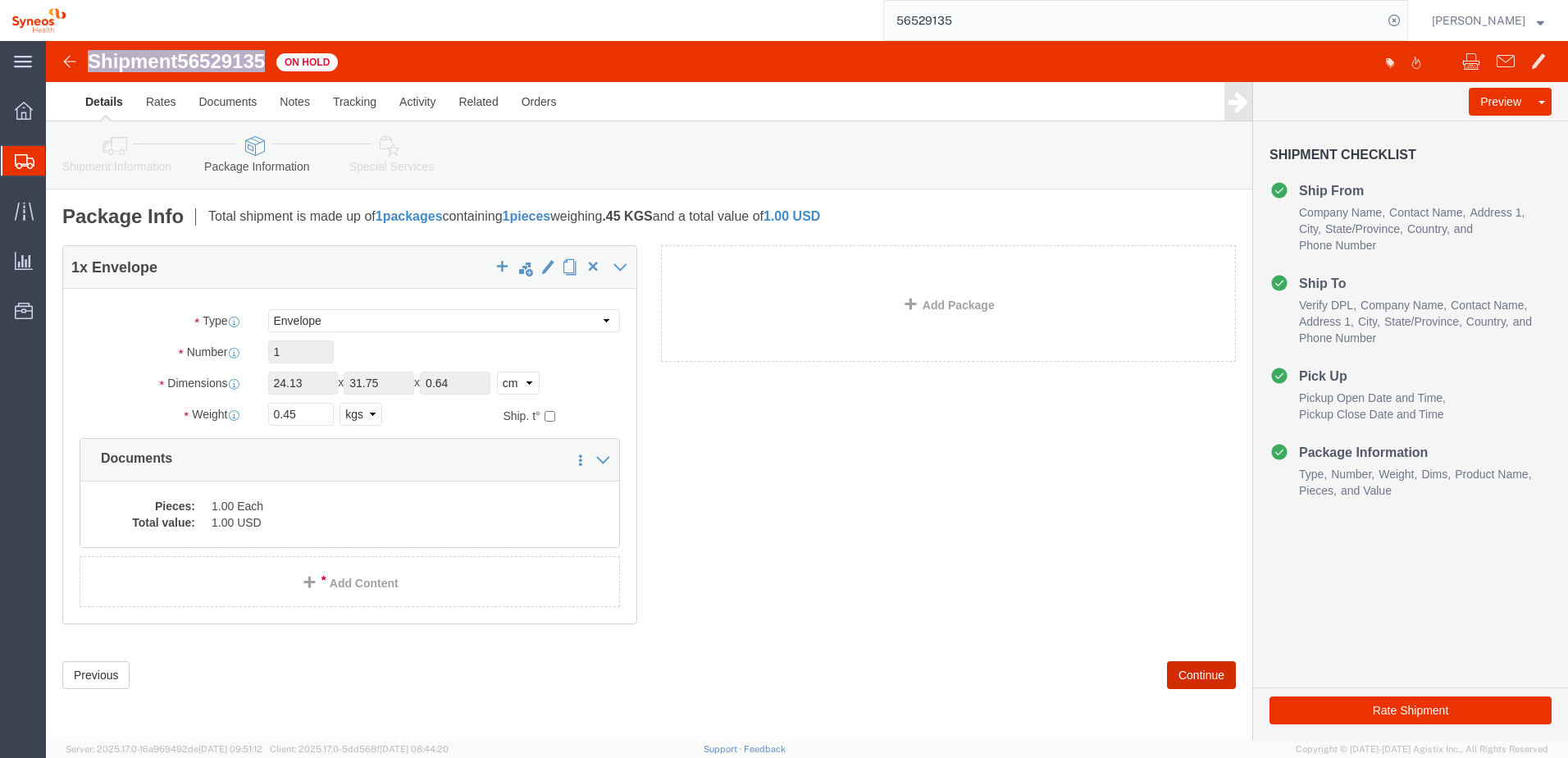
scroll to position [0, 0]
click button "Continue"
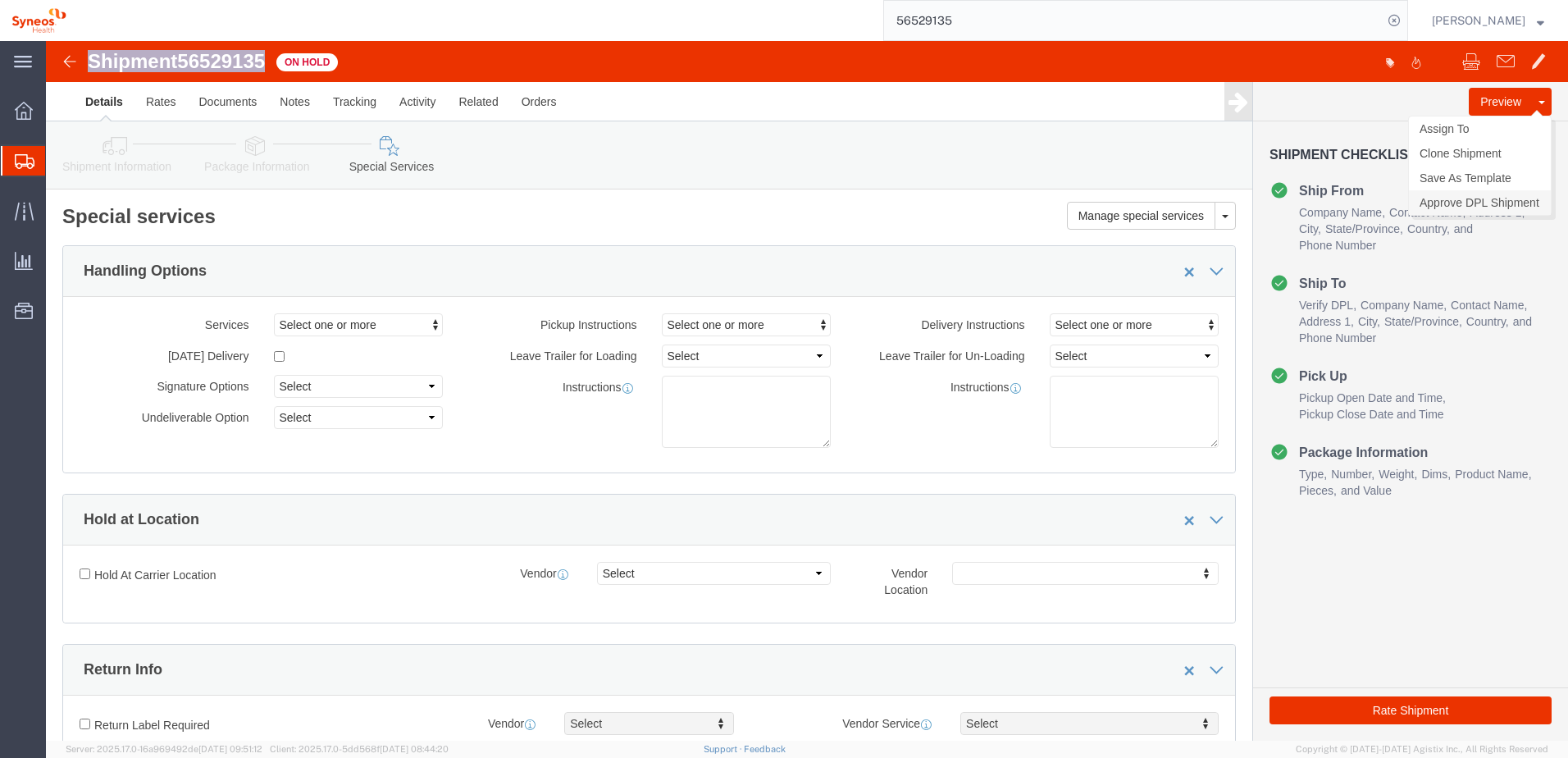
click link "Approve DPL Shipment"
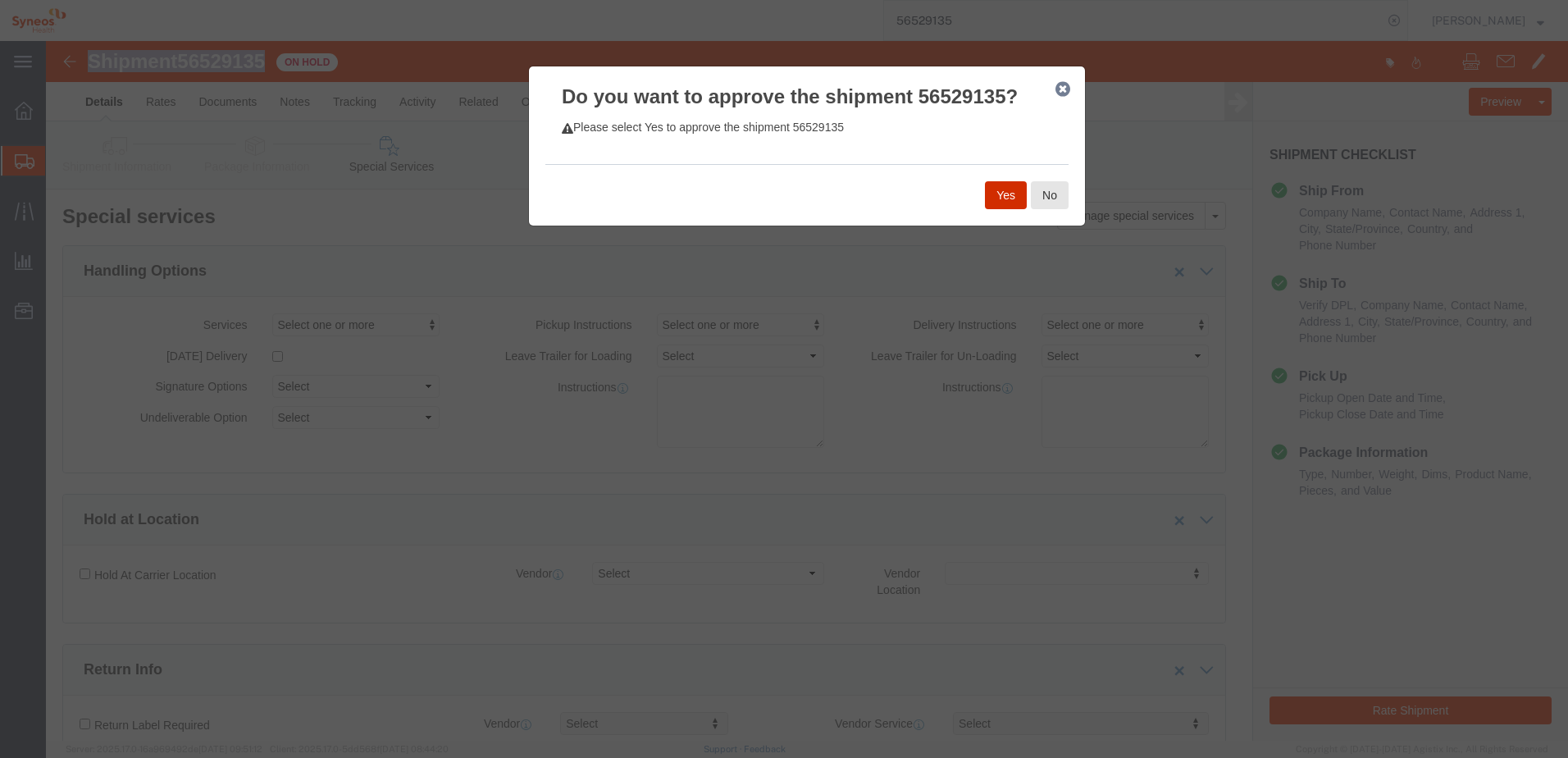
click button "Yes"
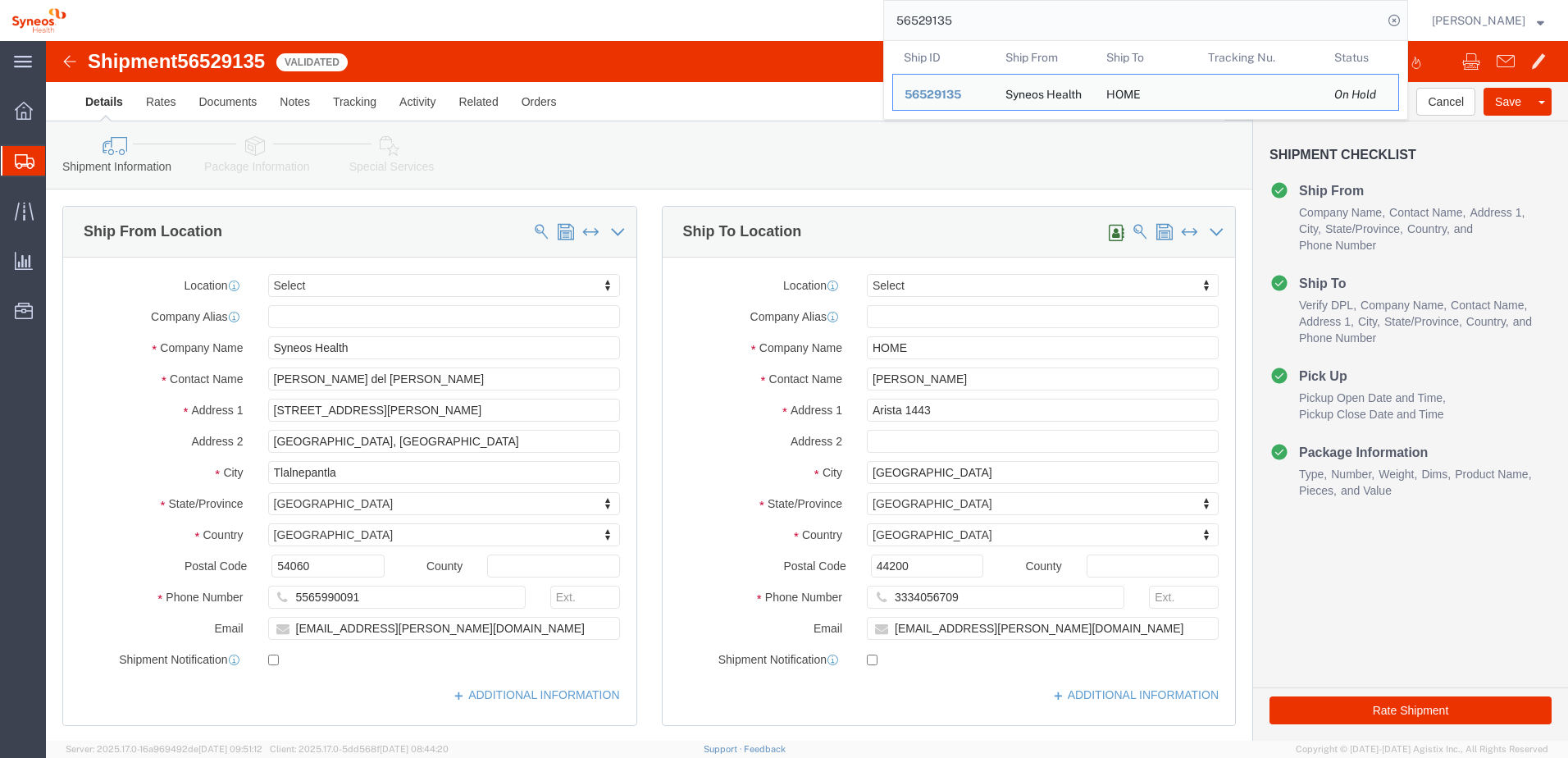
click at [947, 26] on input "56529135" at bounding box center [1134, 20] width 499 height 39
click at [953, 22] on input "56529135" at bounding box center [1134, 20] width 499 height 39
paste input "6"
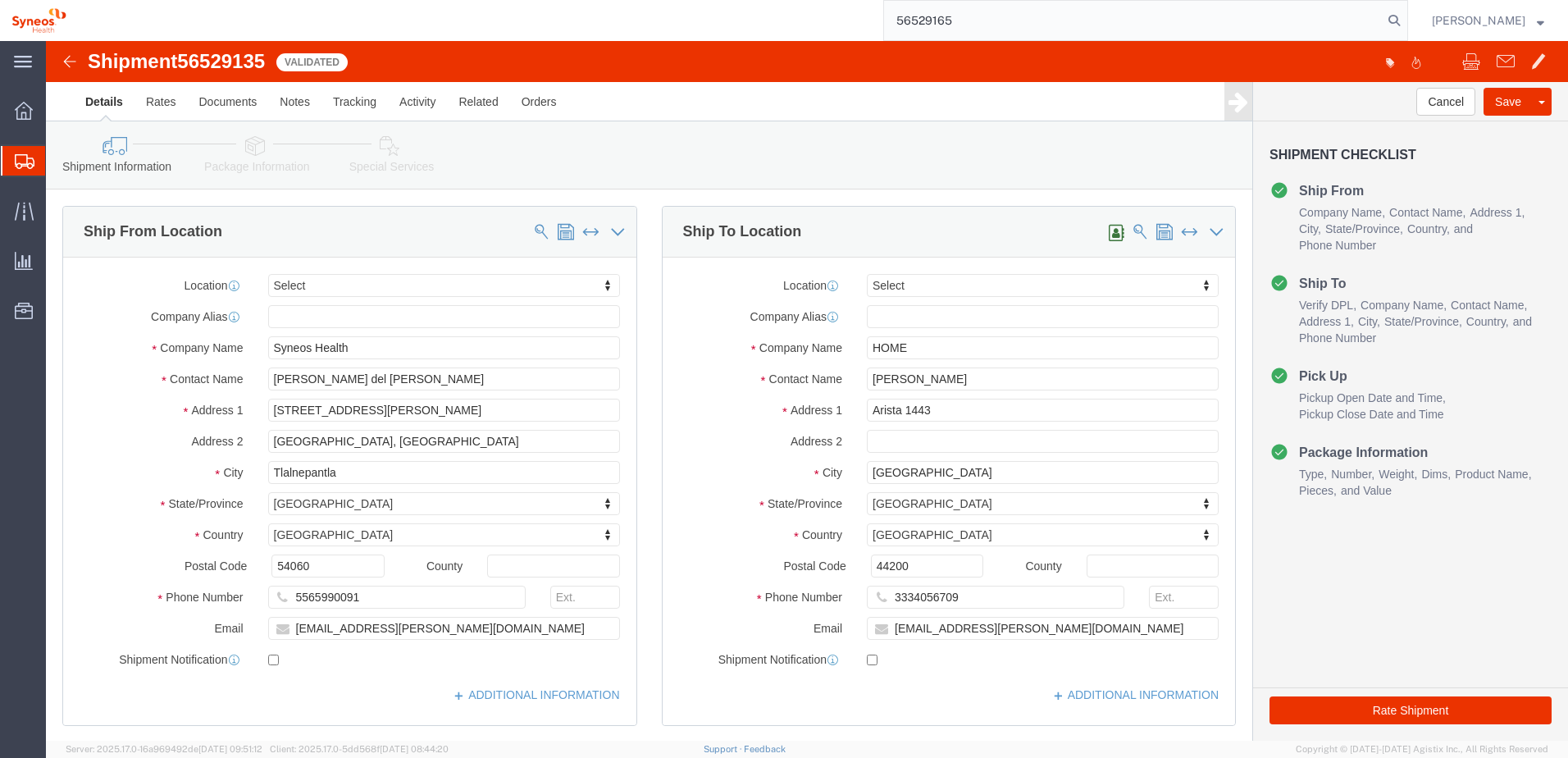
type input "56529165"
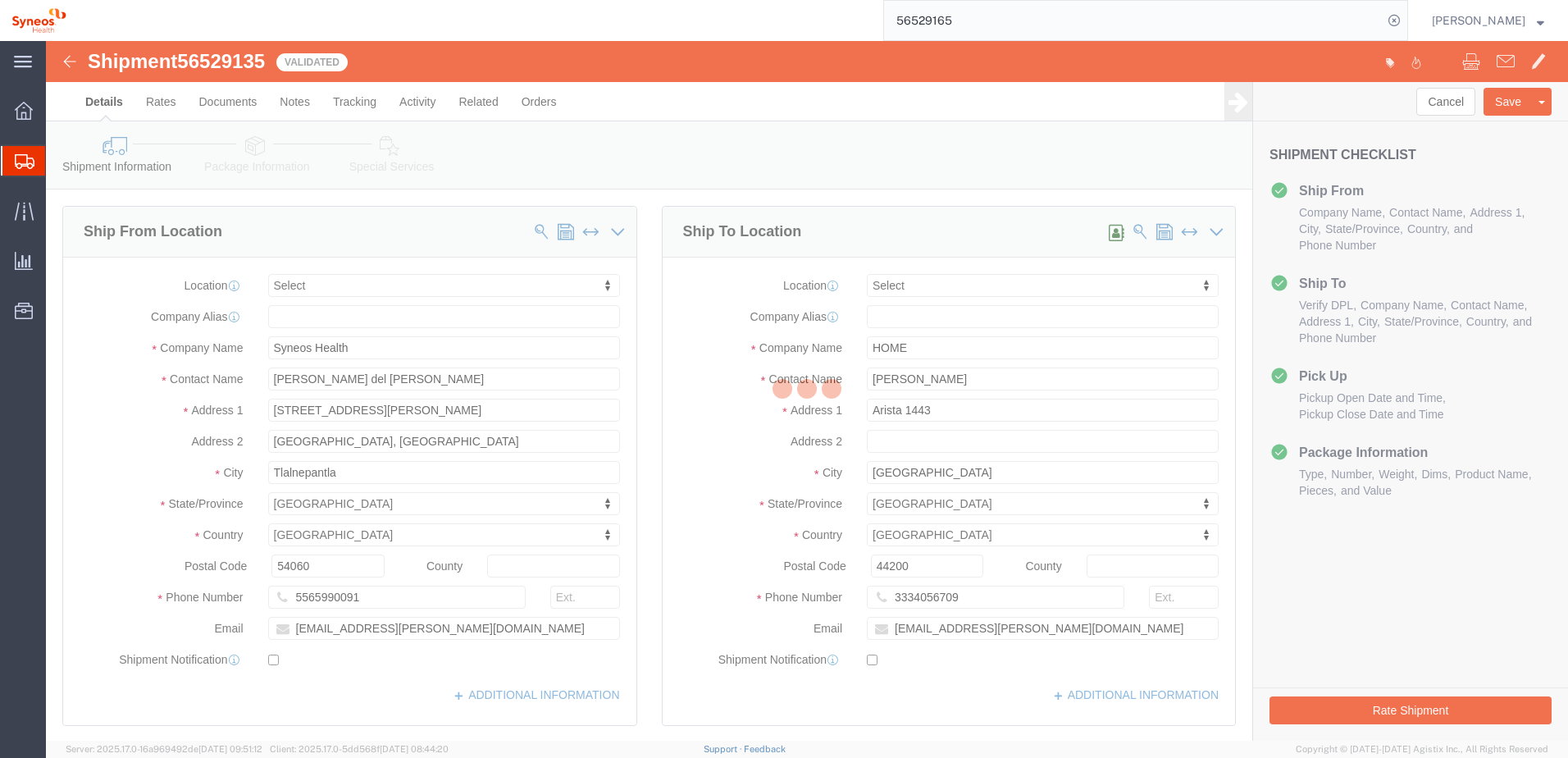
select select "48954"
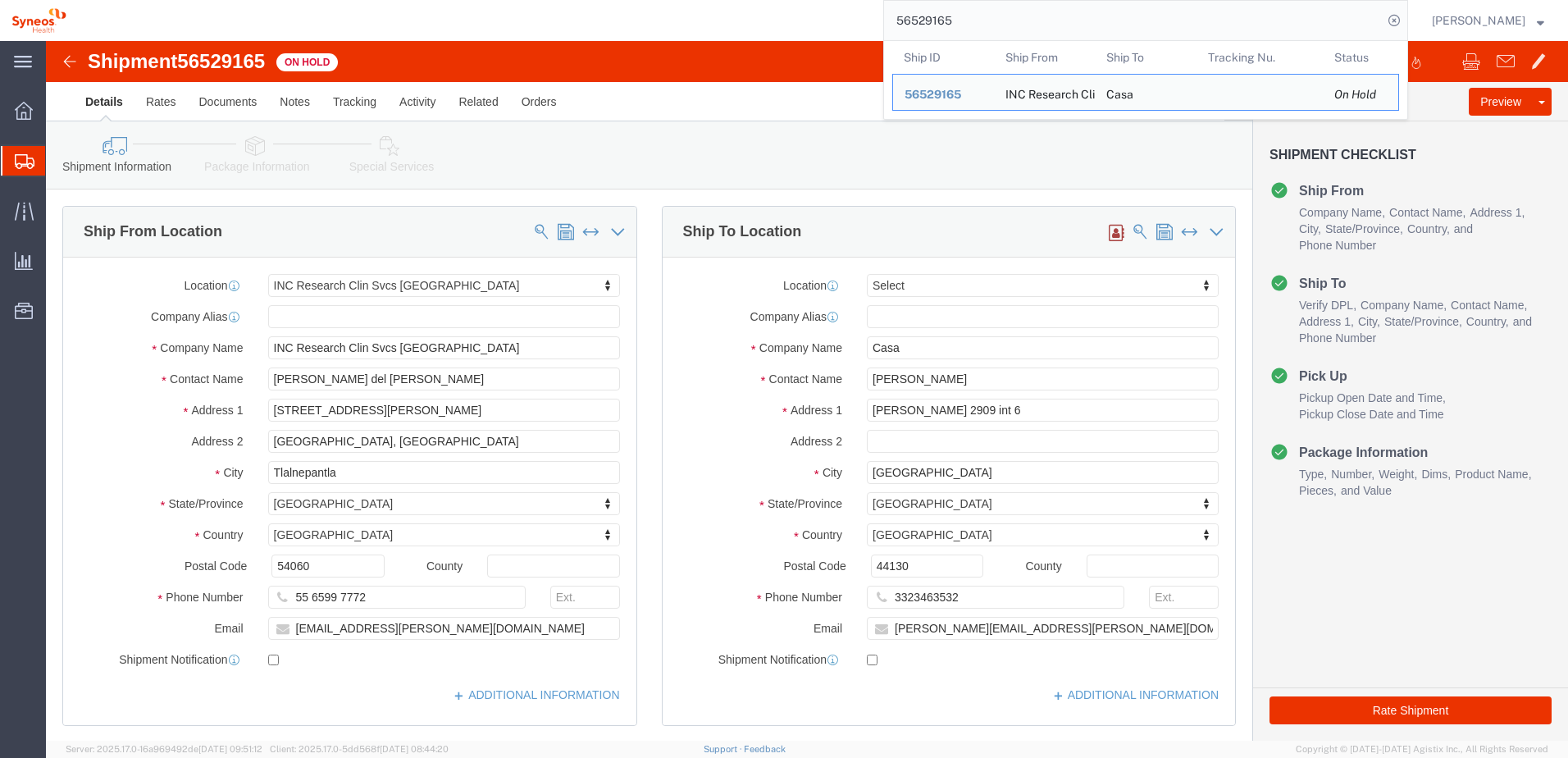
drag, startPoint x: 624, startPoint y: 7, endPoint x: 607, endPoint y: 7, distance: 17.0
click div "Shipment 56529165 On Hold Details Rates Documents Notes Tracking Activity Relat…"
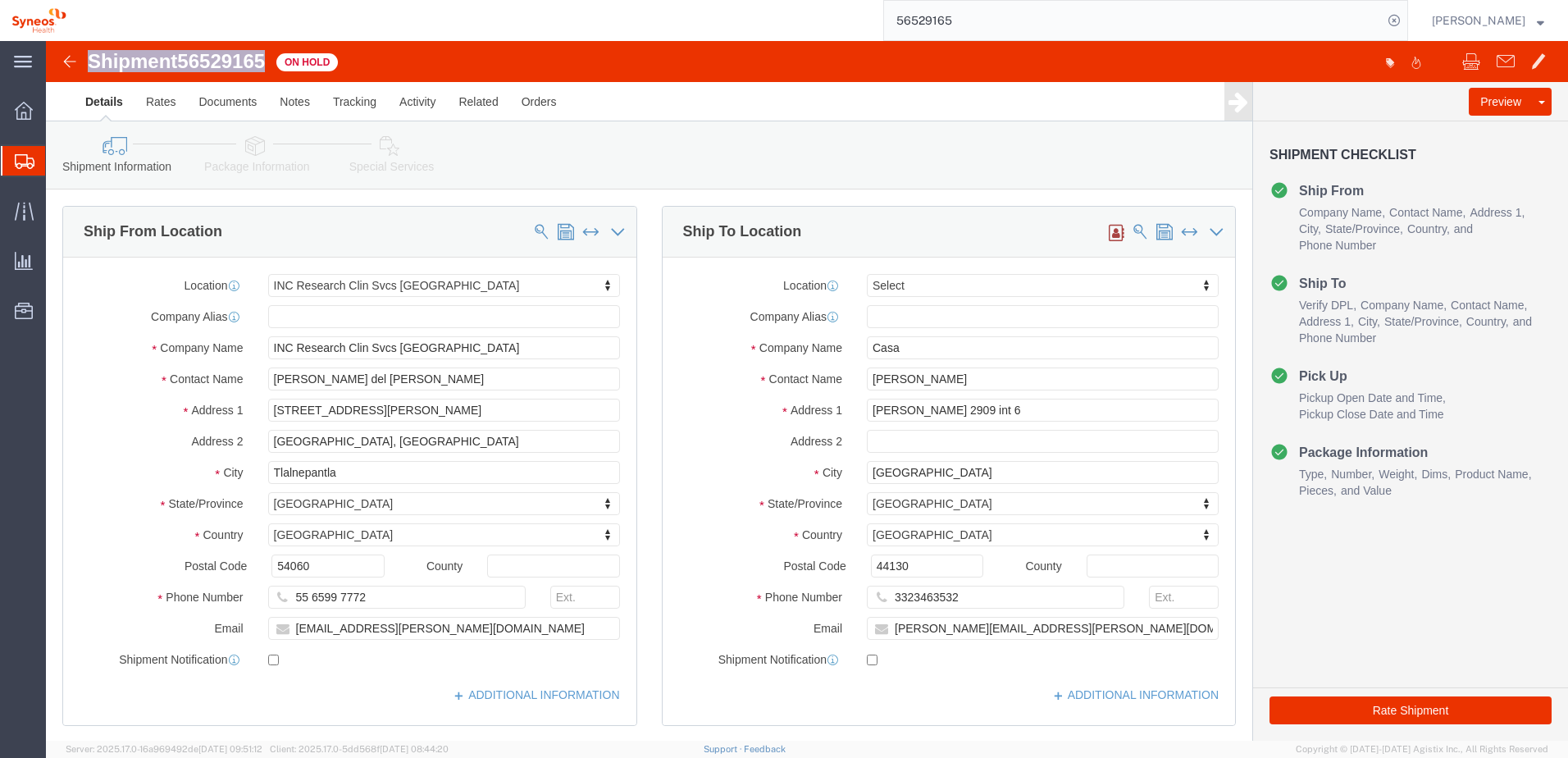
drag, startPoint x: 45, startPoint y: 17, endPoint x: 227, endPoint y: 22, distance: 182.1
click div "Shipment 56529165 On Hold"
copy h1 "Shipment 56529165"
click ul "Details Rates Documents Notes Tracking Activity Related Orders"
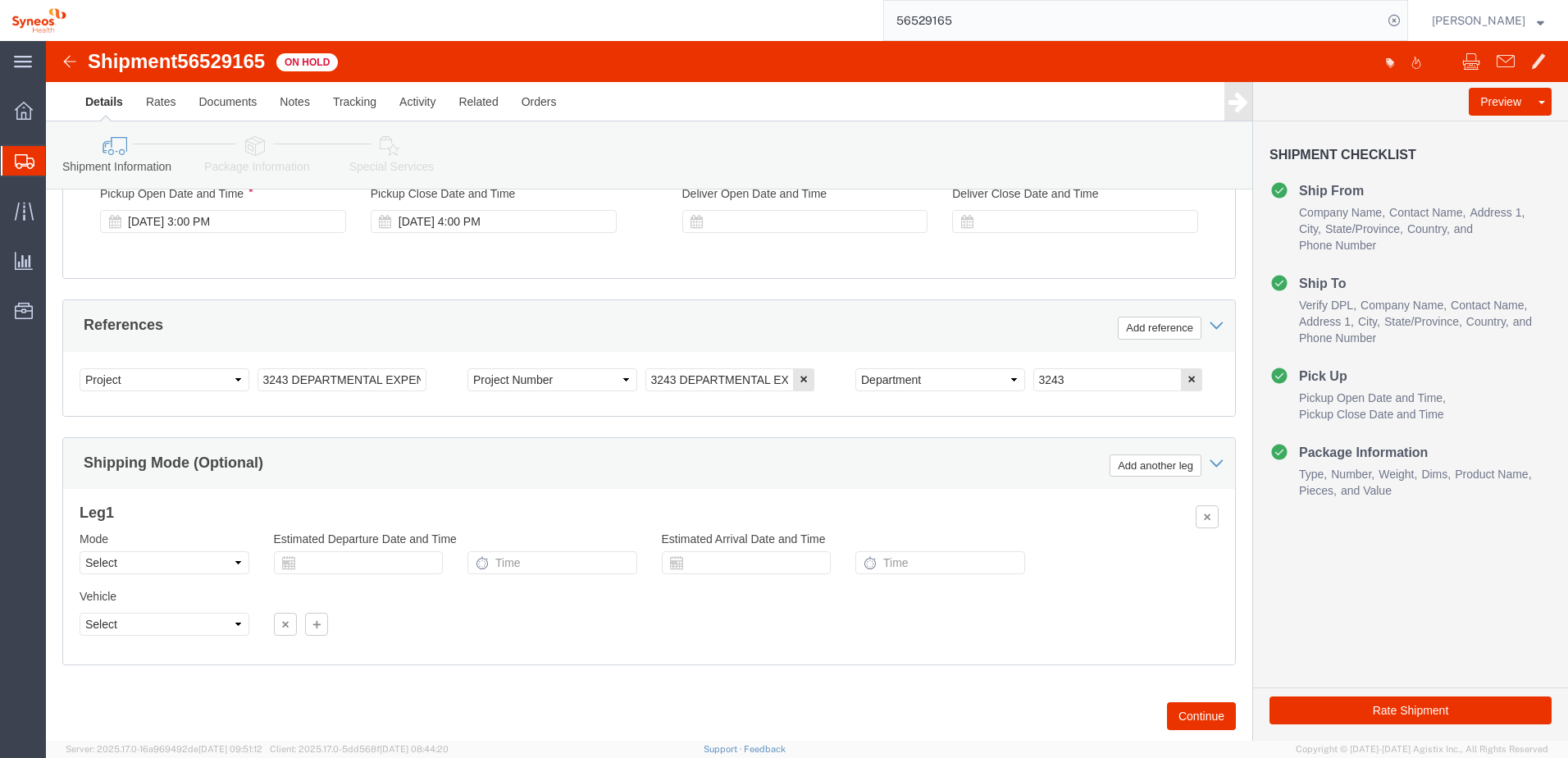
scroll to position [711, 0]
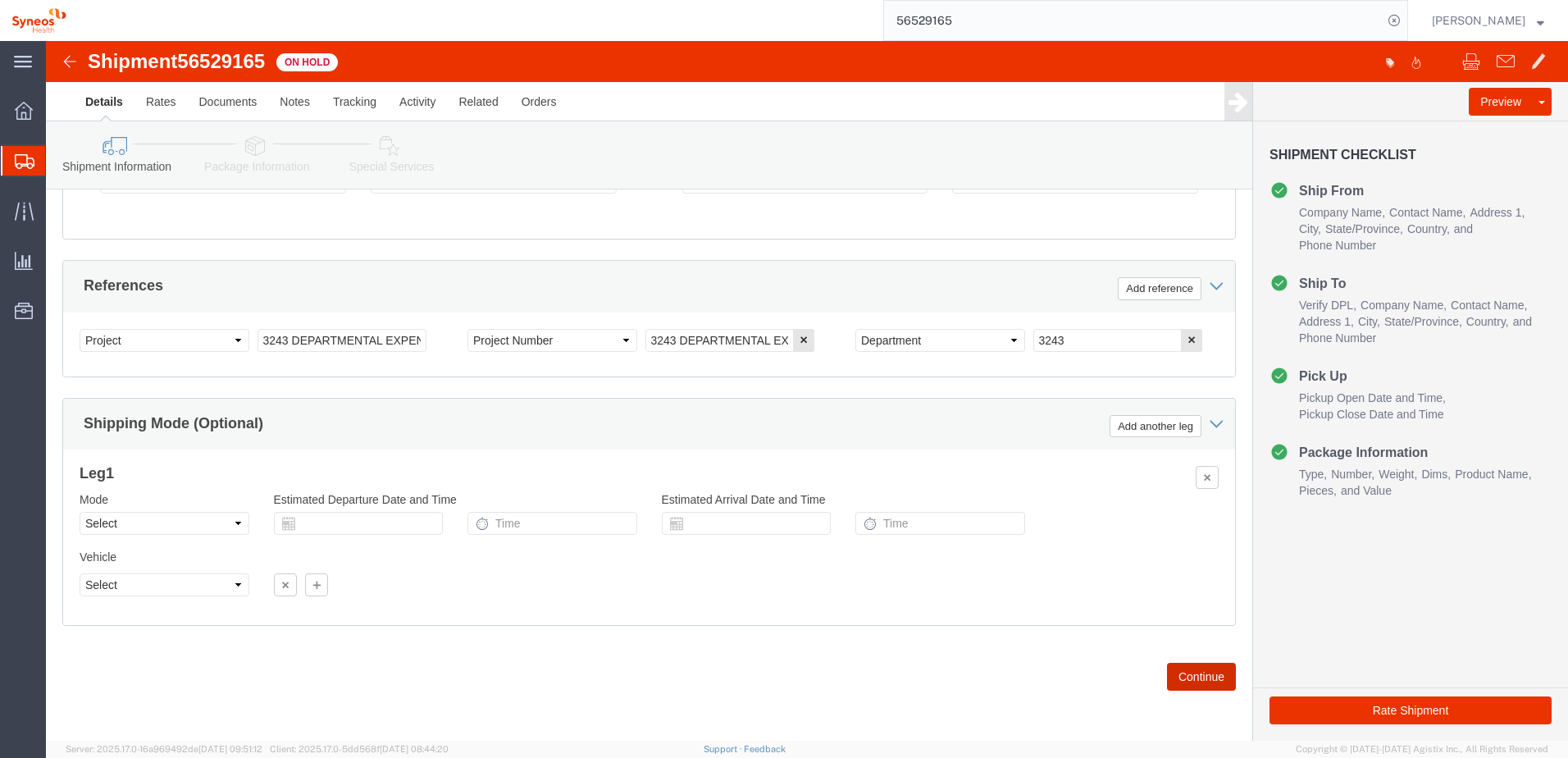
click button "Continue"
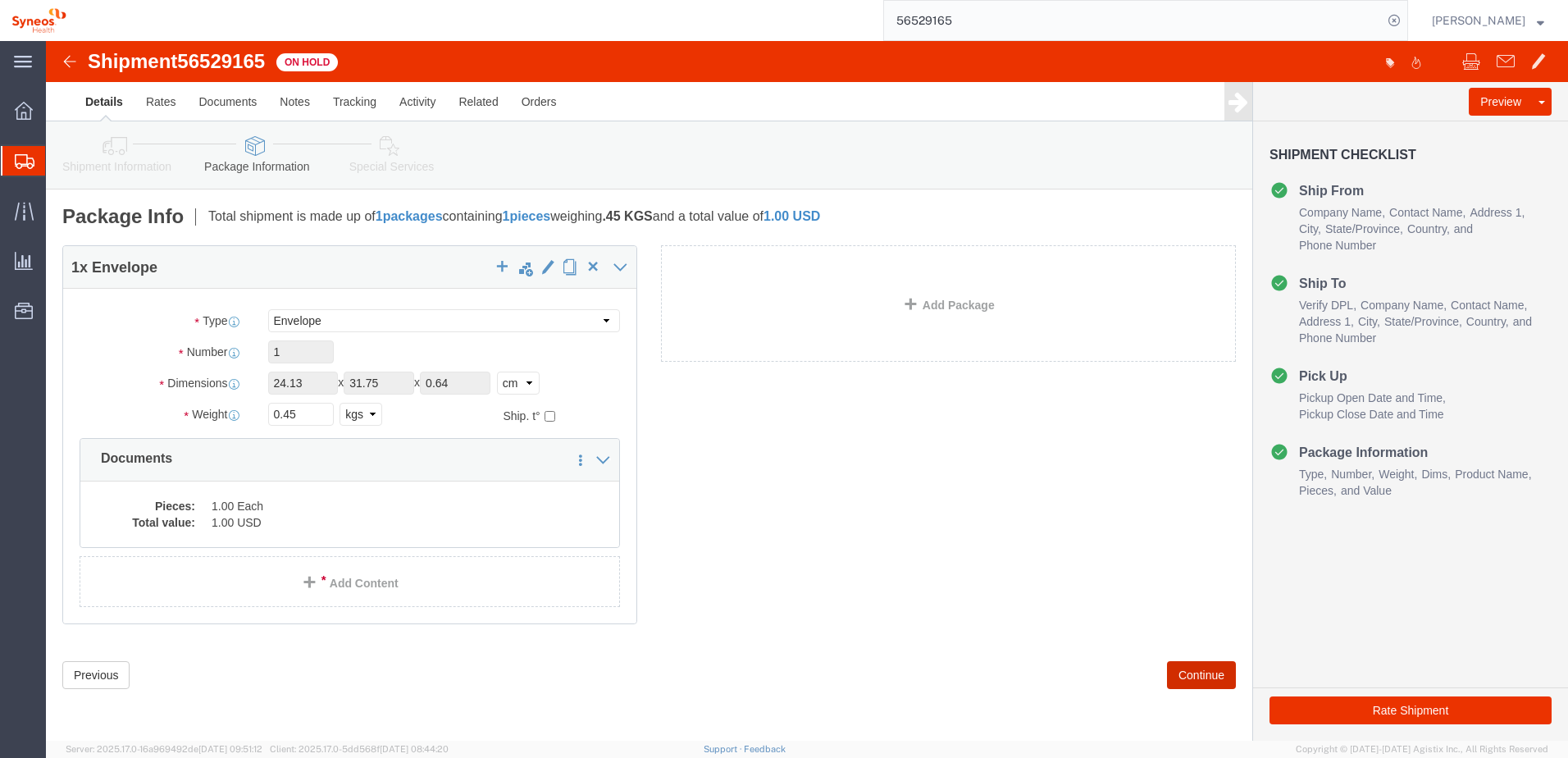
scroll to position [0, 0]
click button "Continue"
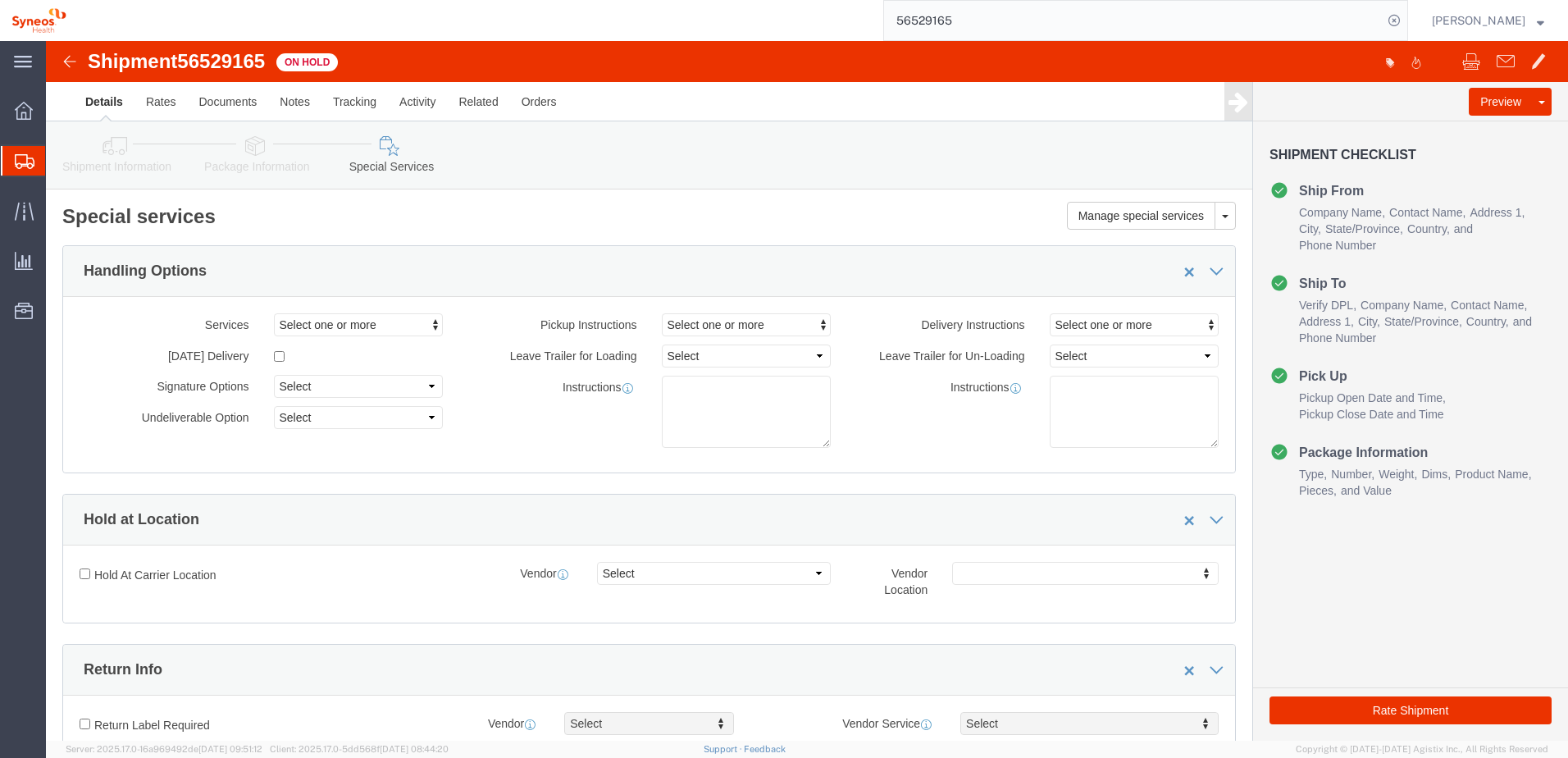
click link "Package Information"
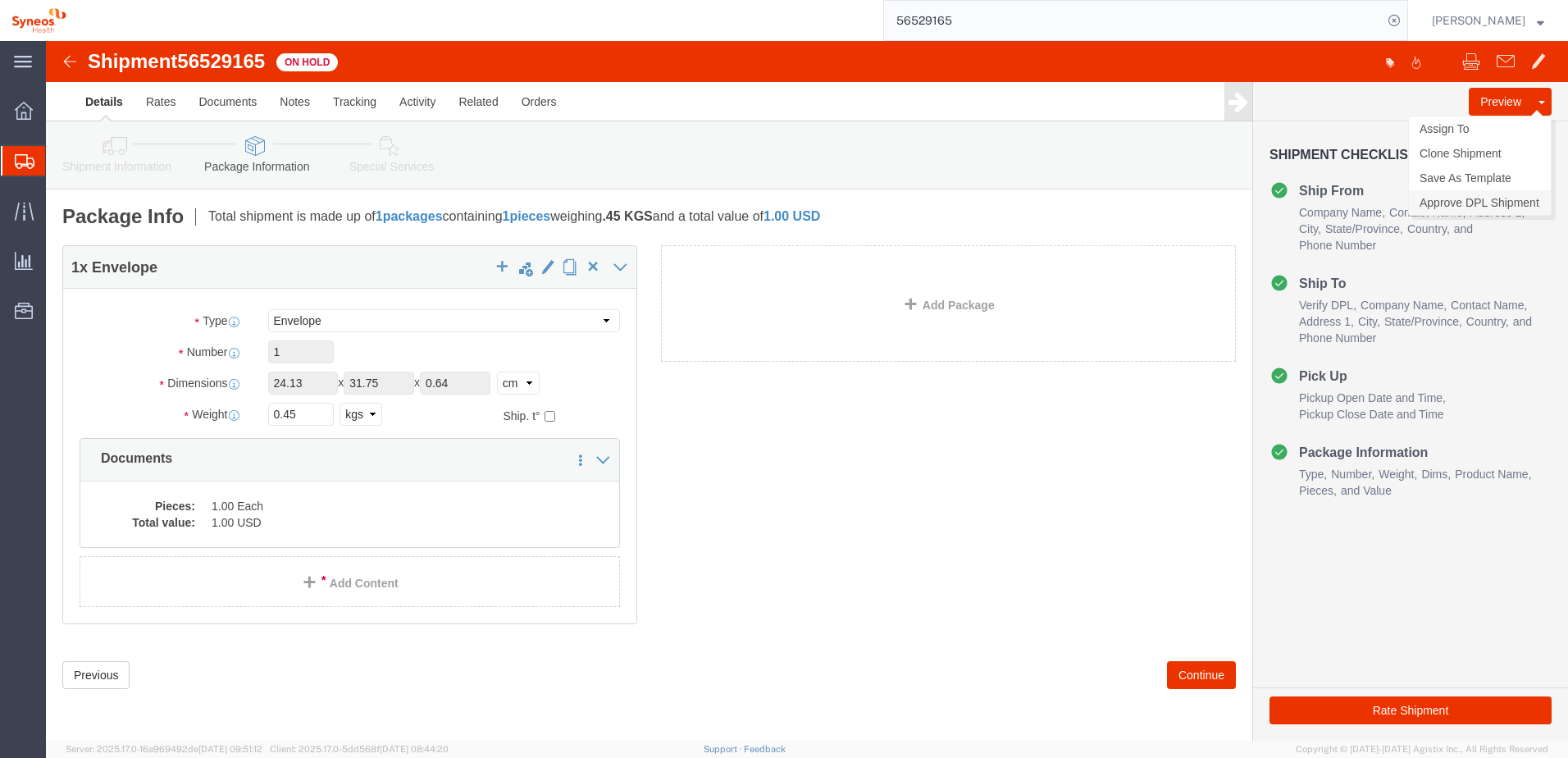
click link "Approve DPL Shipment"
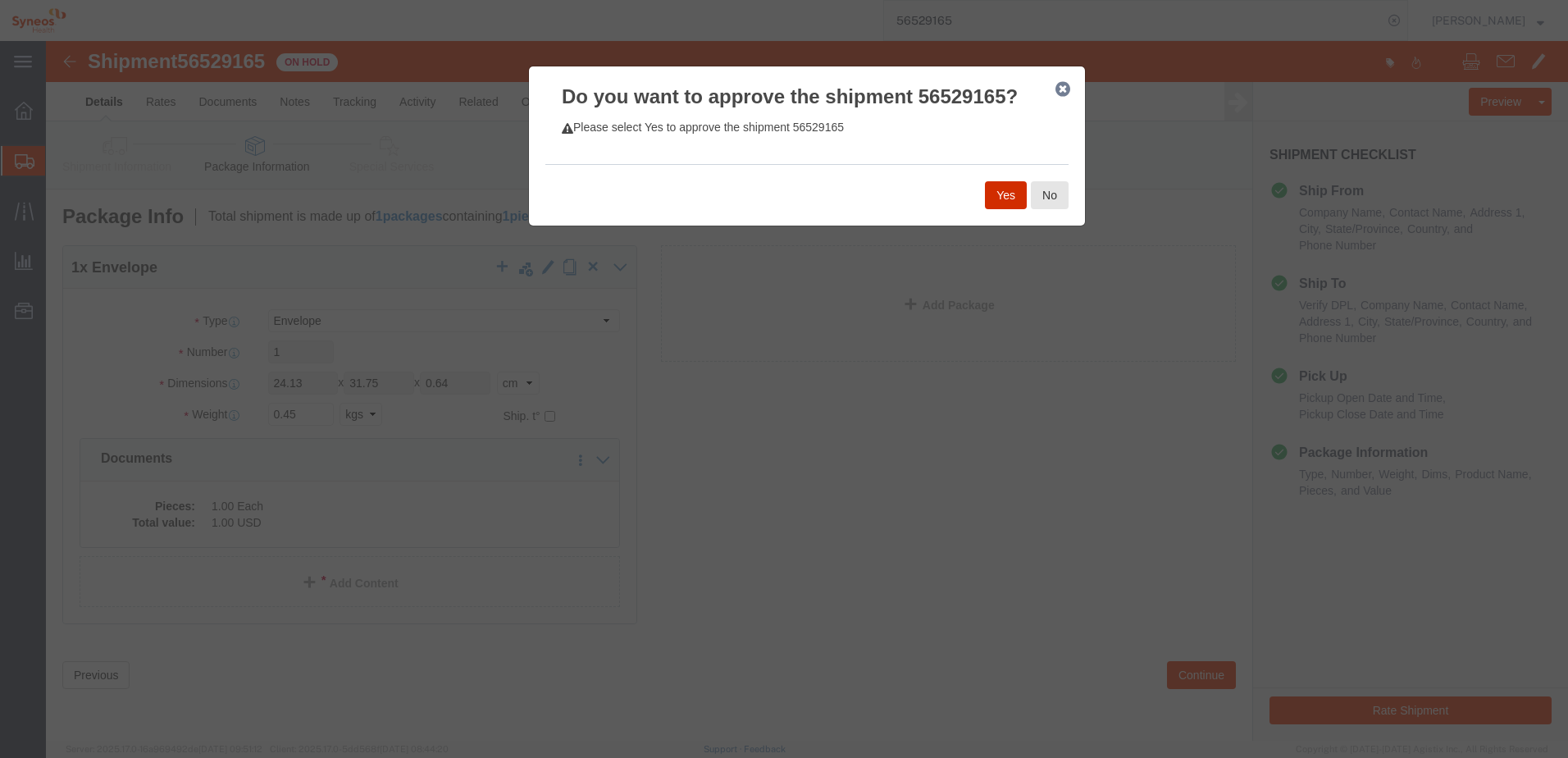
click button "Yes"
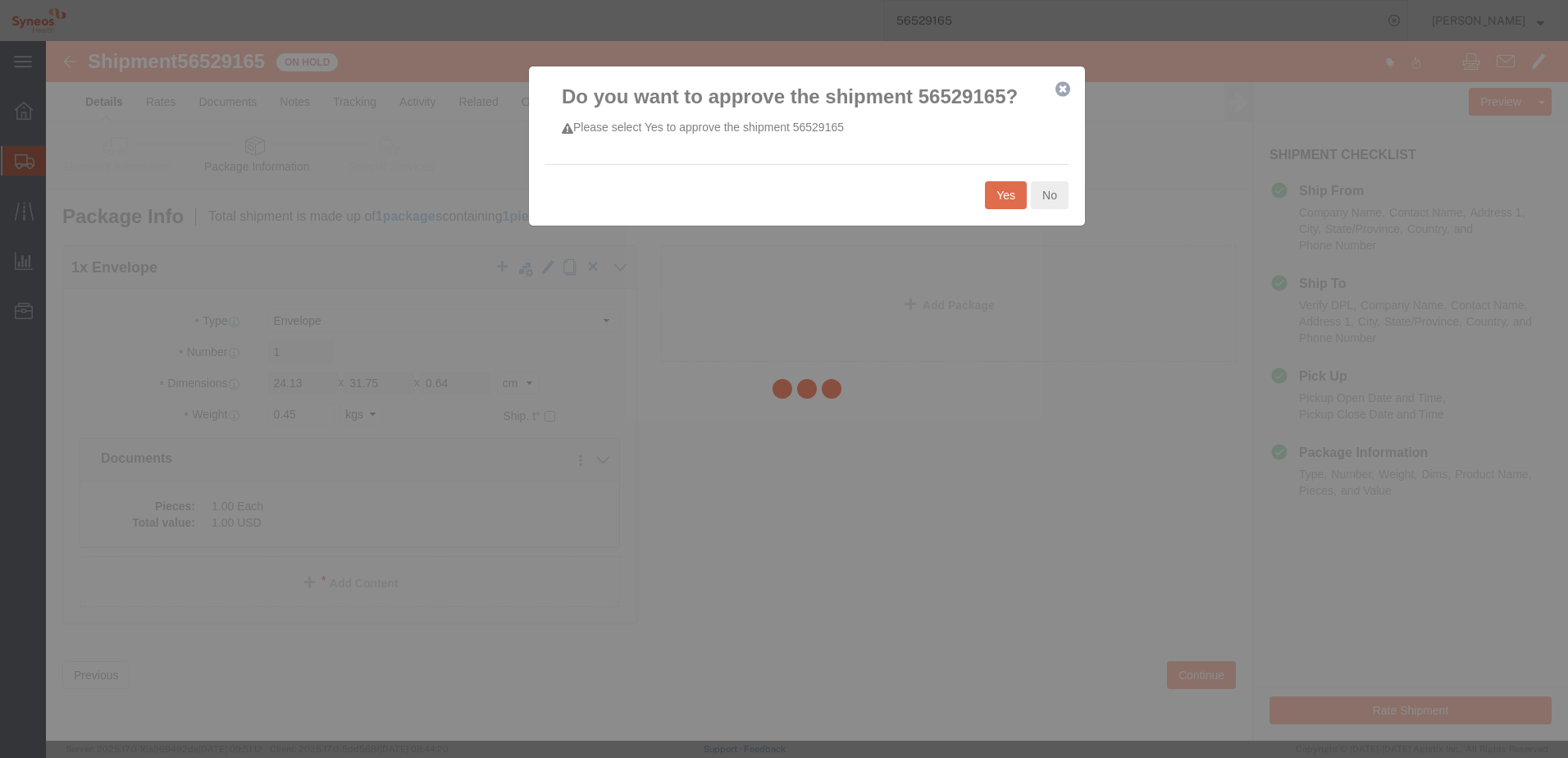
select select "48954"
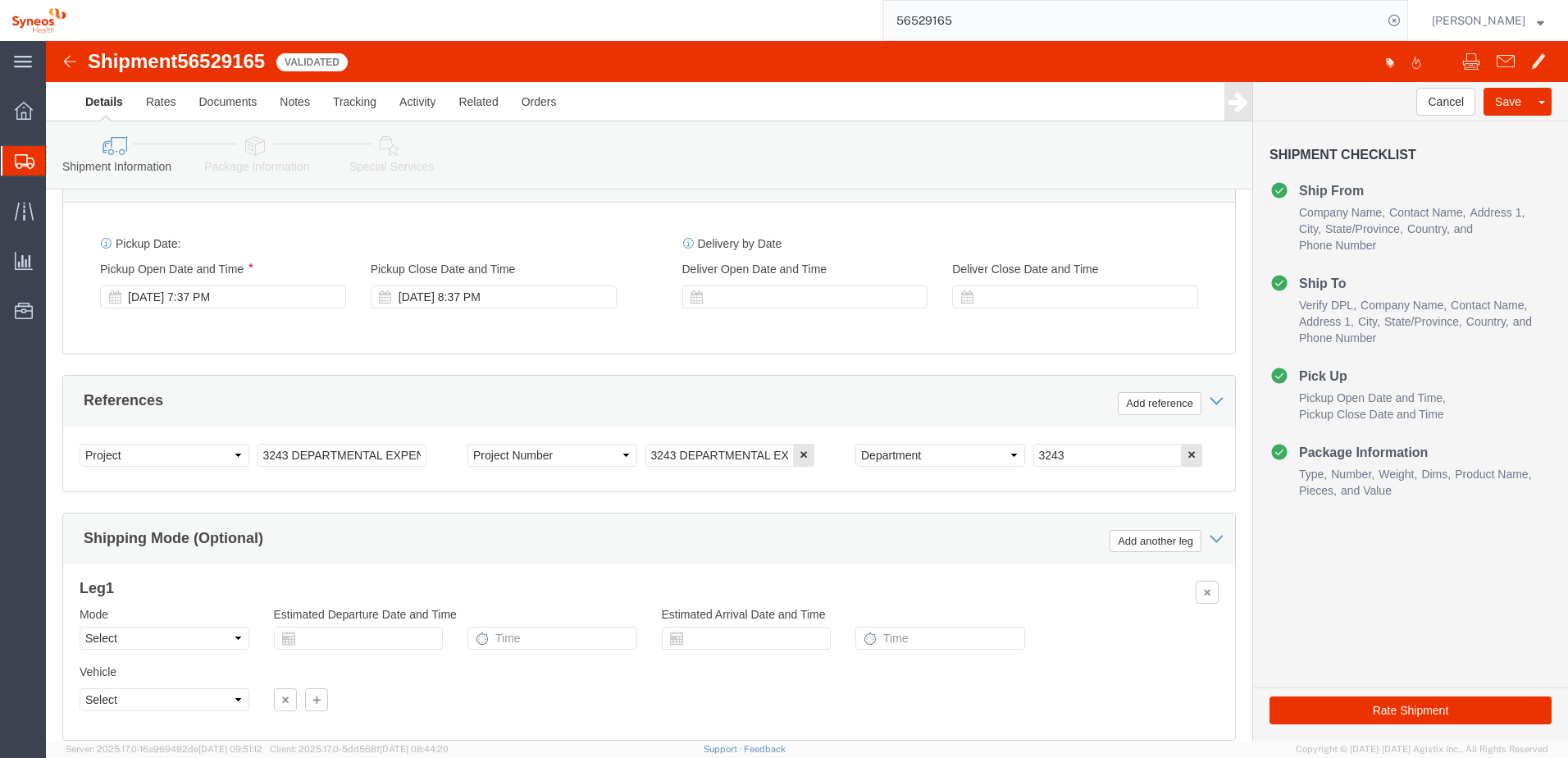
scroll to position [464, 0]
